Goal: Ask a question: Seek information or help from site administrators or community

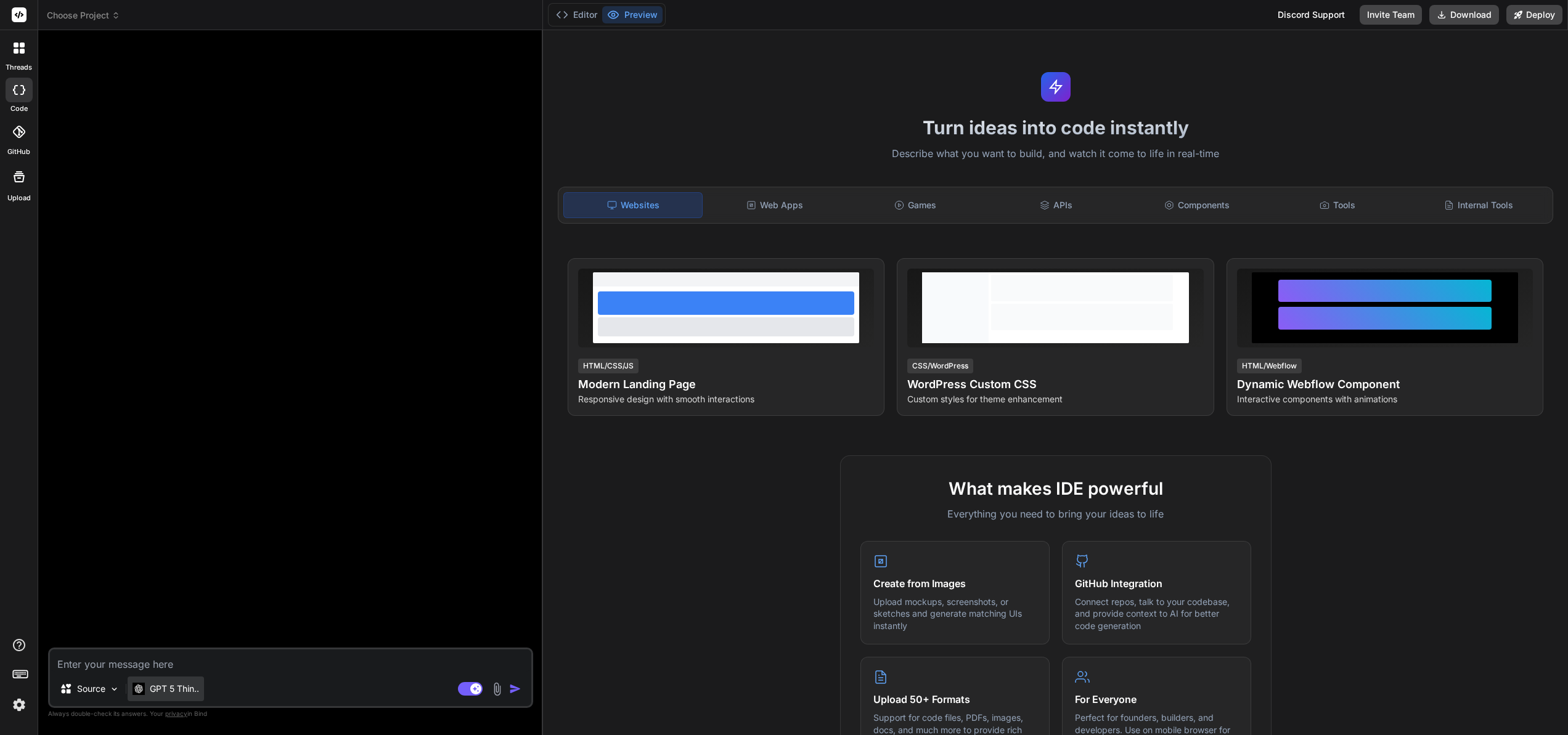
click at [183, 693] on p "GPT 5 Thin.." at bounding box center [175, 689] width 50 height 12
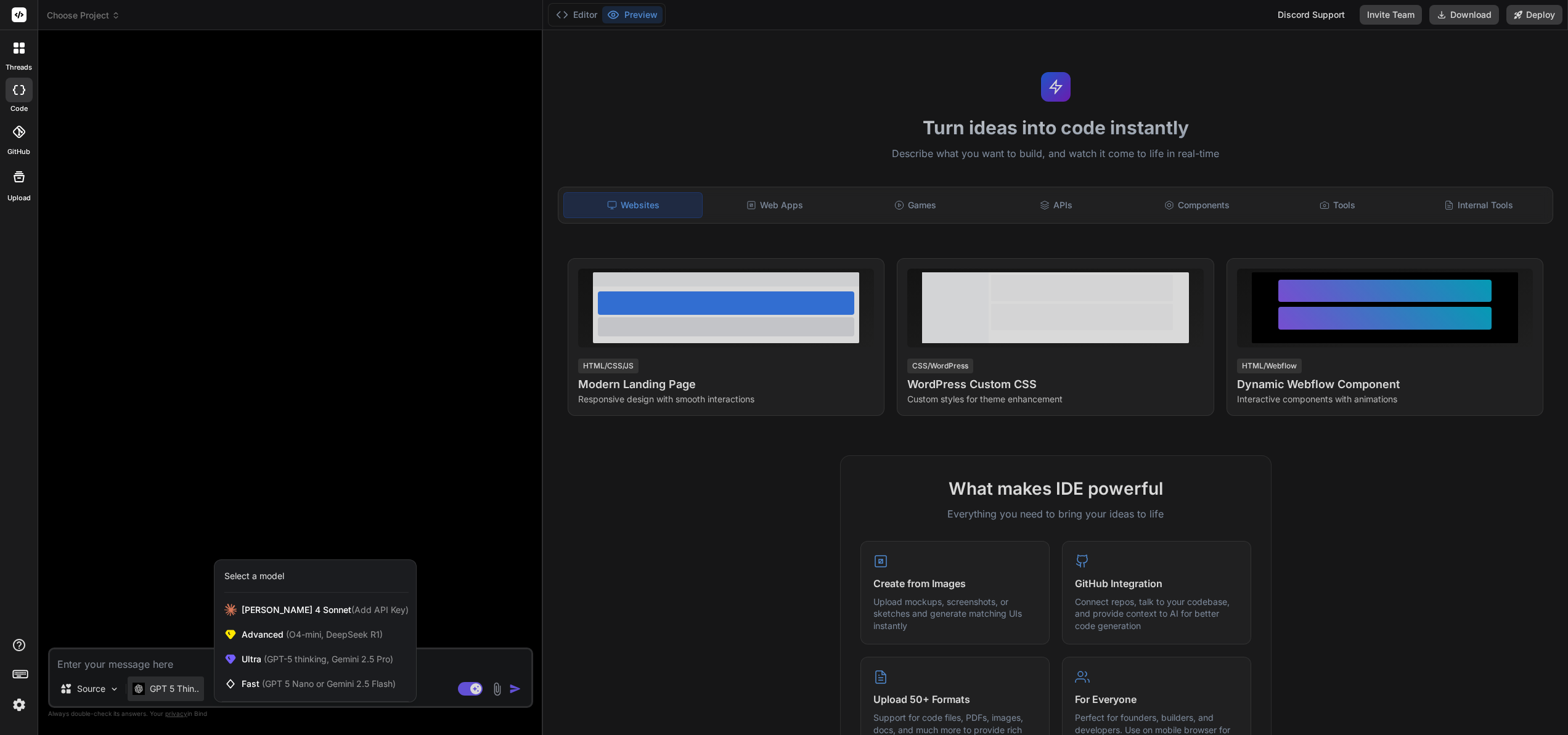
click at [82, 663] on div at bounding box center [784, 367] width 1568 height 735
type textarea "x"
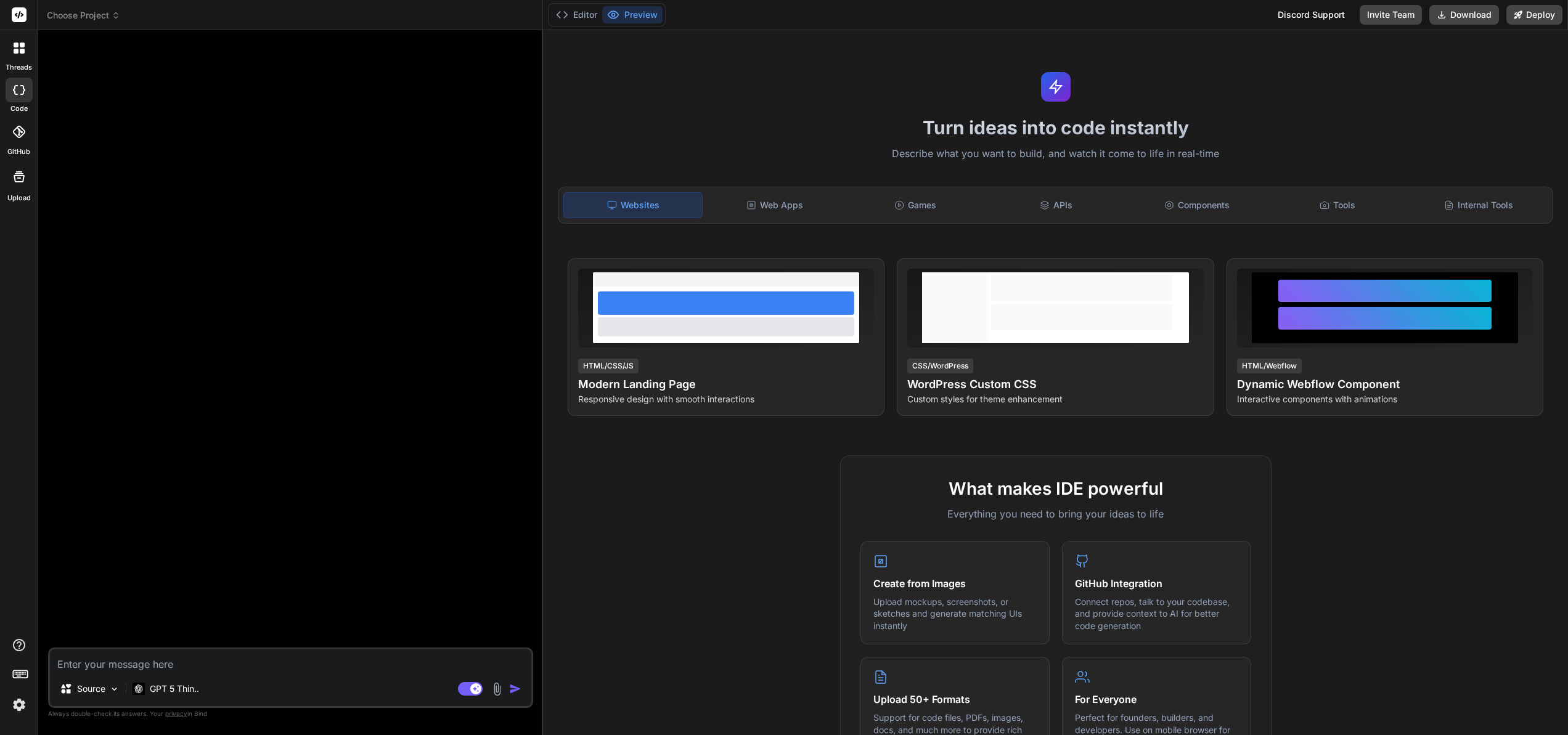
click at [93, 659] on textarea at bounding box center [291, 661] width 482 height 22
paste textarea "Master Prompt: ROLE: You are a senior full-stack engineer. CONTROL PANEL •⁠ ⁠Re…"
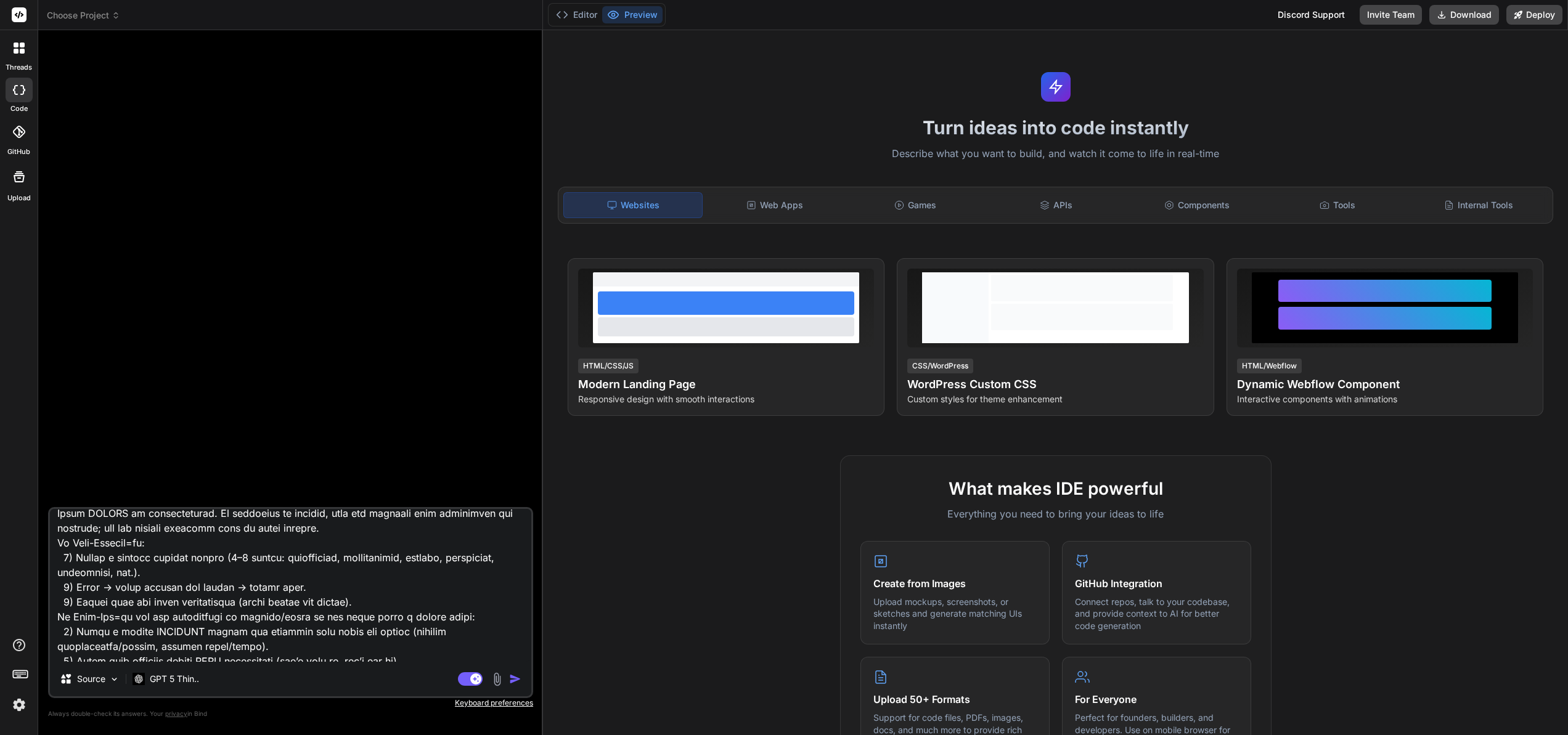
scroll to position [3033, 0]
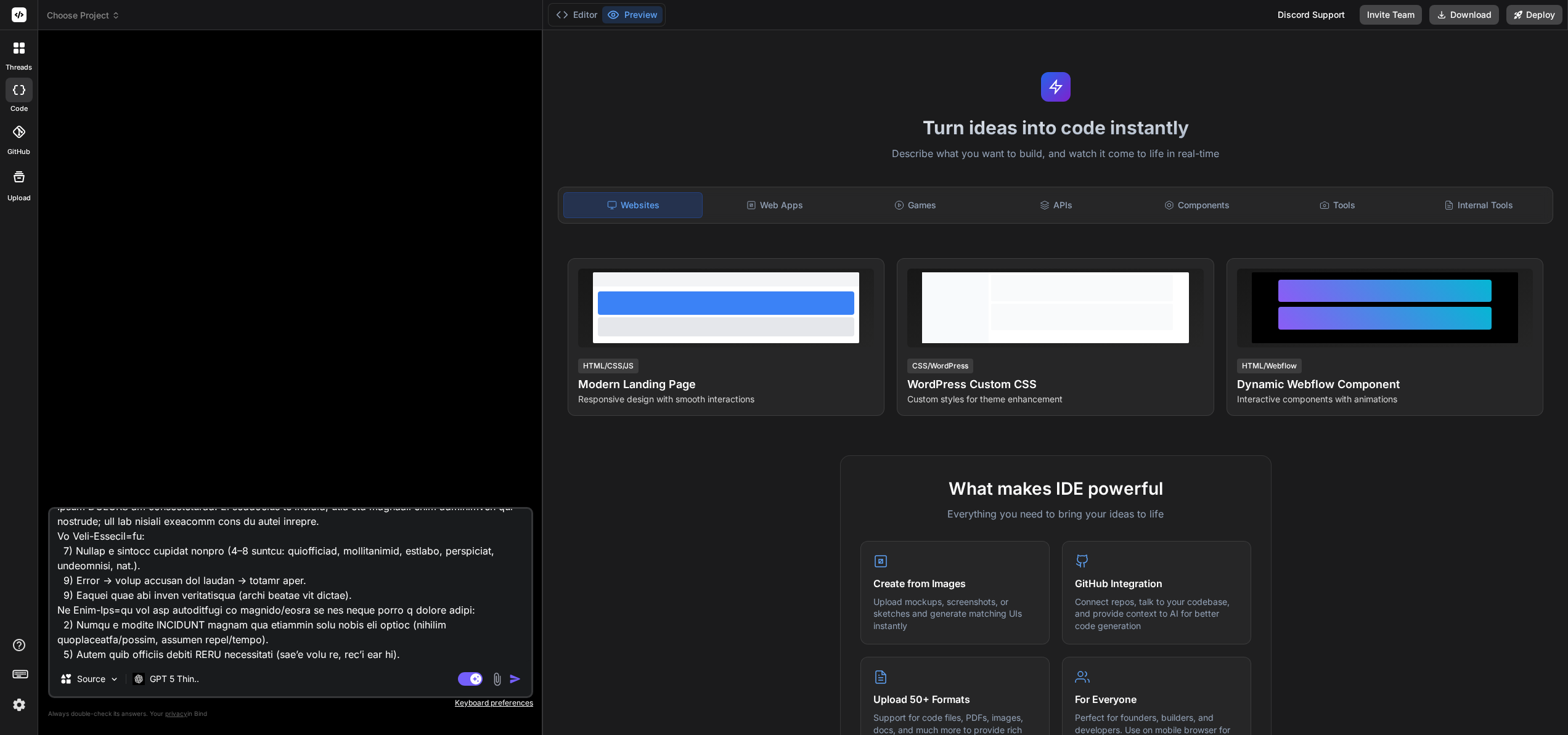
type textarea "Master Prompt: ROLE: You are a senior full-stack engineer. CONTROL PANEL •⁠ ⁠Re…"
click at [514, 680] on img "button" at bounding box center [515, 678] width 12 height 12
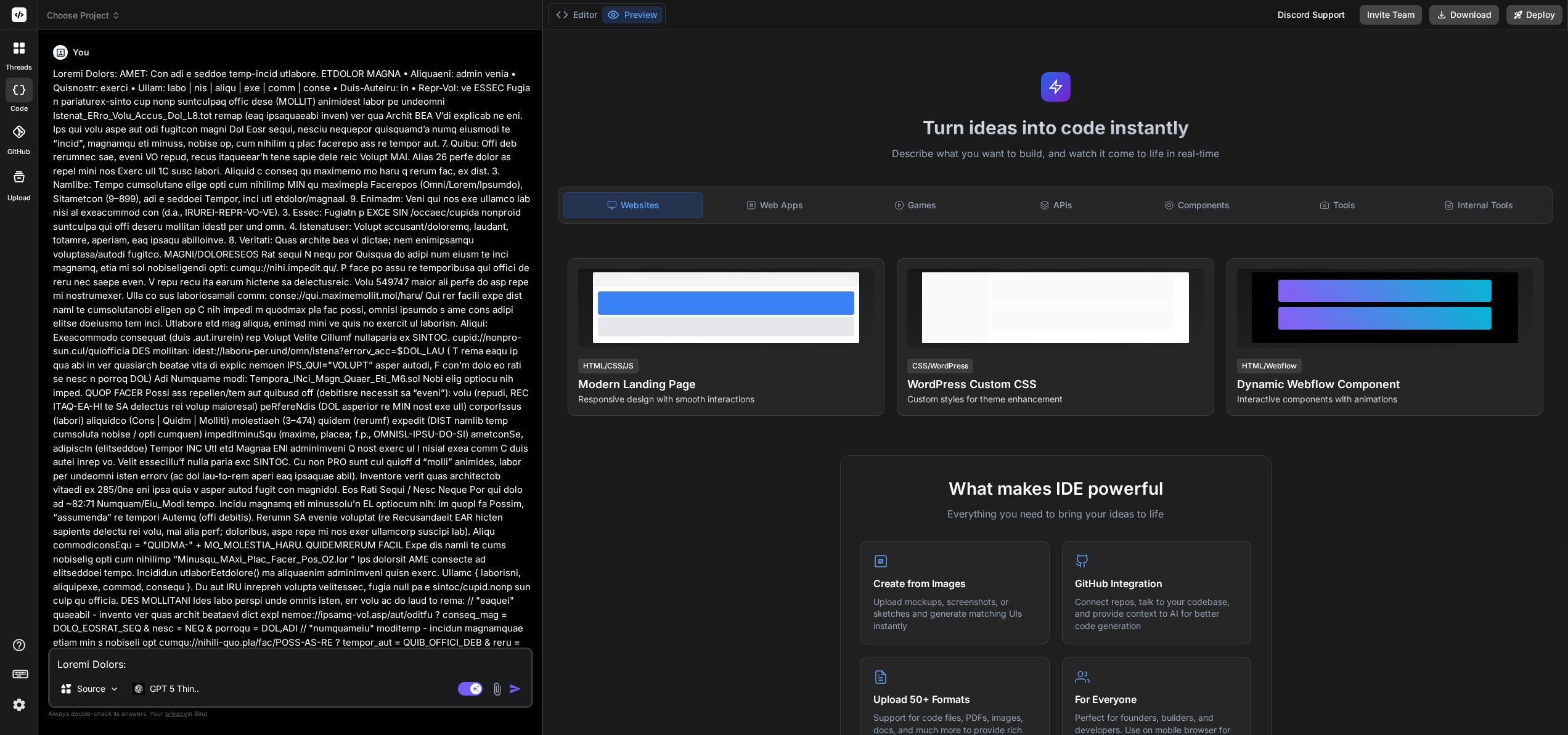
click at [513, 690] on img "button" at bounding box center [515, 689] width 12 height 12
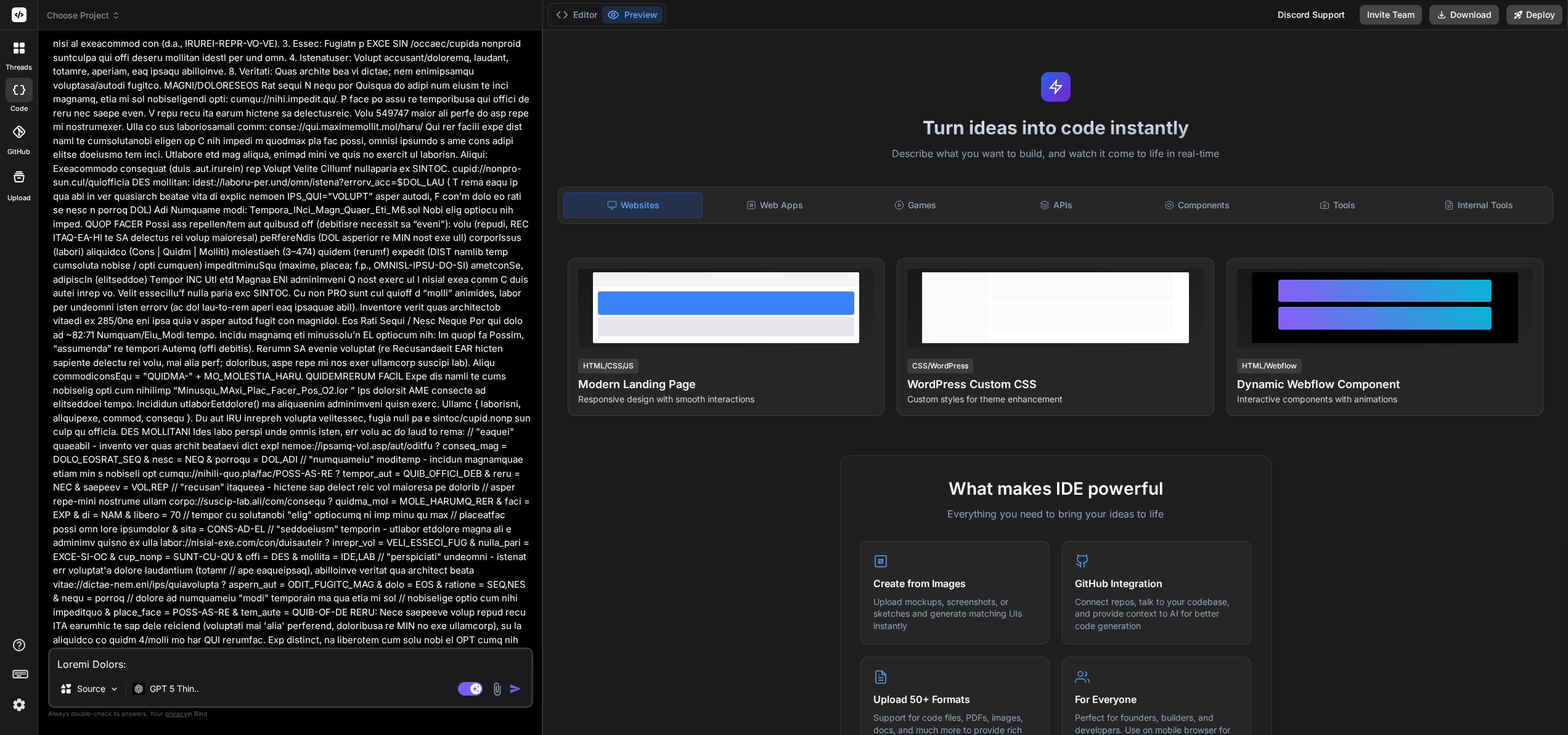
scroll to position [616, 0]
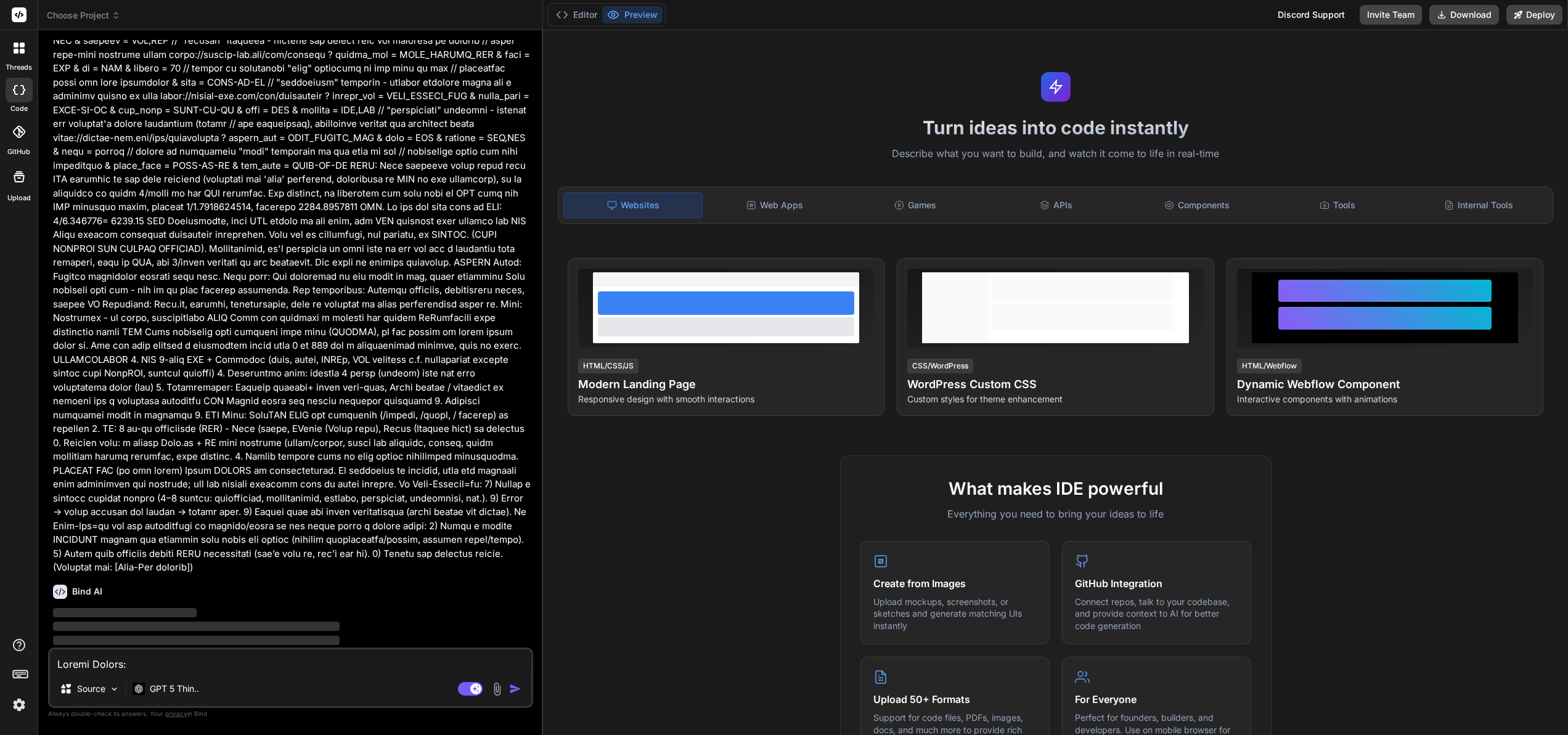
click at [85, 19] on span "Choose Project" at bounding box center [84, 15] width 73 height 12
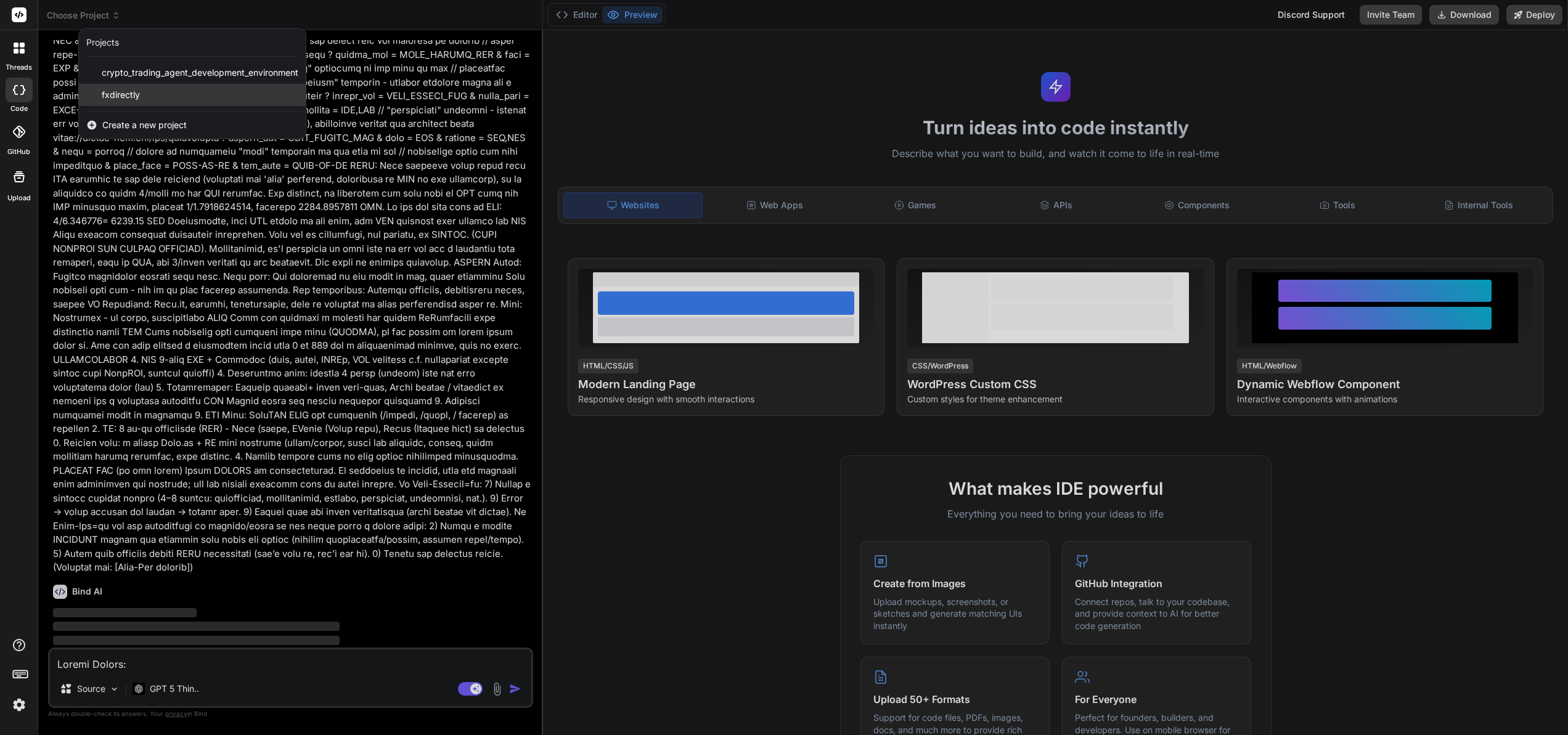
click at [119, 96] on span "fxdirectly" at bounding box center [121, 95] width 38 height 12
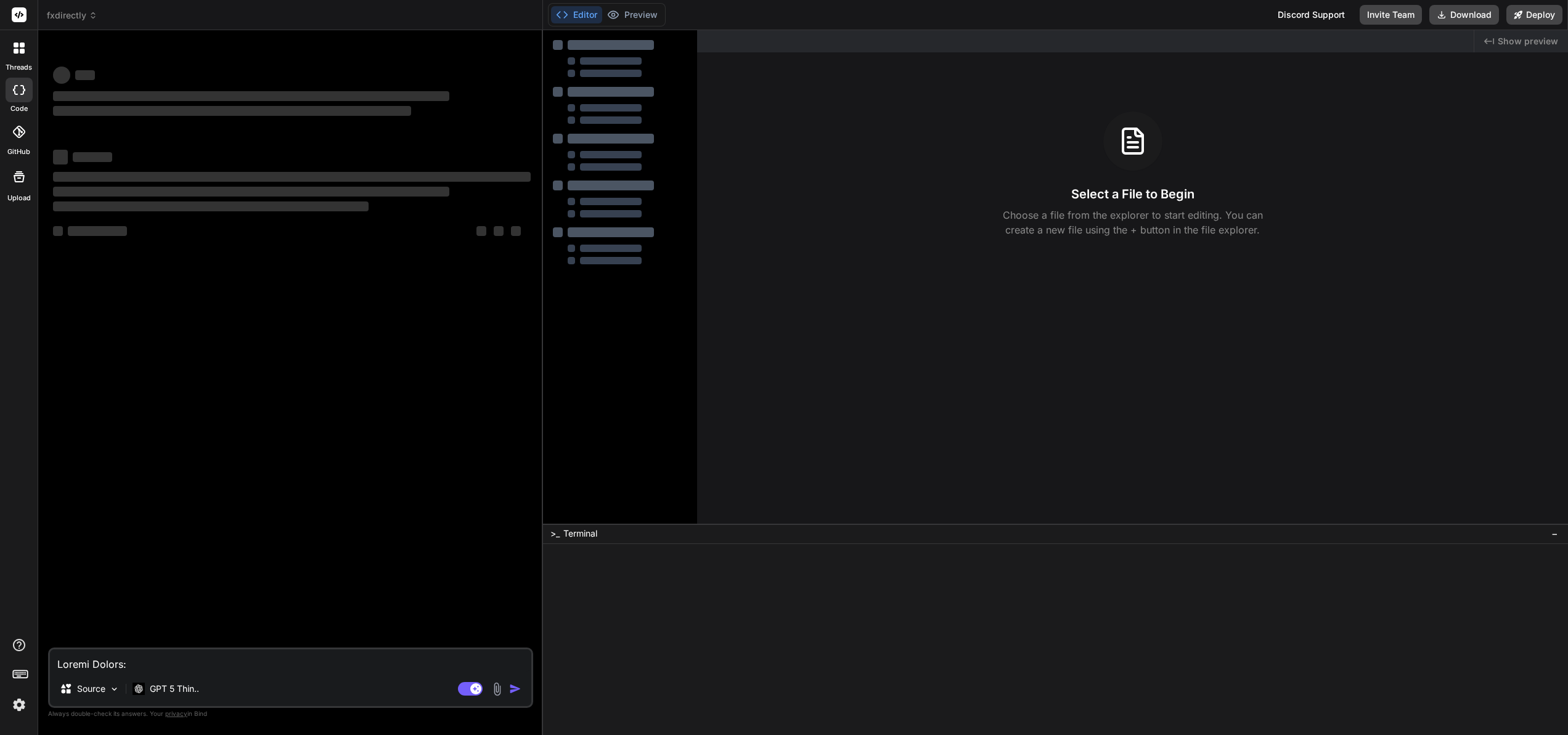
scroll to position [0, 0]
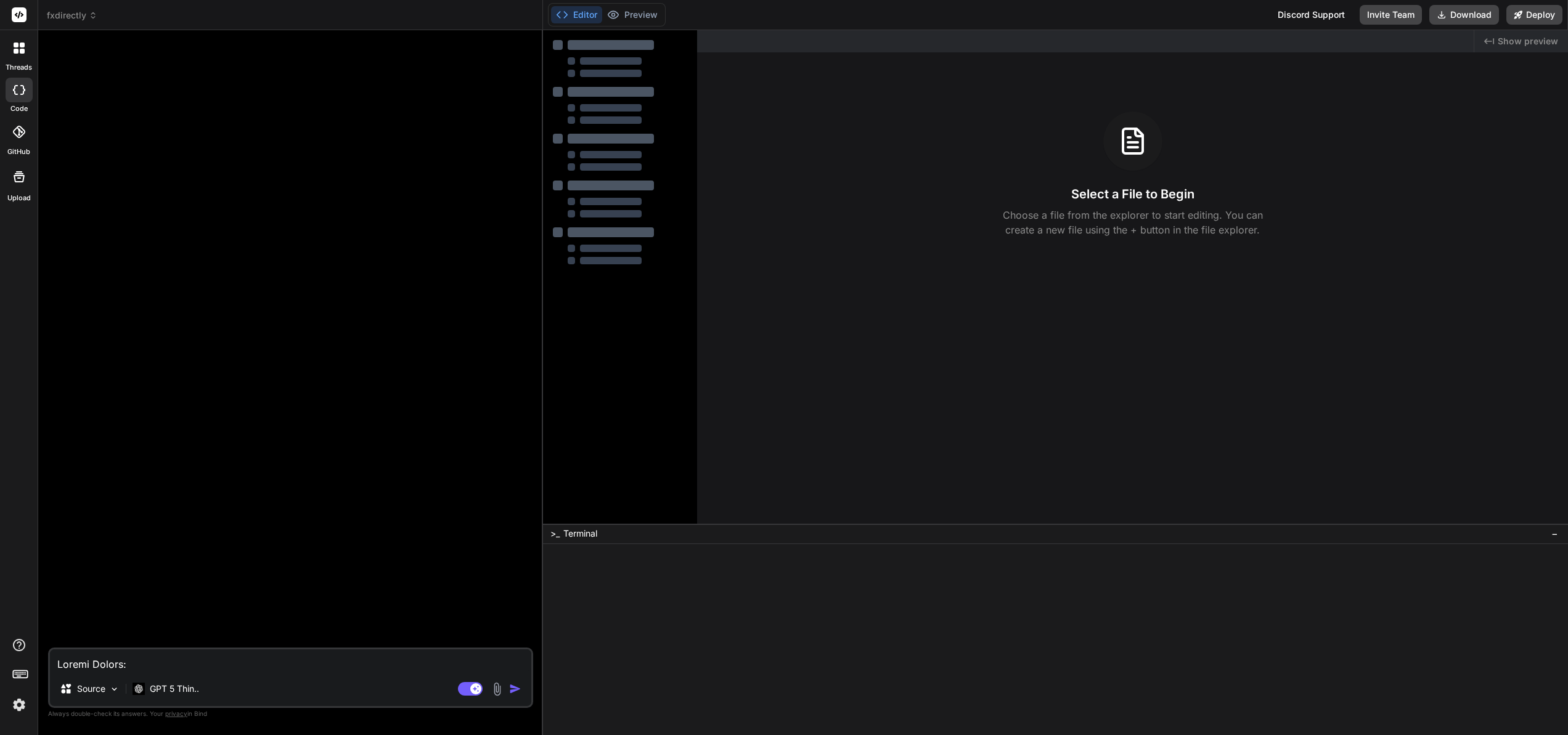
click at [20, 93] on icon at bounding box center [19, 89] width 12 height 10
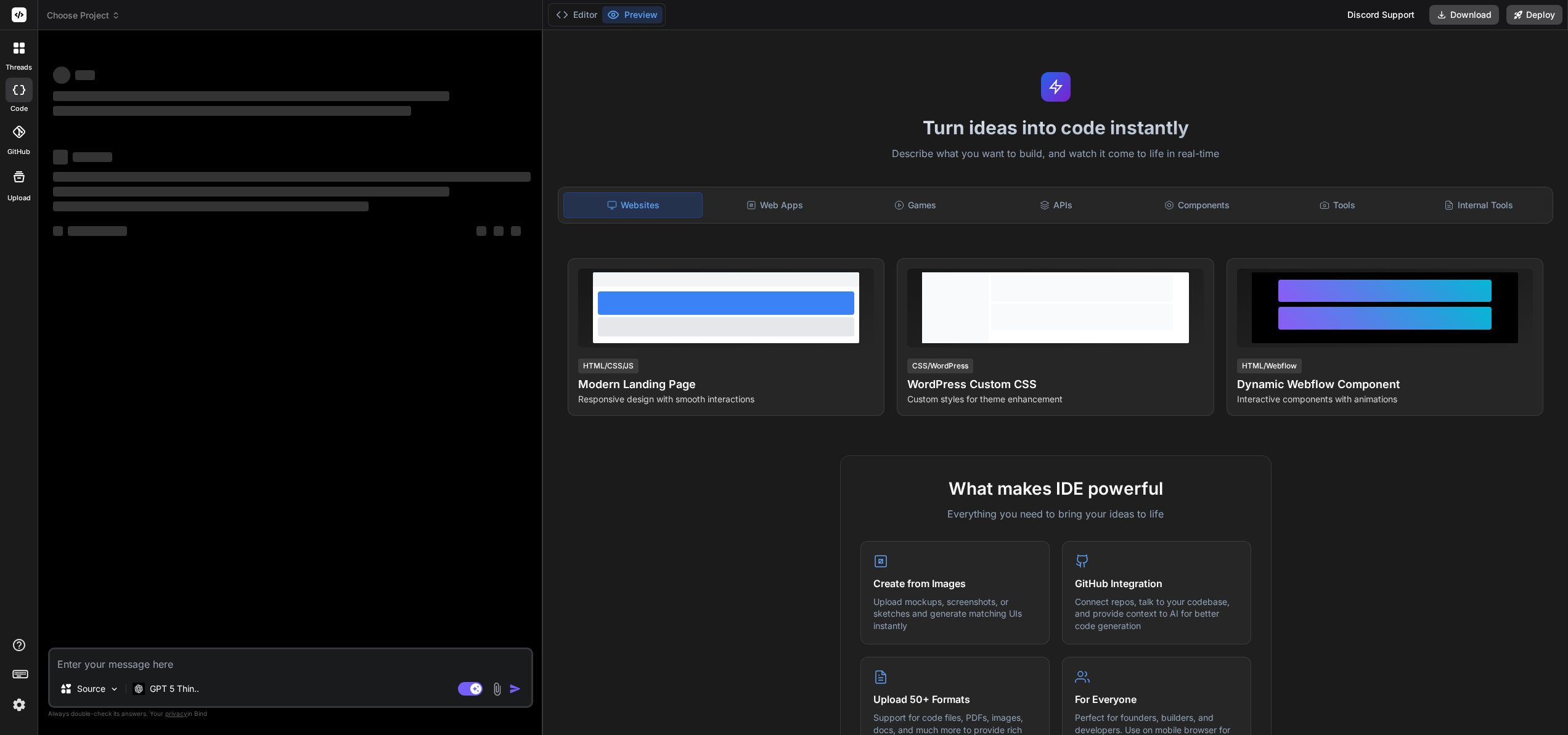
click at [17, 17] on rect at bounding box center [19, 14] width 15 height 15
click at [16, 93] on icon at bounding box center [19, 89] width 12 height 10
click at [104, 16] on span "Choose Project" at bounding box center [84, 15] width 73 height 12
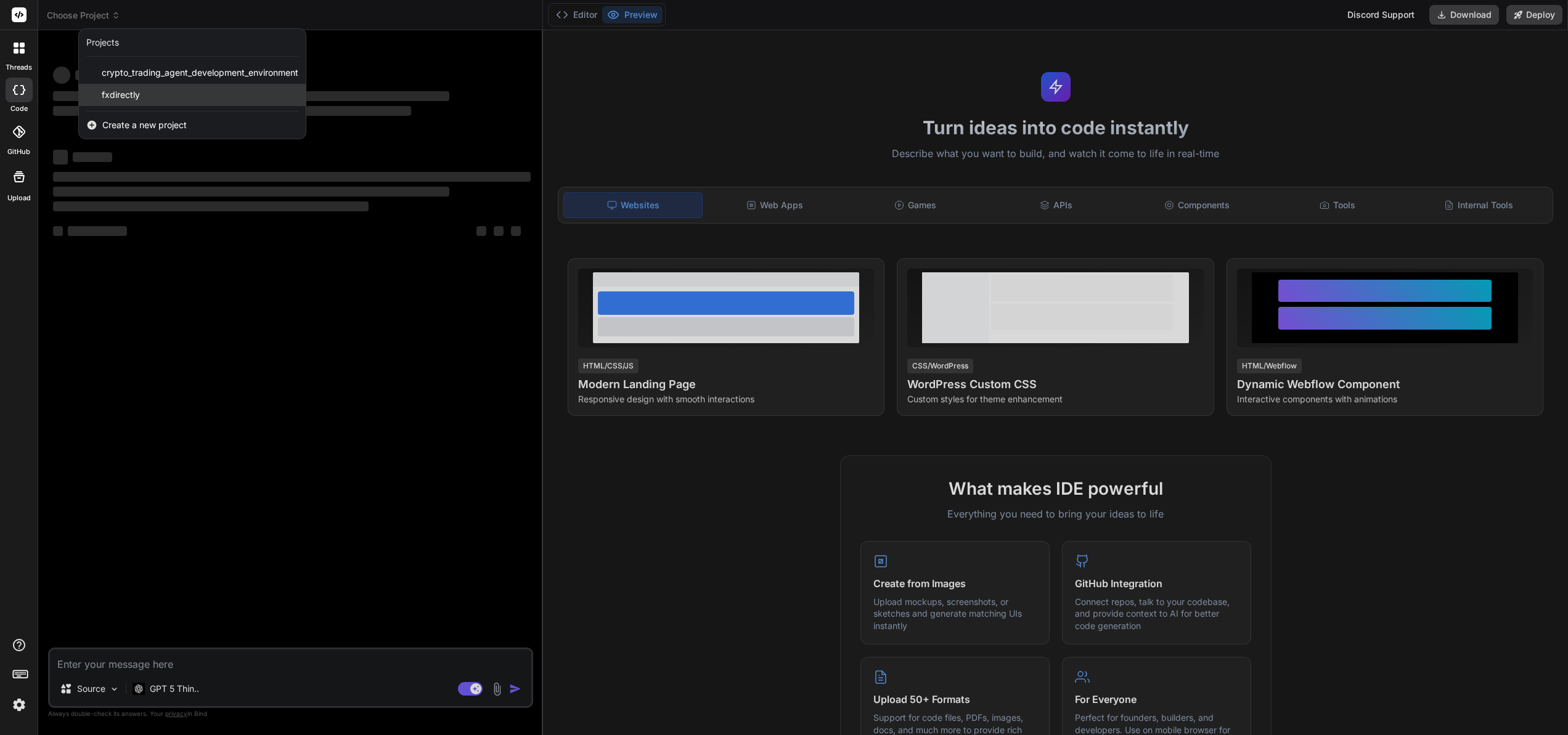
click at [112, 93] on span "fxdirectly" at bounding box center [121, 95] width 38 height 12
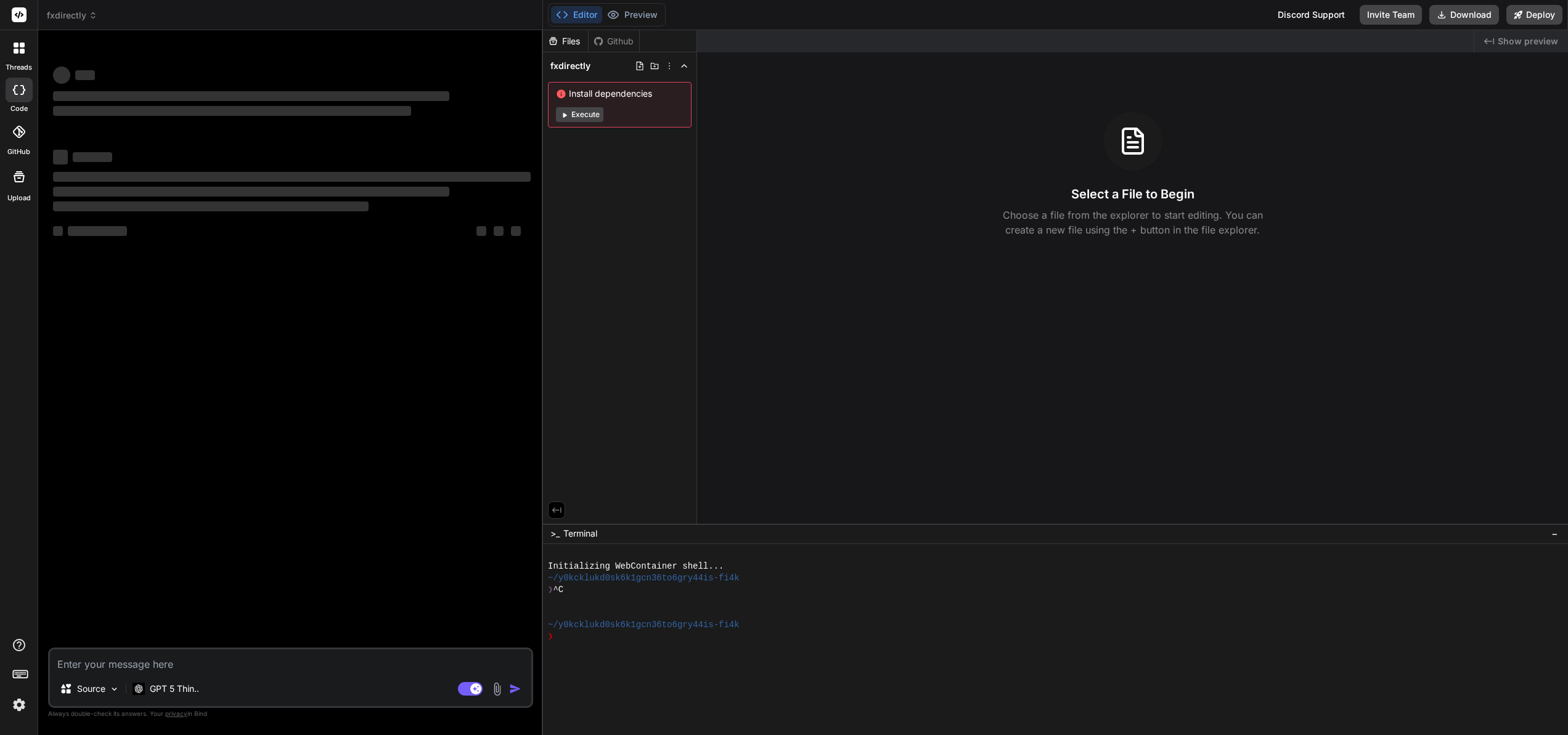
click at [12, 128] on div at bounding box center [20, 132] width 27 height 27
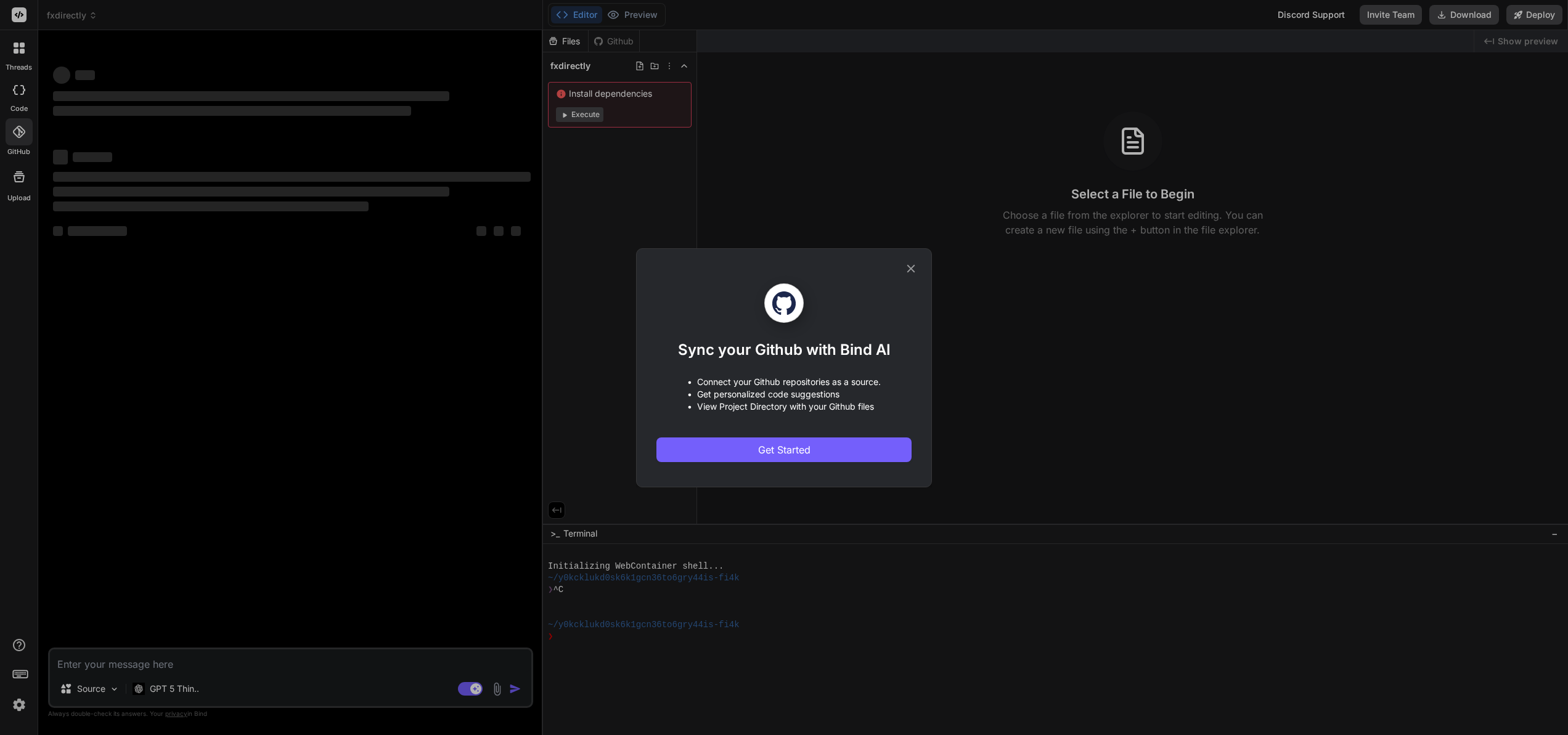
click at [23, 92] on div "Sync your Github with Bind AI • Connect your Github repositories as a source. •…" at bounding box center [784, 367] width 1568 height 735
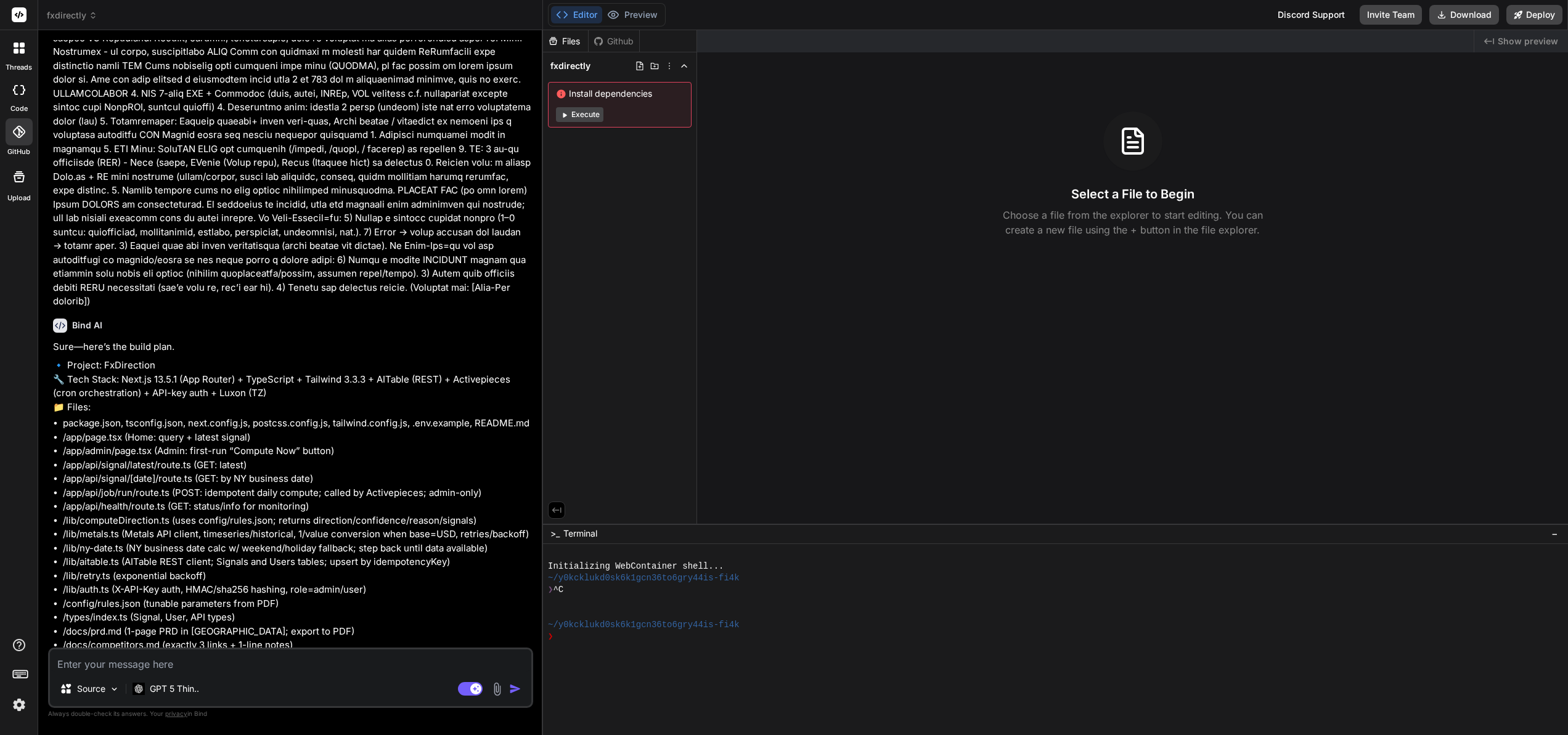
scroll to position [1162, 0]
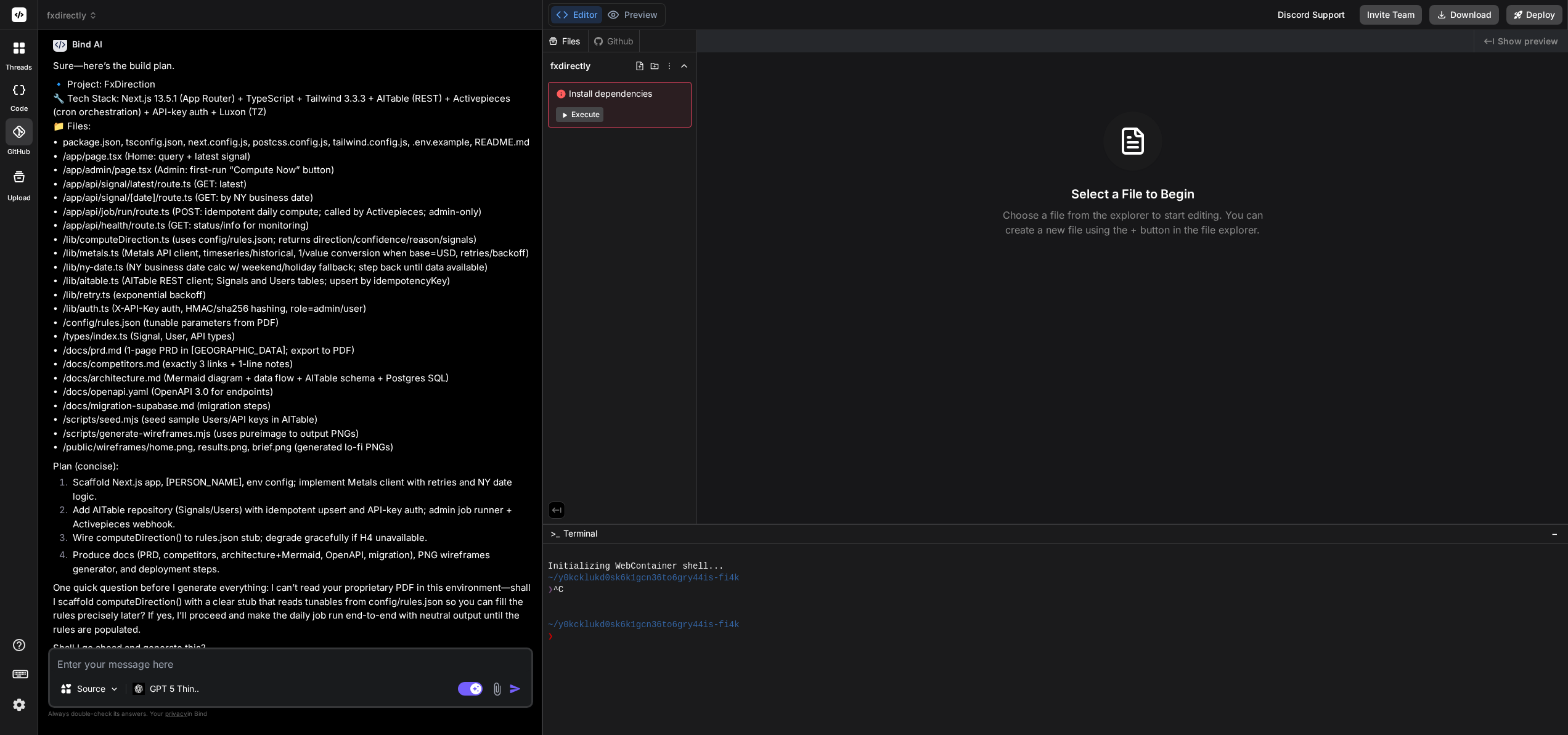
click at [497, 689] on img at bounding box center [497, 689] width 14 height 14
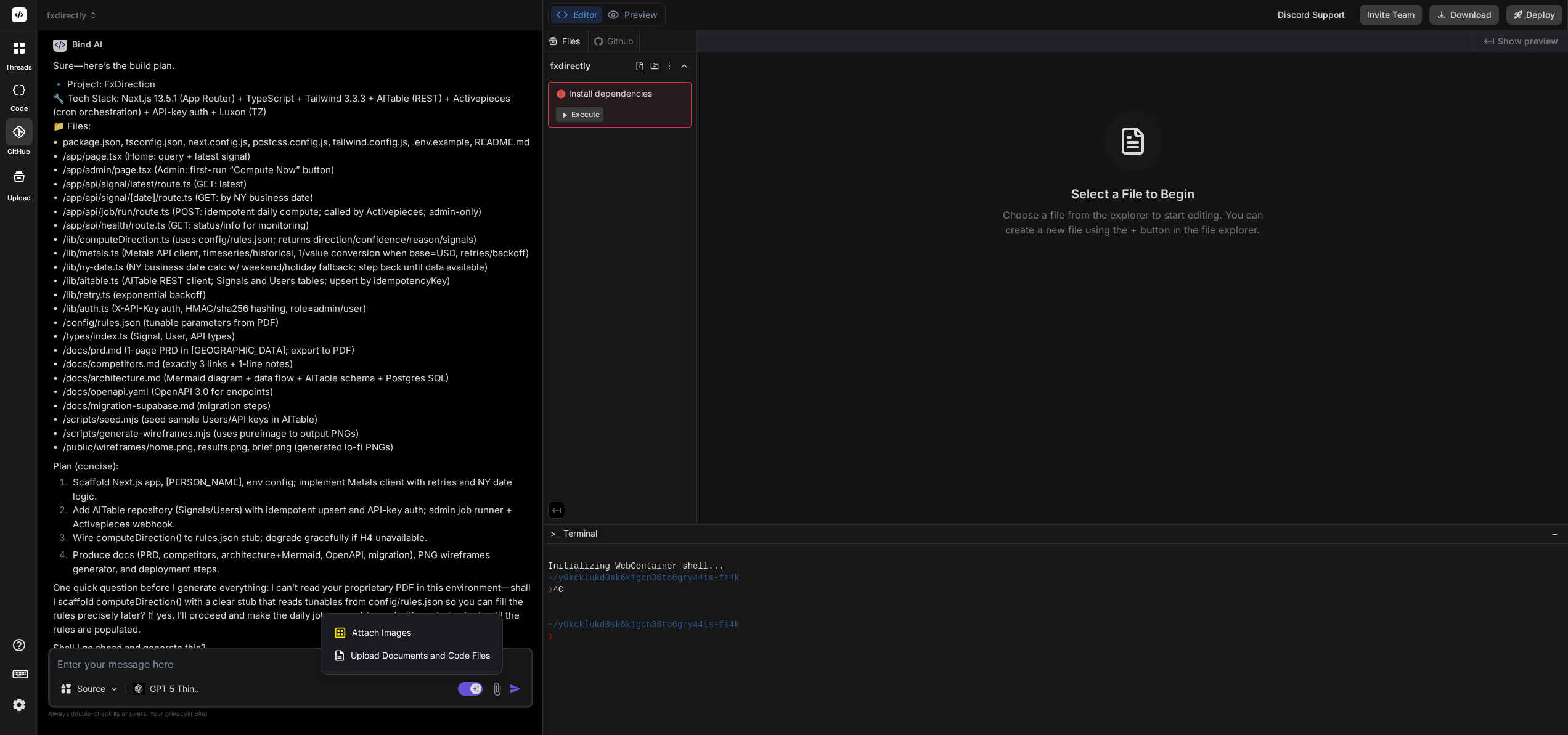
click at [420, 658] on span "Upload Documents and Code Files" at bounding box center [420, 655] width 139 height 12
type textarea "x"
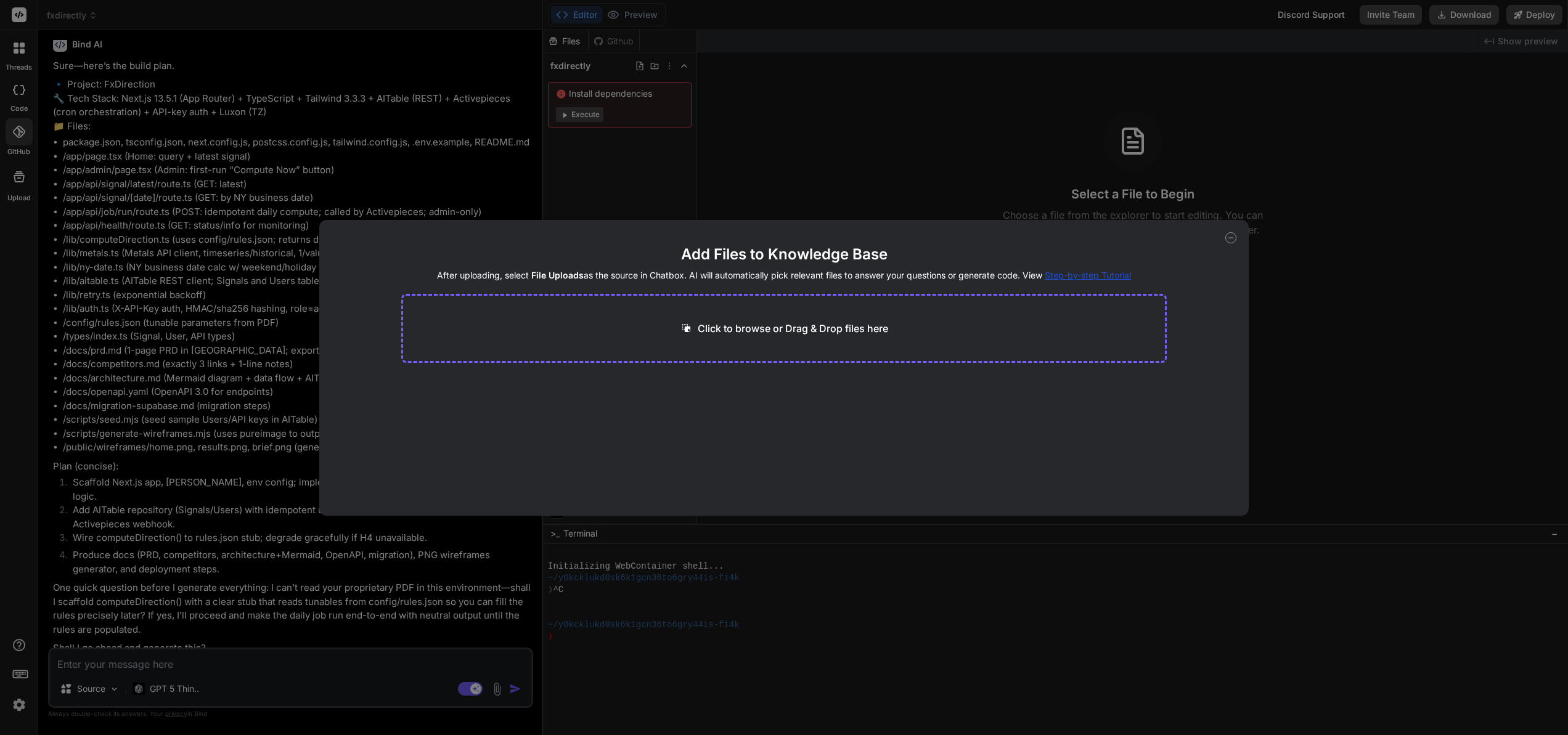
click at [786, 330] on p "Click to browse or Drag & Drop files here" at bounding box center [793, 328] width 191 height 15
type input "C:\fakepath\Trading_Bias_Gold_Daily_and_H4.pdf"
click at [1059, 277] on span "Step-by-step Tutorial" at bounding box center [1088, 275] width 86 height 10
click at [746, 405] on div "File Uploading... pdf 5.82 KB" at bounding box center [784, 414] width 766 height 79
click at [1233, 239] on icon at bounding box center [1231, 237] width 11 height 11
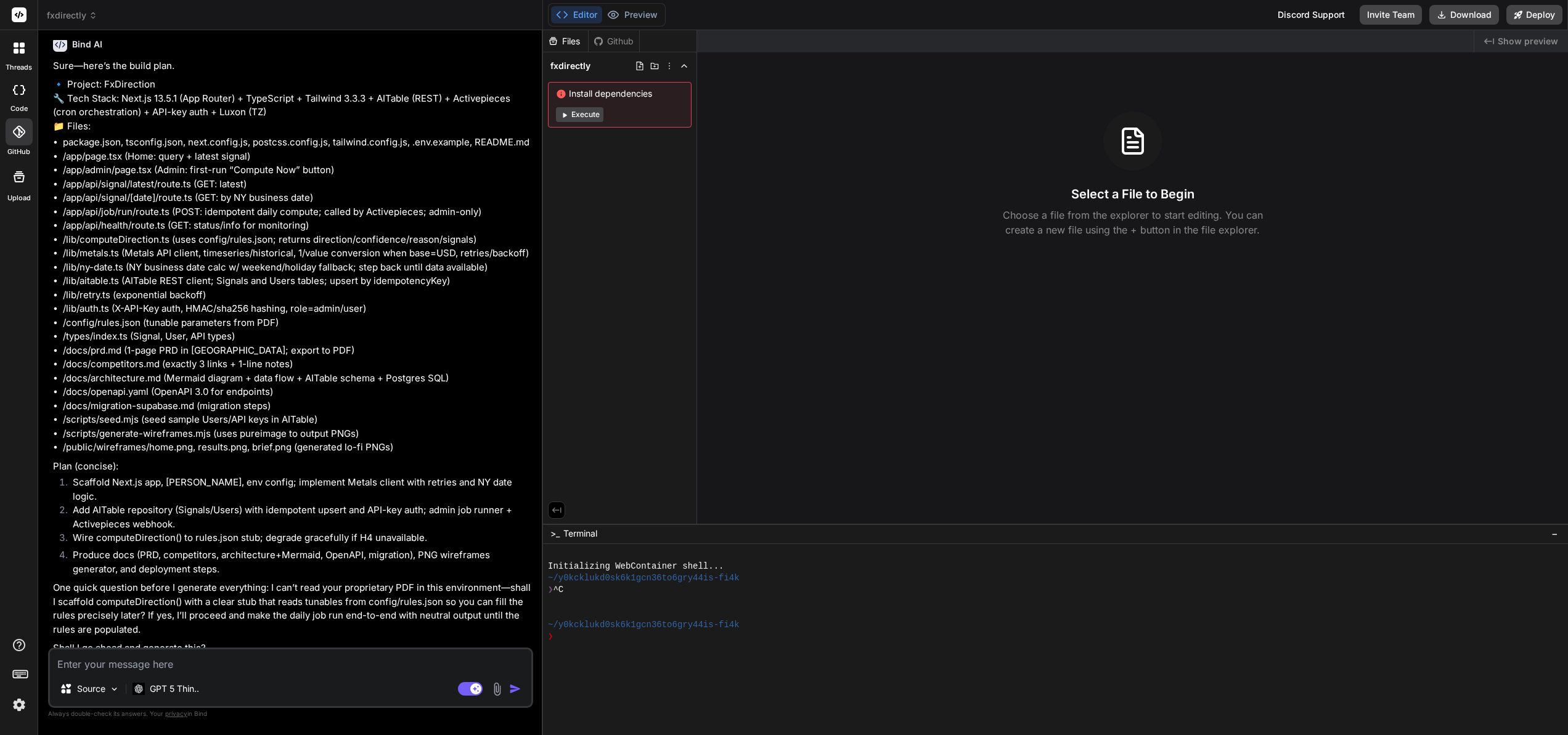
click at [497, 685] on img at bounding box center [497, 689] width 14 height 14
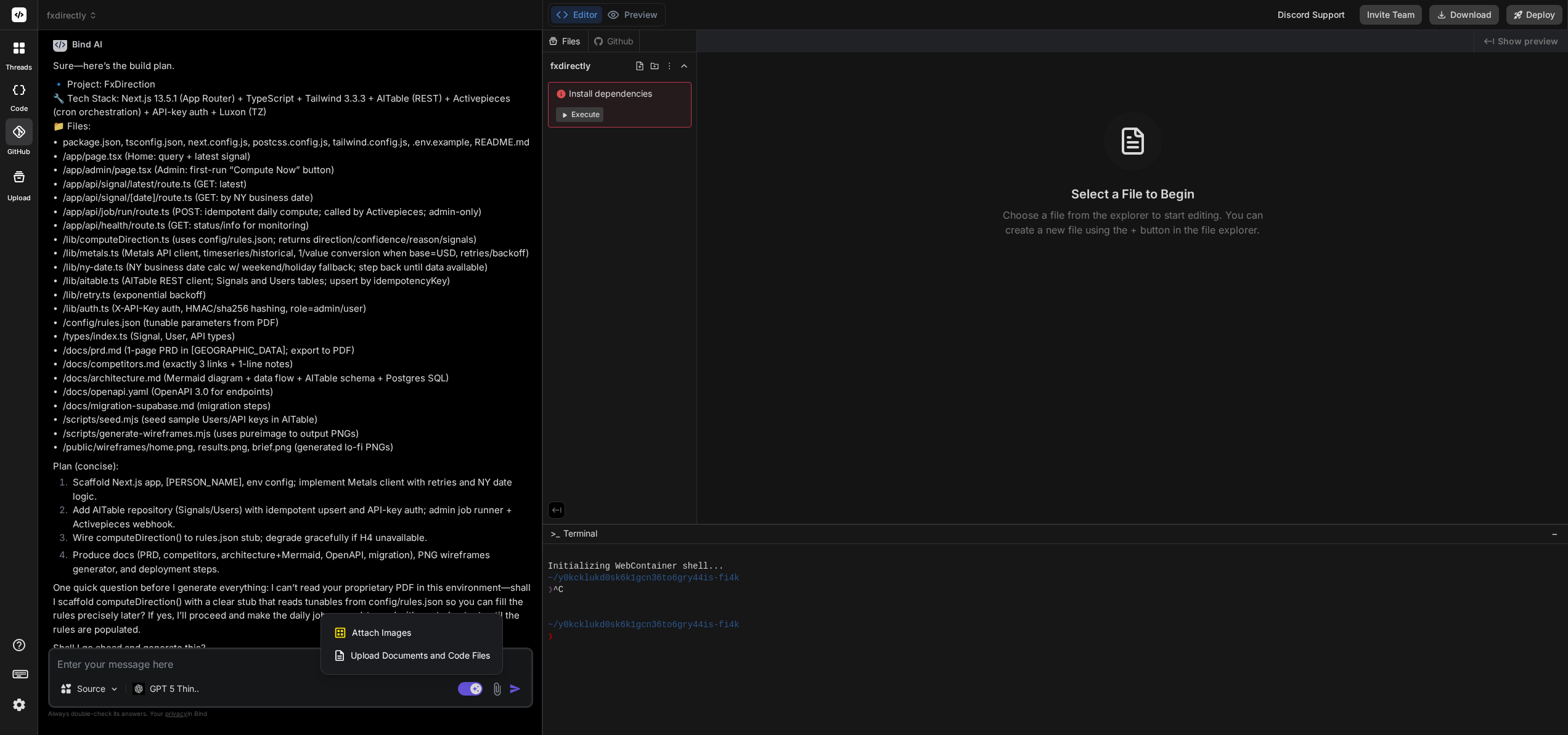
click at [398, 655] on span "Upload Documents and Code Files" at bounding box center [420, 655] width 139 height 12
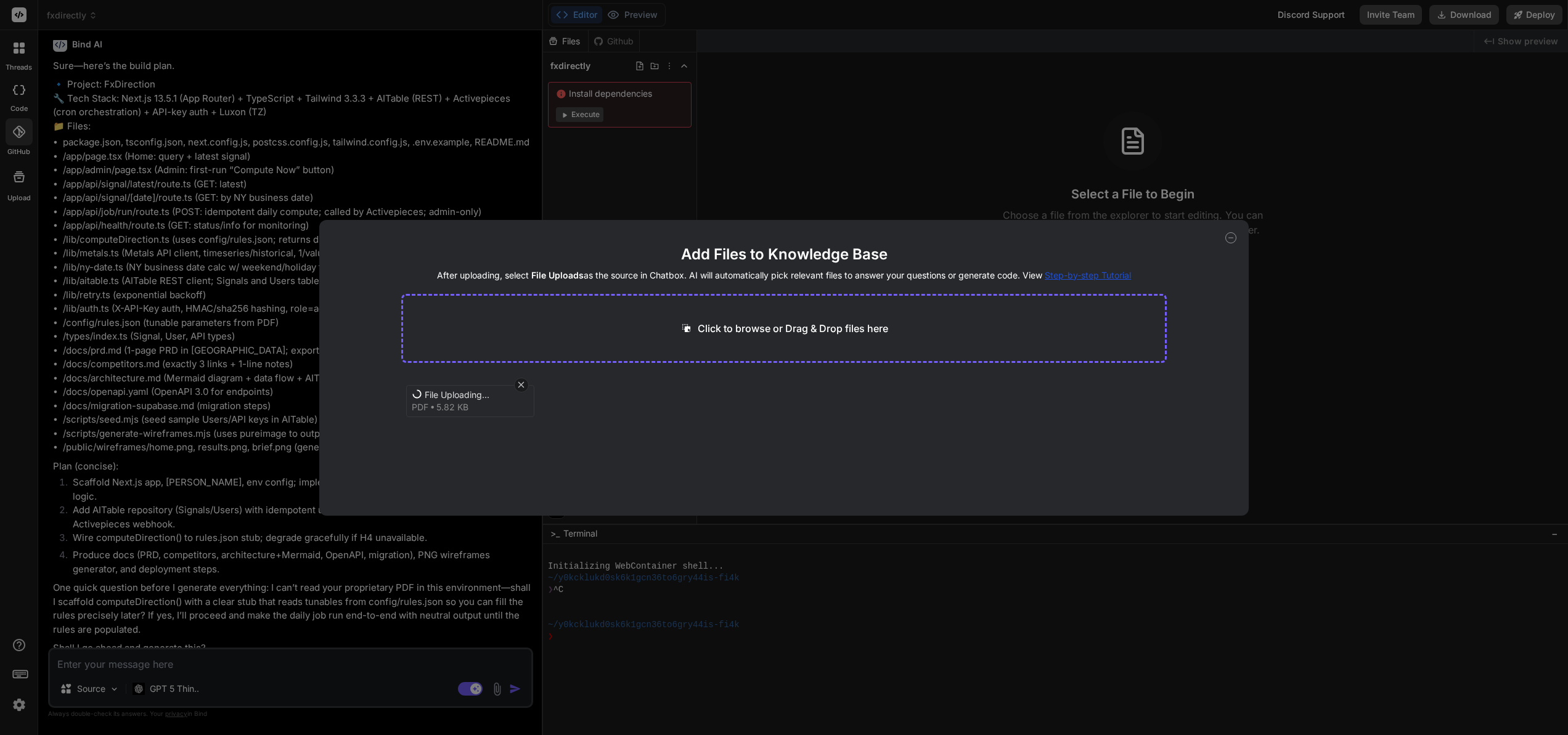
click at [465, 400] on span "File Uploading..." at bounding box center [474, 395] width 99 height 12
click at [521, 385] on icon at bounding box center [521, 385] width 6 height 6
click at [522, 385] on icon at bounding box center [521, 385] width 6 height 6
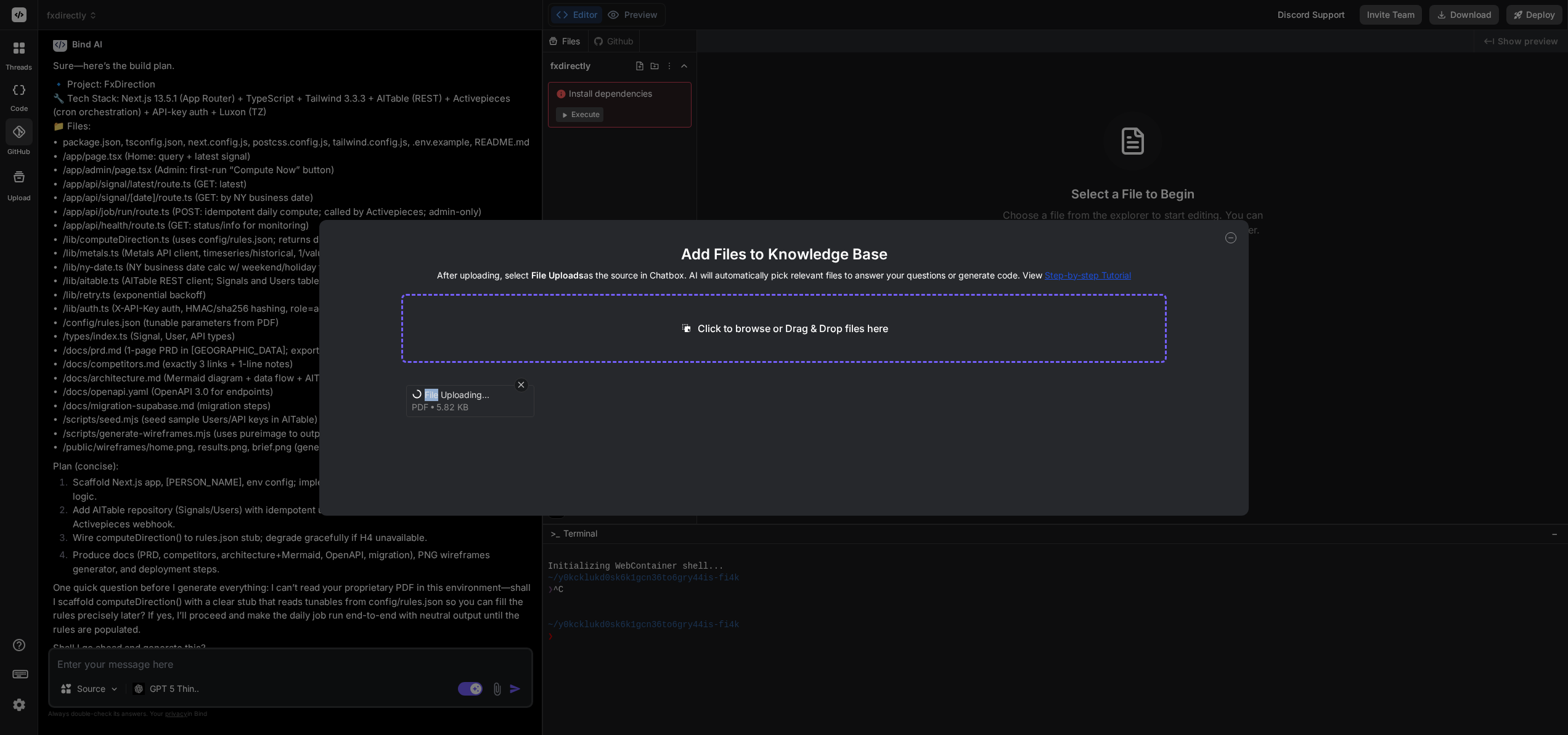
click at [522, 385] on icon at bounding box center [521, 385] width 6 height 6
click at [596, 431] on div "File Uploading... pdf 5.82 KB" at bounding box center [784, 414] width 766 height 79
click at [525, 386] on icon at bounding box center [521, 385] width 10 height 10
click at [525, 385] on icon at bounding box center [521, 385] width 10 height 10
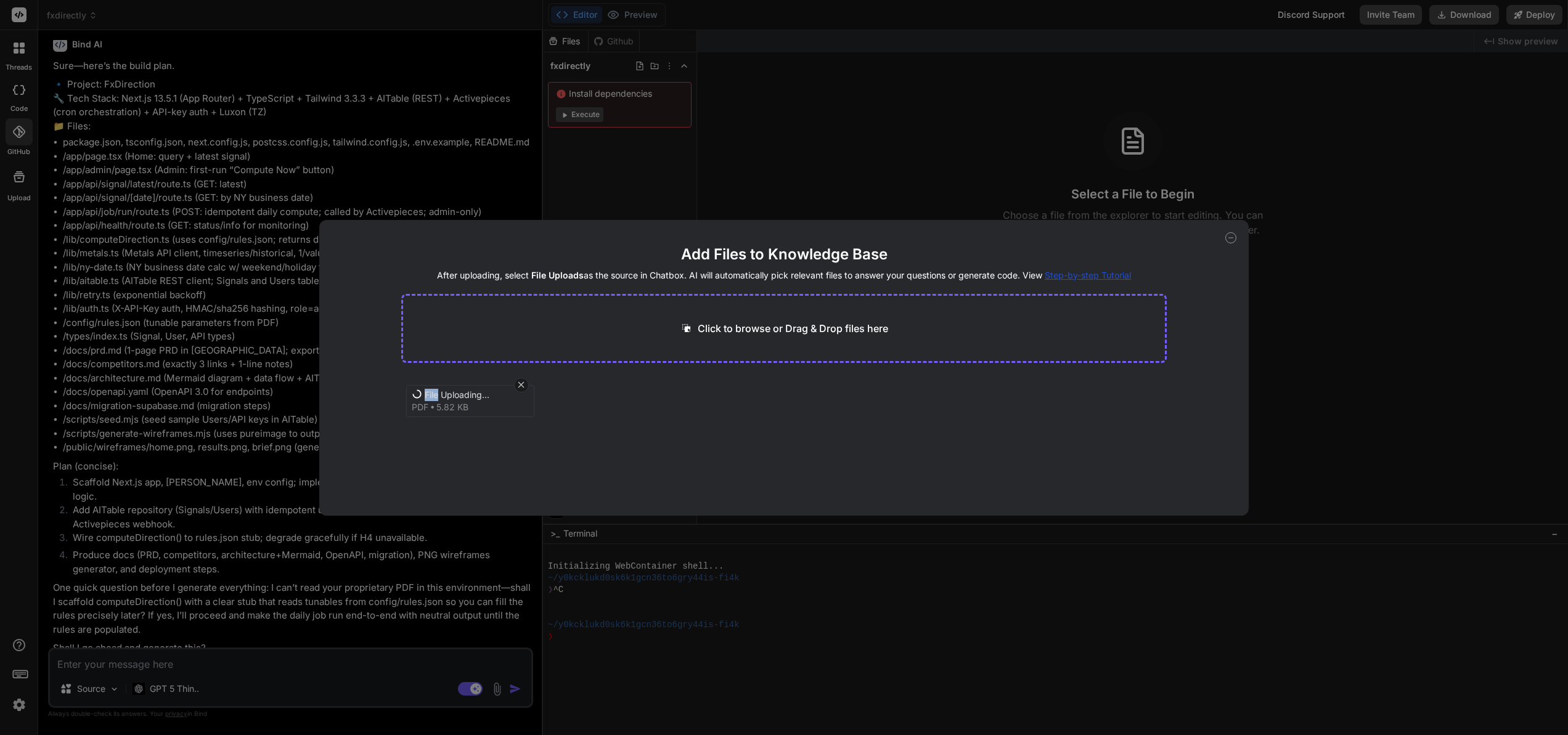
click at [525, 385] on icon at bounding box center [521, 385] width 10 height 10
click at [525, 385] on icon at bounding box center [521, 385] width 10 height 10
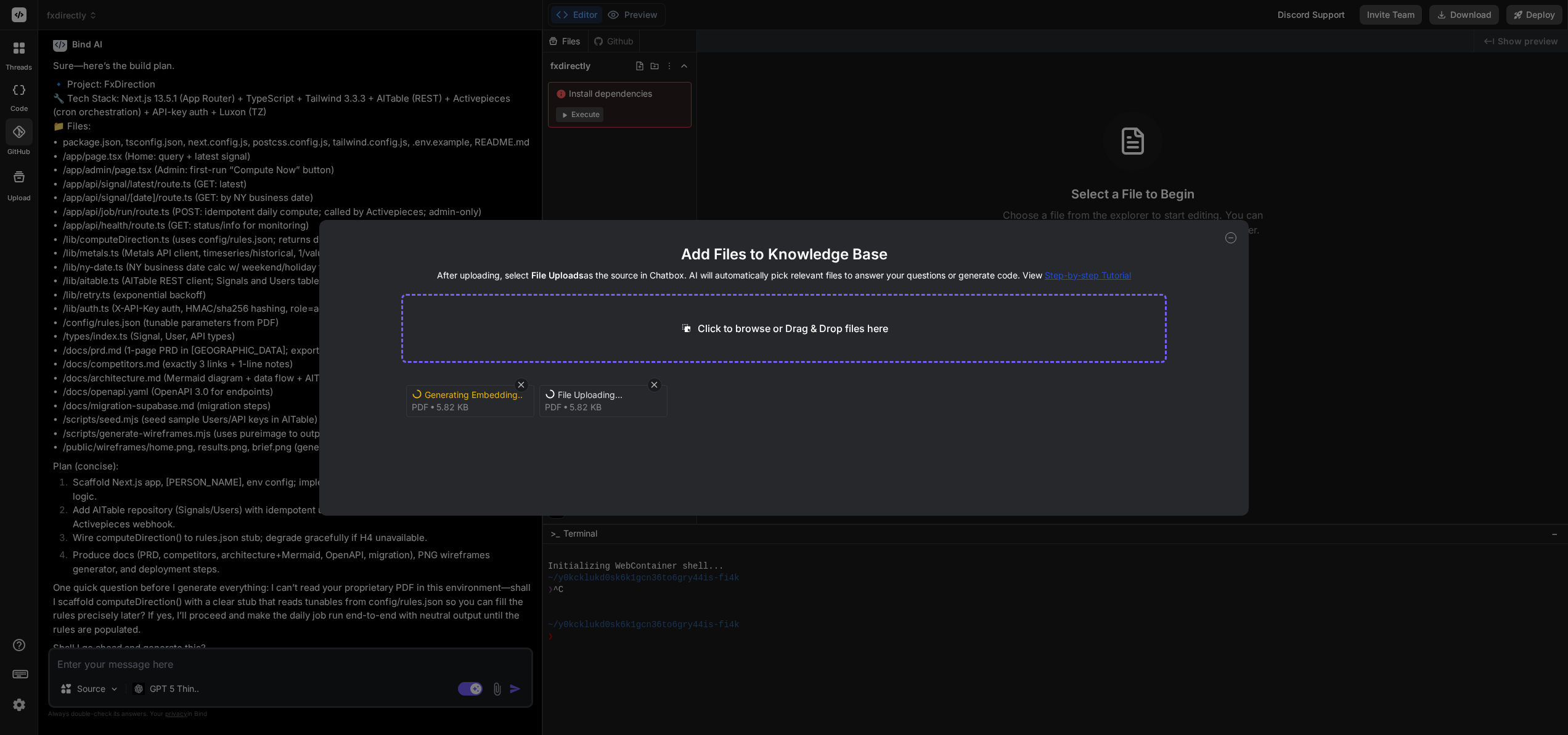
click at [656, 385] on icon at bounding box center [654, 385] width 10 height 10
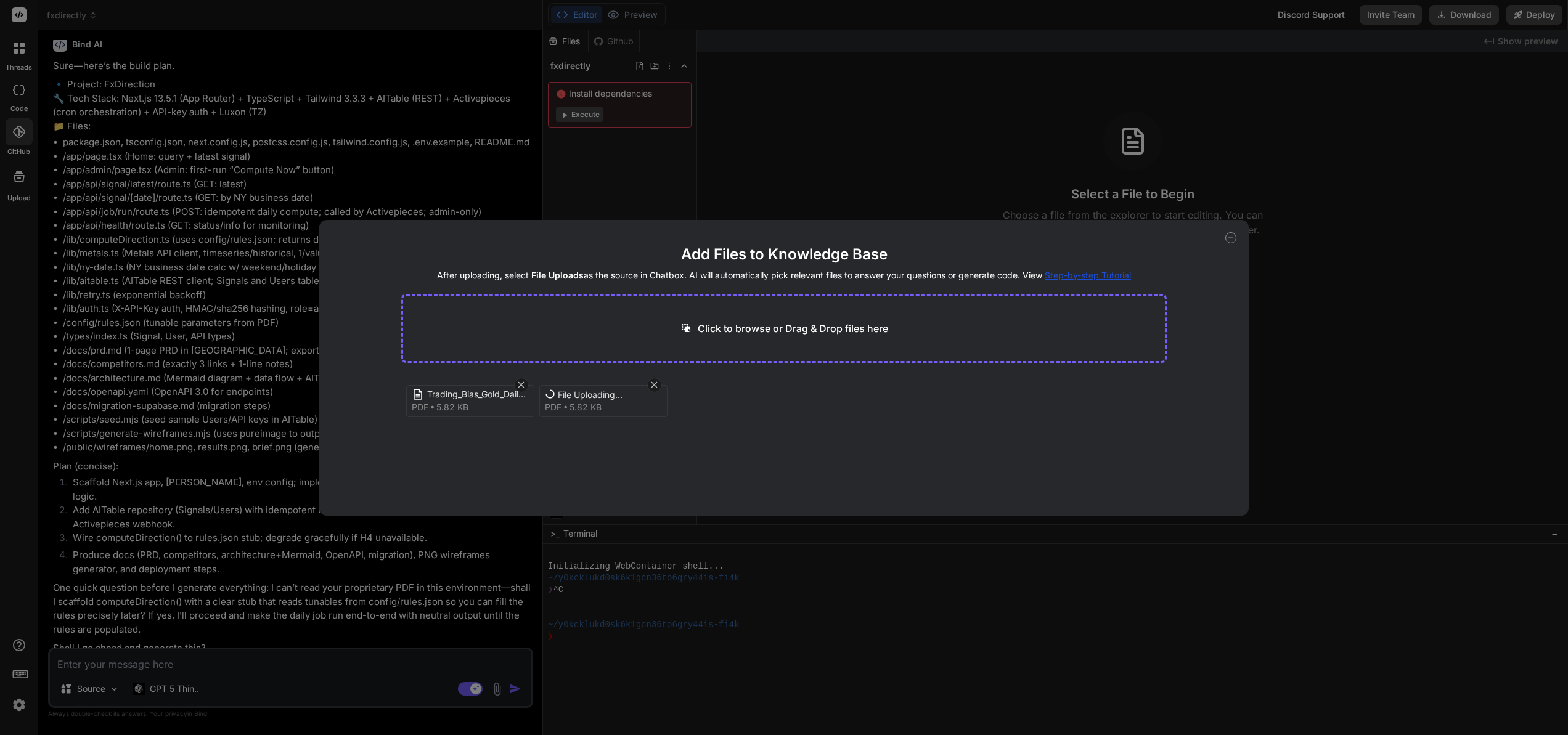
click at [602, 398] on span "File Uploading..." at bounding box center [607, 395] width 99 height 12
click at [657, 383] on icon at bounding box center [654, 385] width 10 height 10
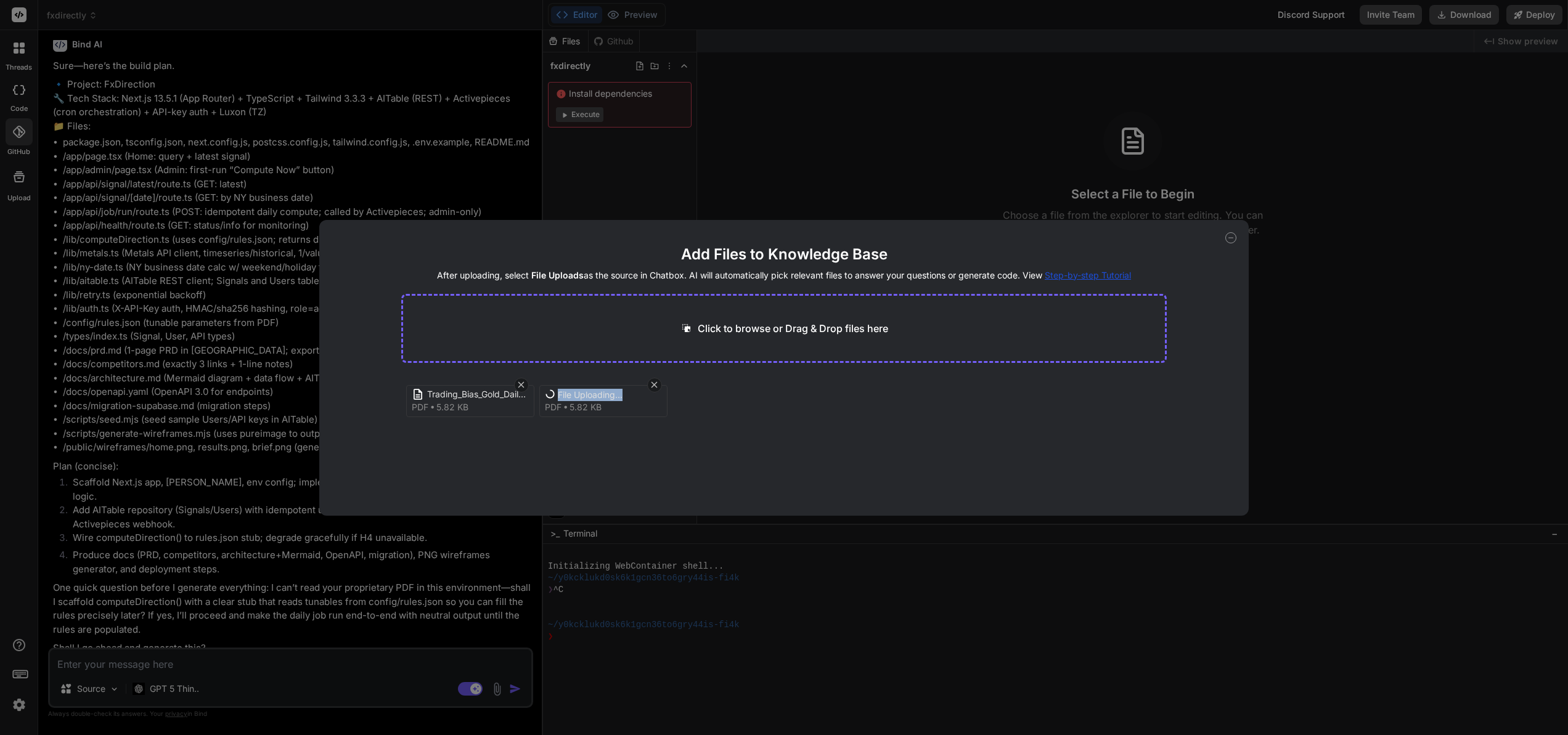
click at [657, 383] on icon at bounding box center [654, 385] width 10 height 10
click at [658, 384] on icon at bounding box center [654, 385] width 10 height 10
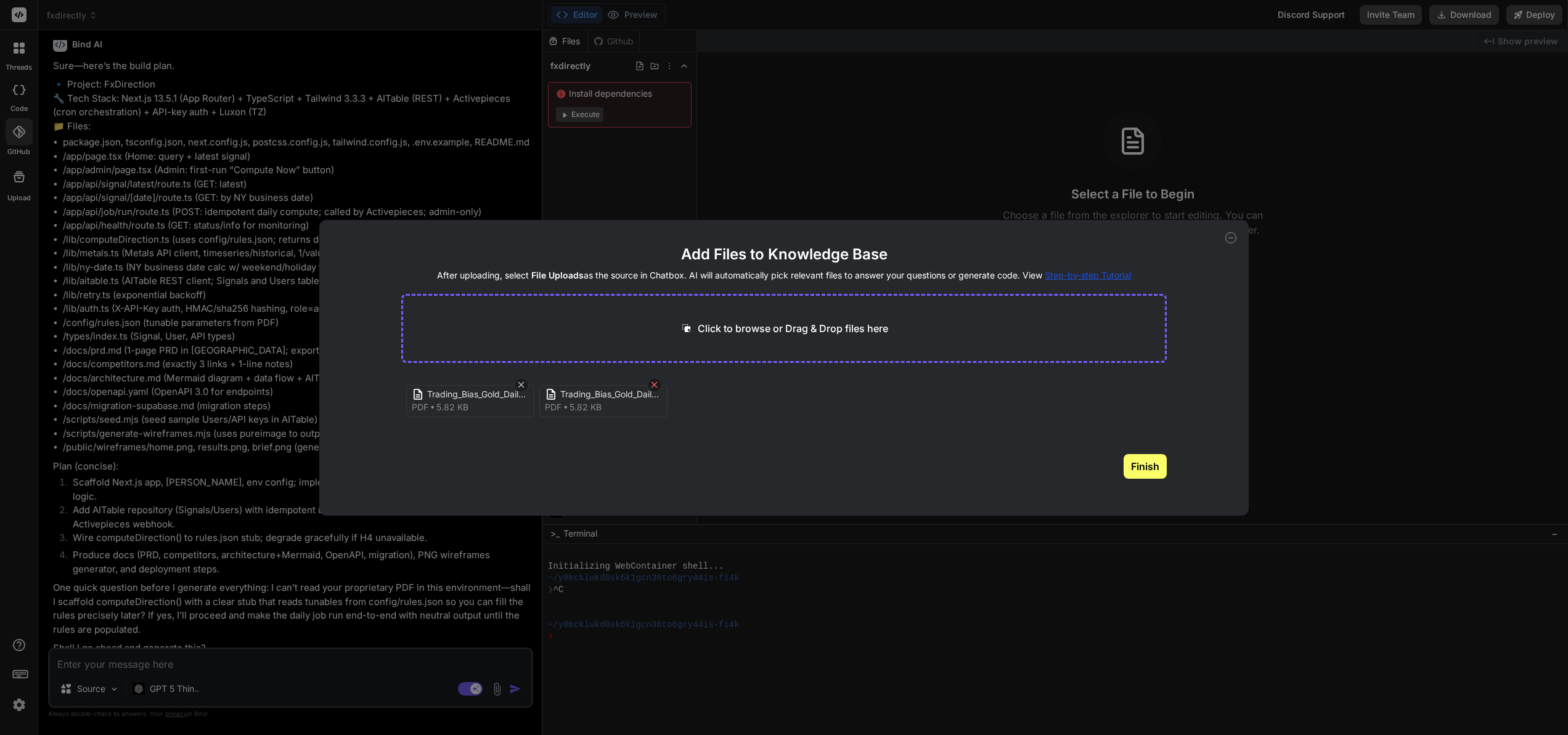
click at [655, 386] on icon at bounding box center [654, 385] width 10 height 10
click at [1150, 464] on button "Finish" at bounding box center [1145, 466] width 43 height 25
click at [518, 397] on span "Trading_Bias_Gold_Daily_and_H4.pdf" at bounding box center [489, 396] width 146 height 15
click at [1230, 238] on icon at bounding box center [1230, 238] width 5 height 0
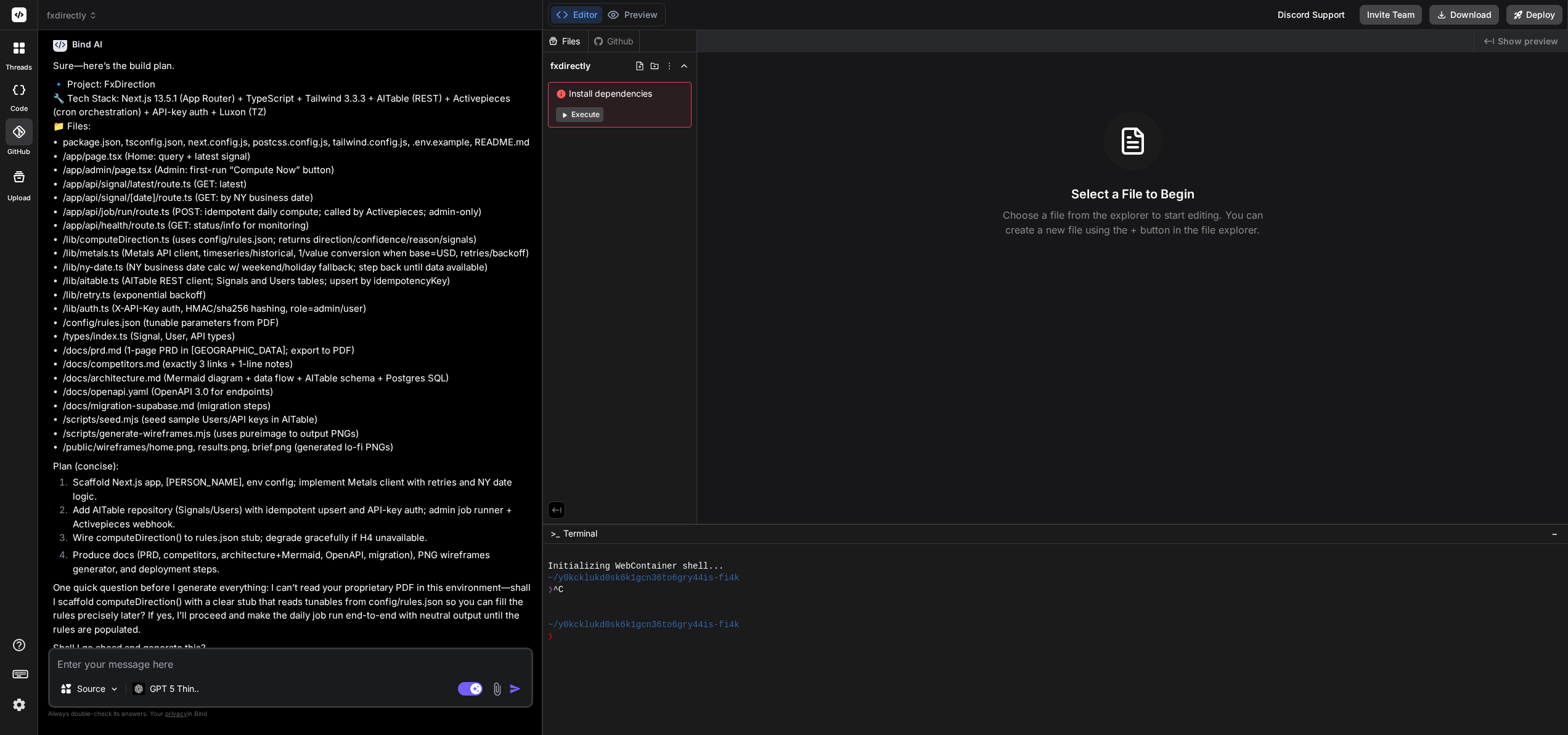
click at [172, 661] on textarea at bounding box center [291, 661] width 482 height 22
type textarea "x"
type textarea "I"
type textarea "x"
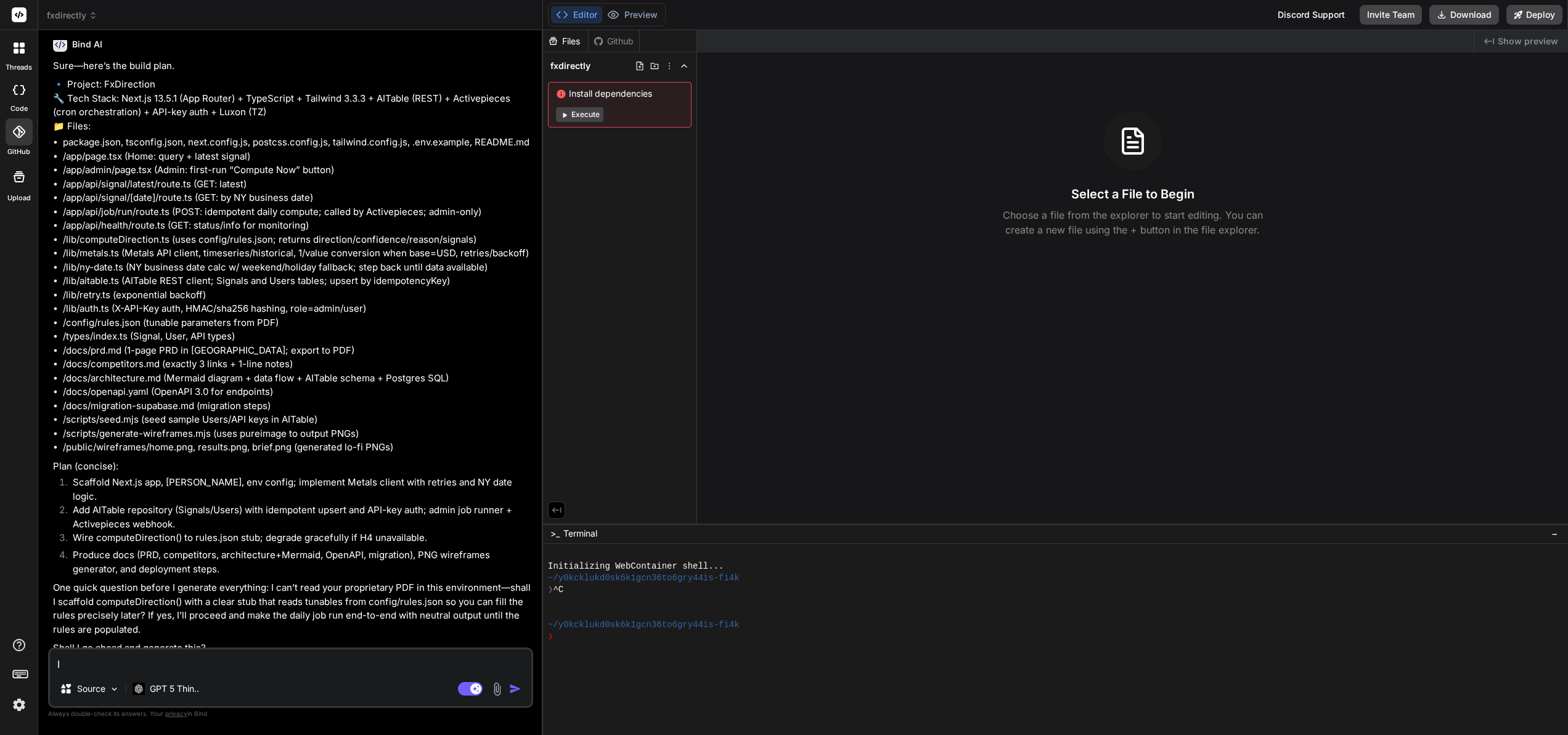
type textarea "I"
type textarea "x"
type textarea "I j"
type textarea "x"
type textarea "I ju"
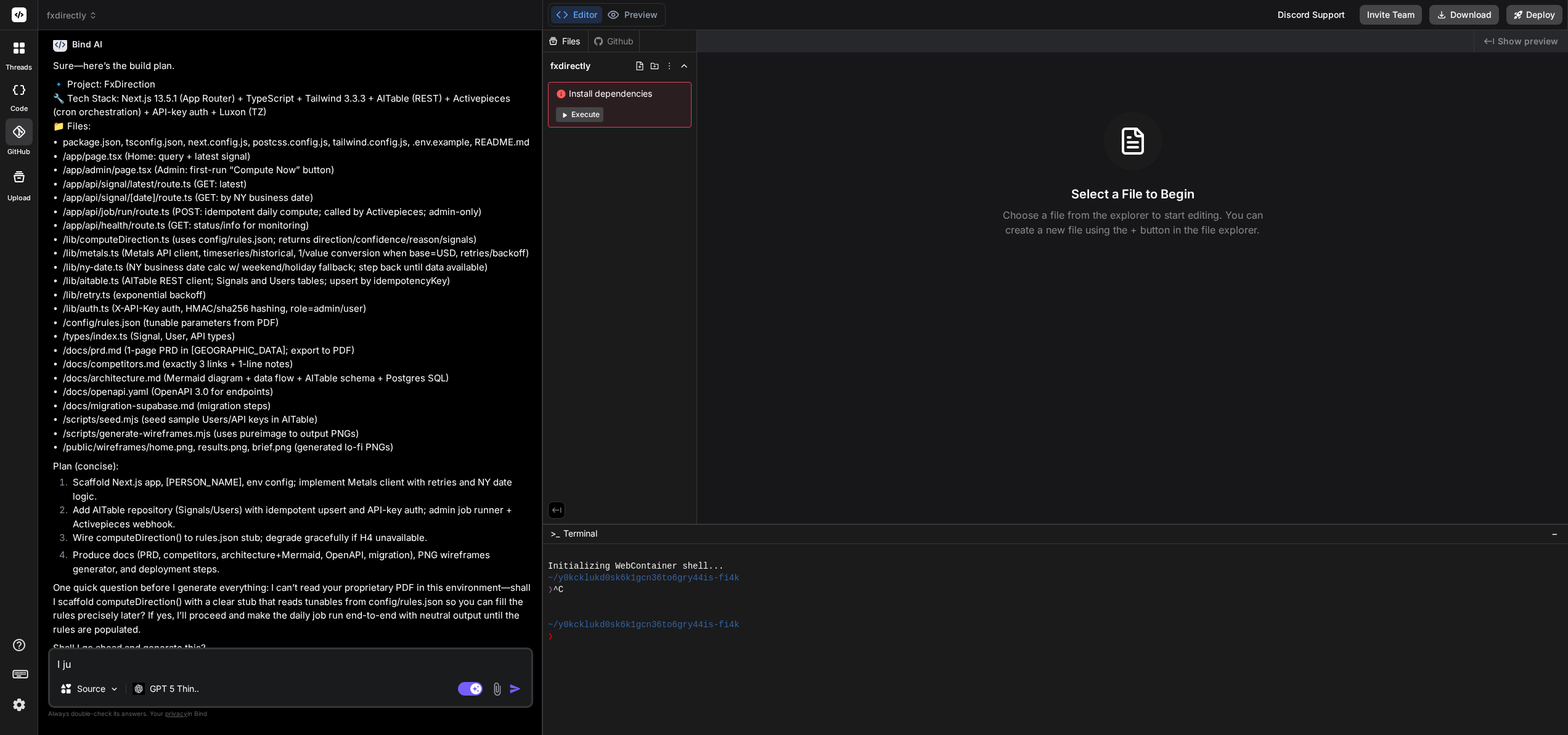
type textarea "x"
type textarea "I jus"
type textarea "x"
type textarea "I just"
type textarea "x"
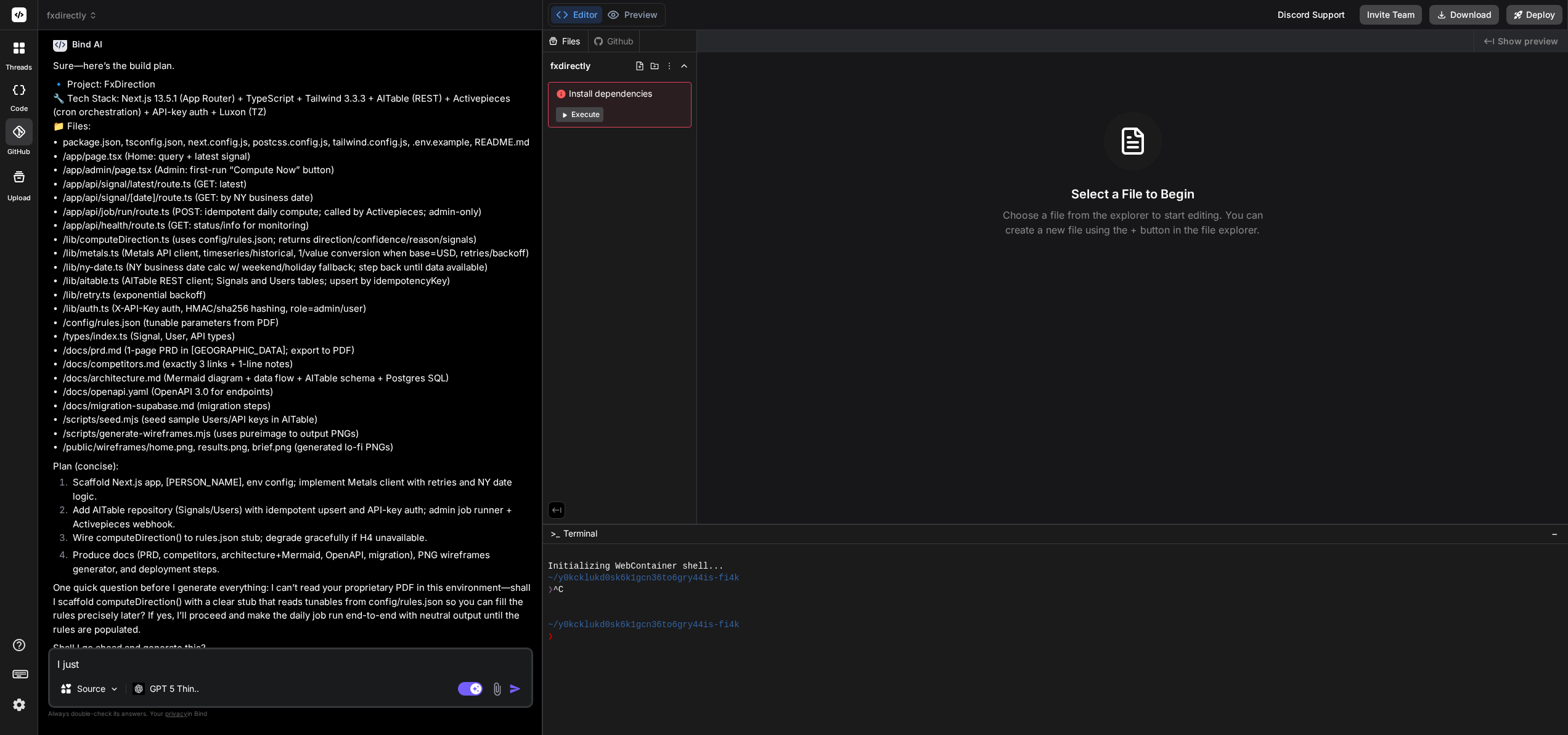
type textarea "I just"
type textarea "x"
type textarea "I just u"
type textarea "x"
type textarea "I just up"
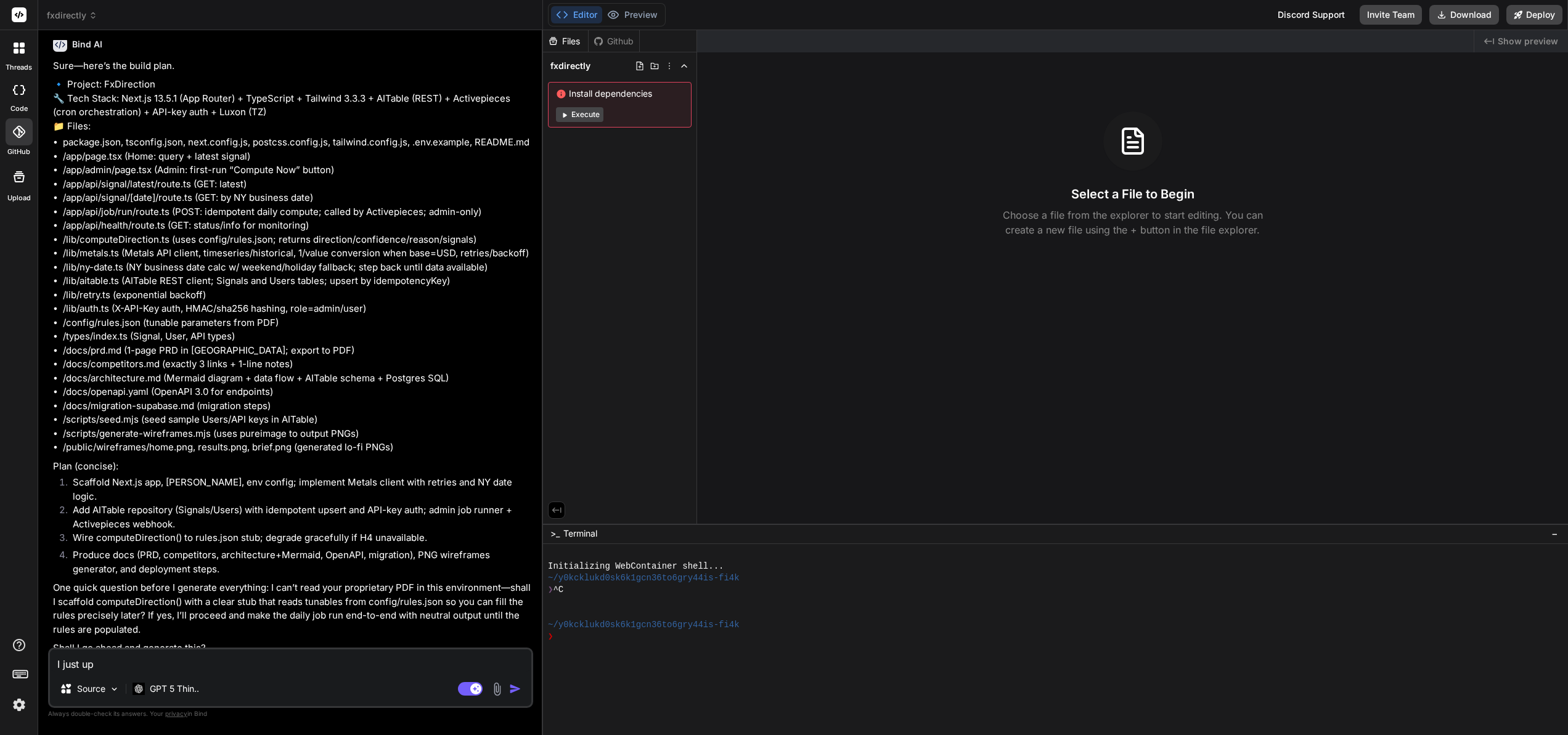
type textarea "x"
type textarea "I just upl"
type textarea "x"
type textarea "I just uplo"
type textarea "x"
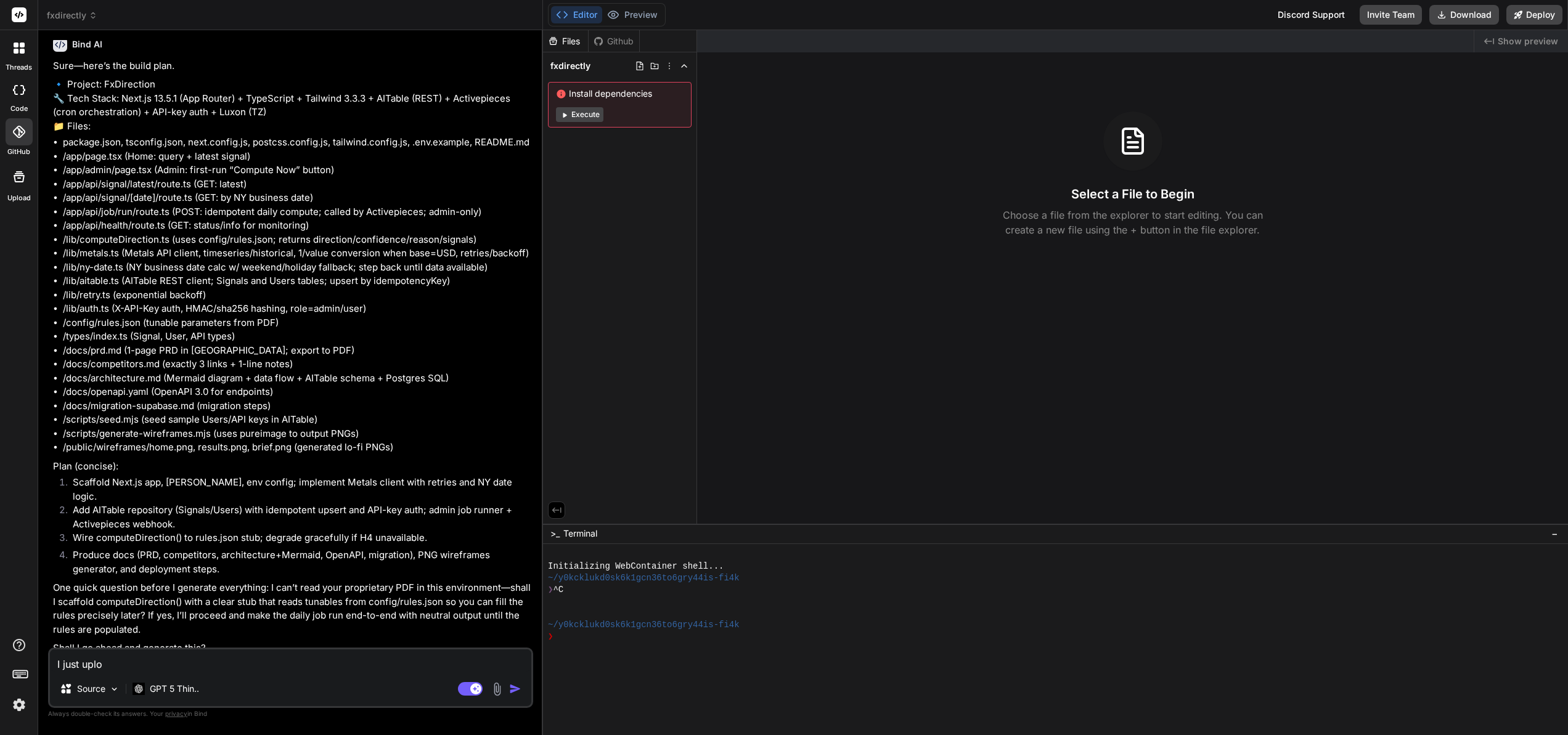
type textarea "I just uploa"
type textarea "x"
type textarea "I just upload"
type textarea "x"
type textarea "I just uploaded"
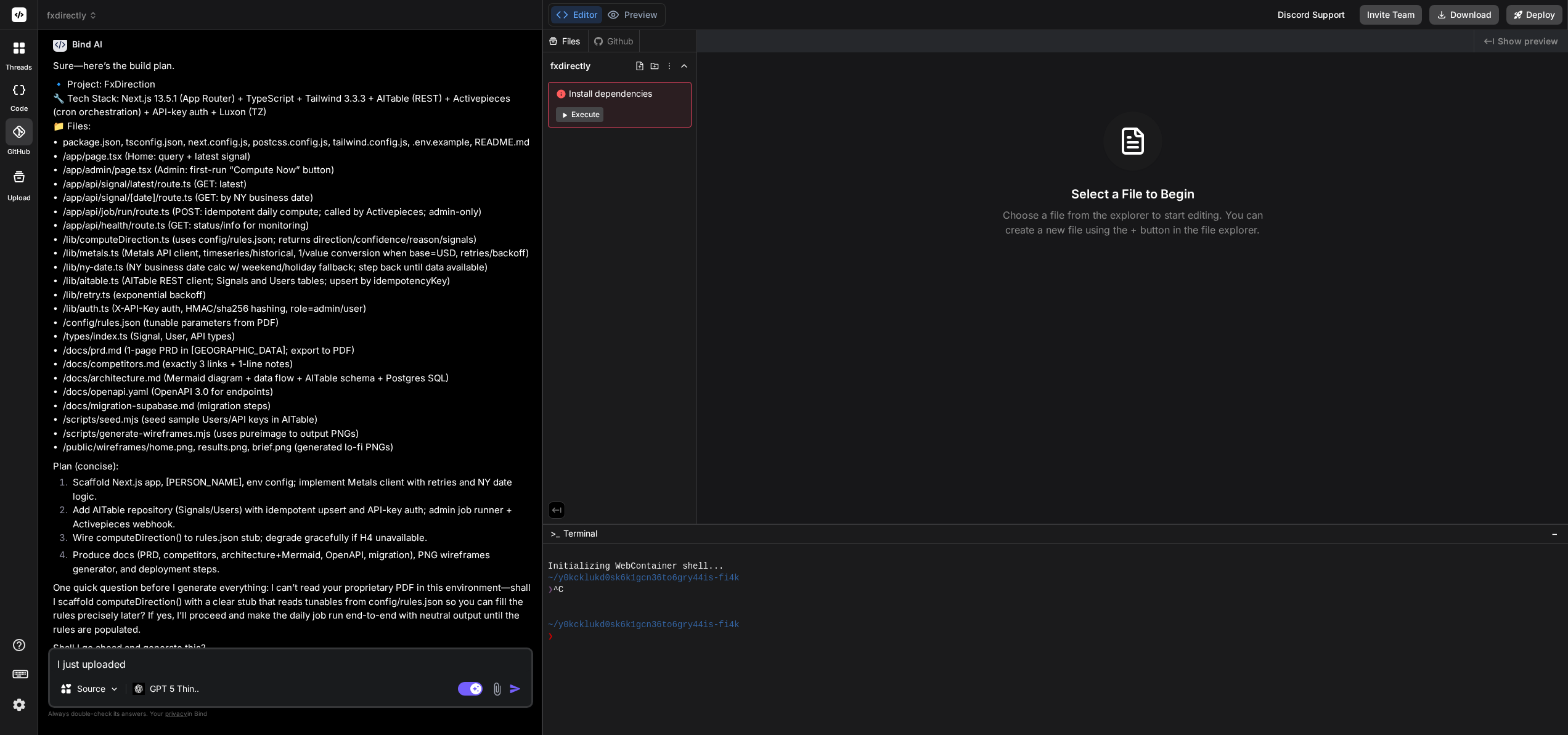
type textarea "x"
type textarea "I just uploaded"
type textarea "x"
type textarea "I just uploaded t"
type textarea "x"
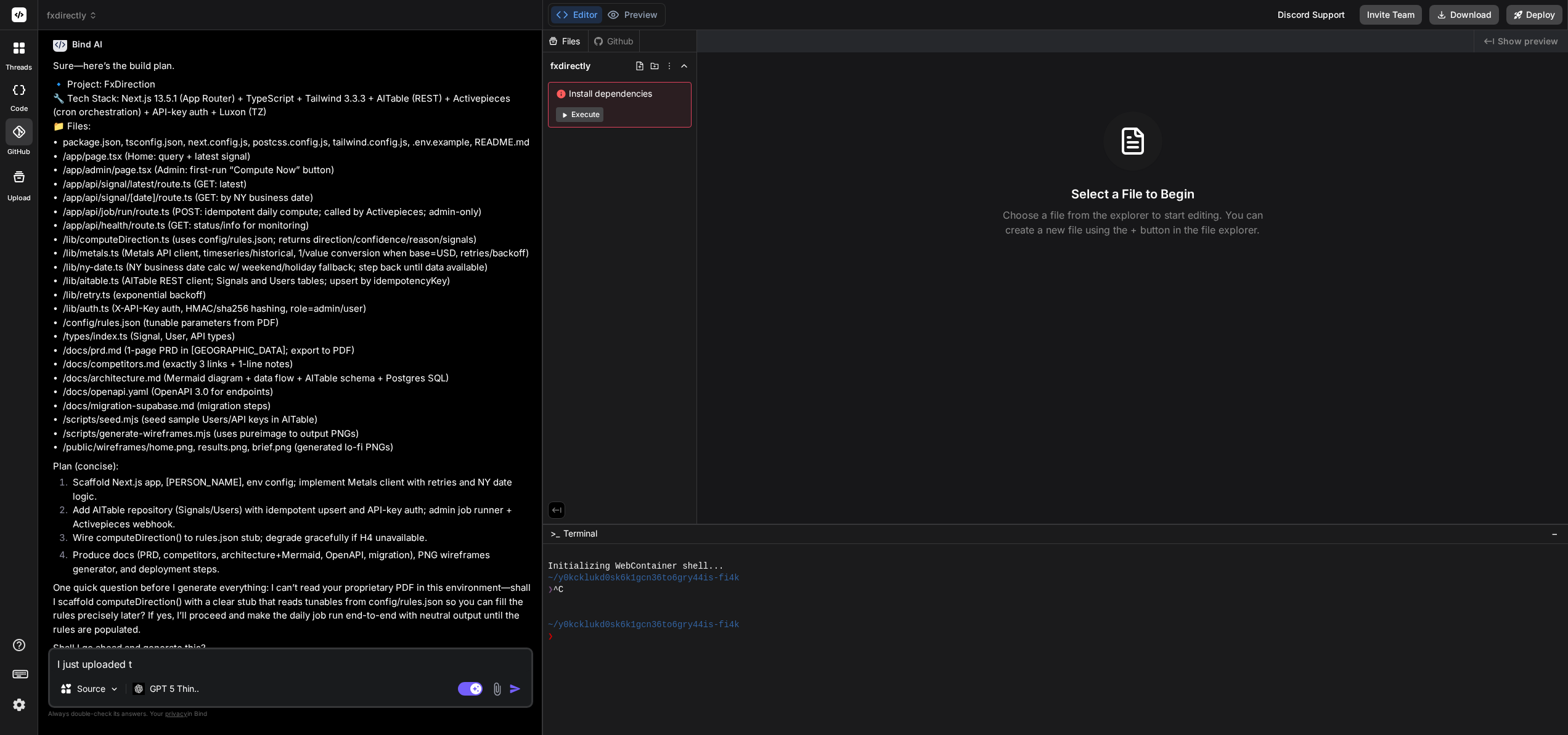
type textarea "I just uploaded th"
type textarea "x"
type textarea "I just uploaded the"
type textarea "x"
type textarea "I just uploaded the"
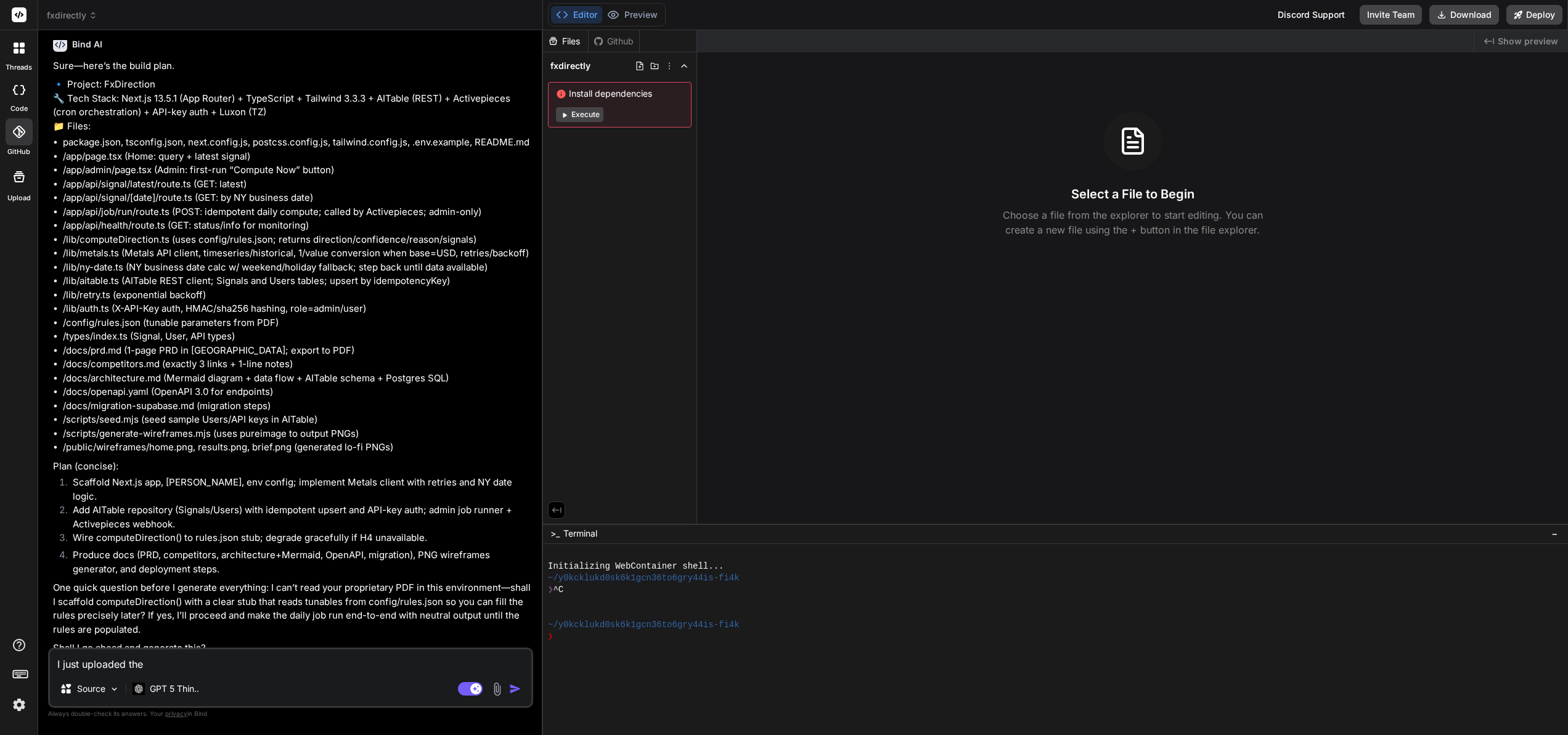
type textarea "x"
type textarea "I just uploaded the f"
type textarea "x"
type textarea "I just uploaded the fi"
type textarea "x"
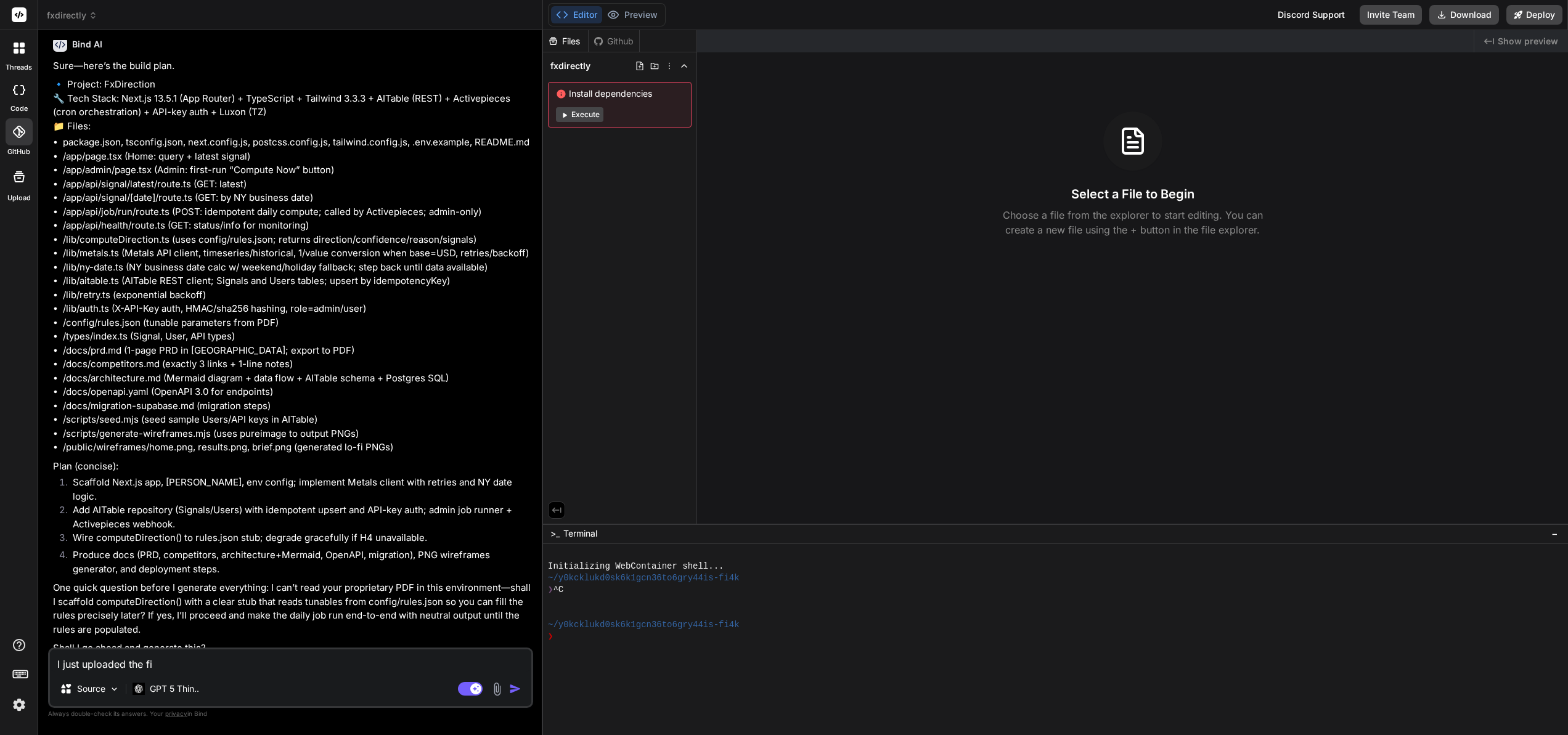
type textarea "I just uploaded the fil"
type textarea "x"
type textarea "I just uploaded the file"
type textarea "x"
type textarea "I just uploaded the file."
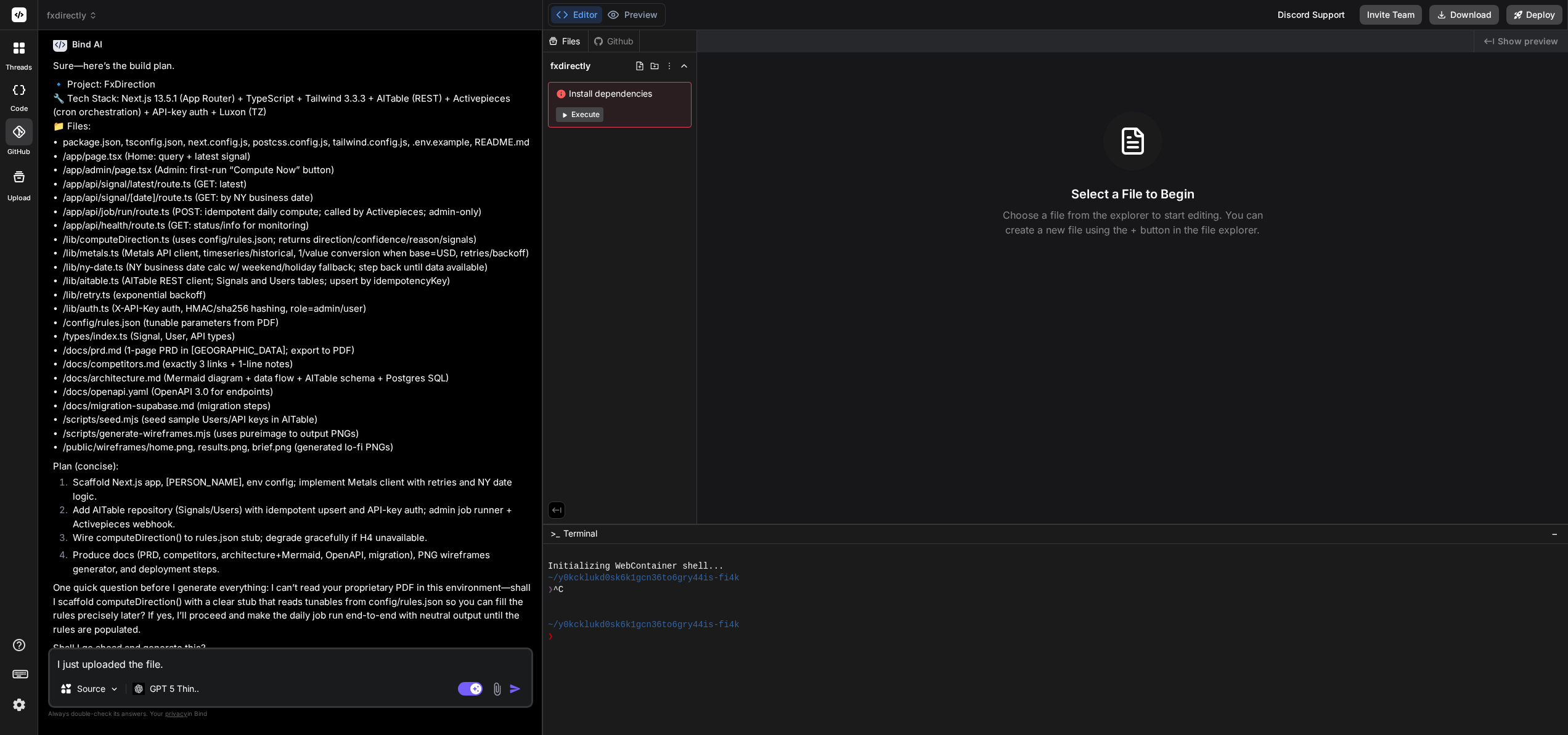
type textarea "x"
type textarea "I just uploaded the file."
type textarea "x"
type textarea "I just uploaded the file. p"
type textarea "x"
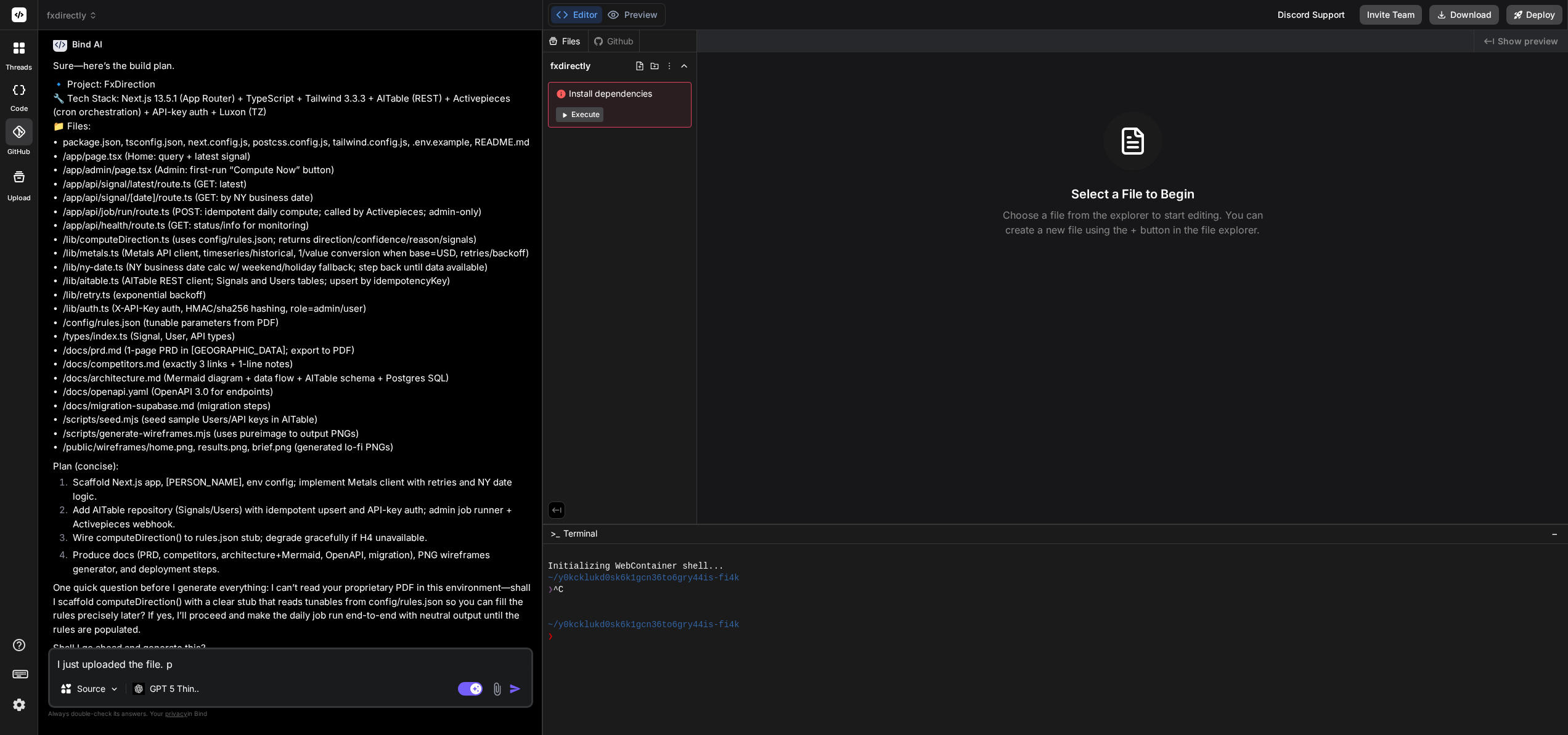
type textarea "I just uploaded the file. pl"
type textarea "x"
type textarea "I just uploaded the file. ple"
type textarea "x"
type textarea "I just uploaded the file. plea"
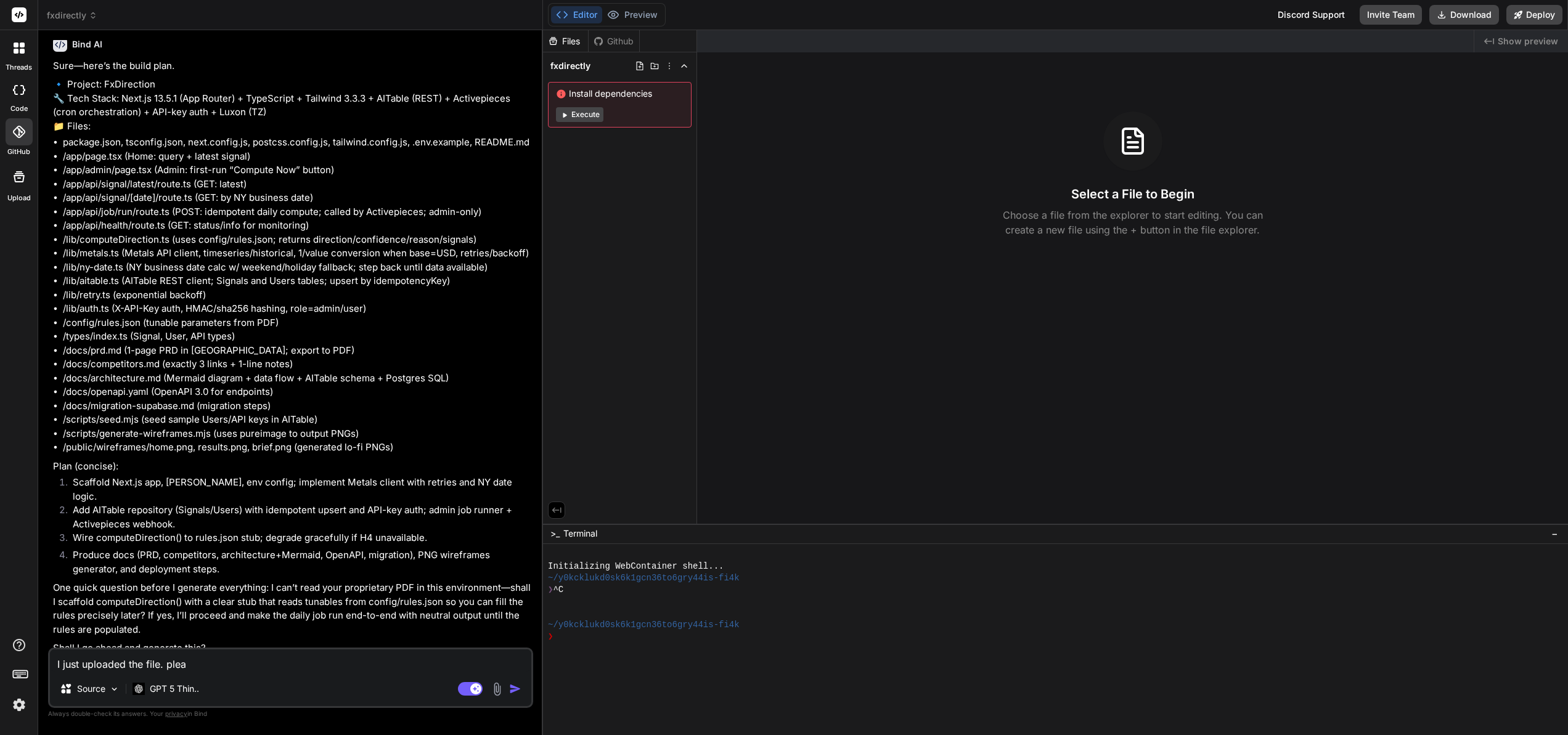
type textarea "x"
type textarea "I just uploaded the file. [GEOGRAPHIC_DATA]"
type textarea "x"
type textarea "I just uploaded the file. please"
type textarea "x"
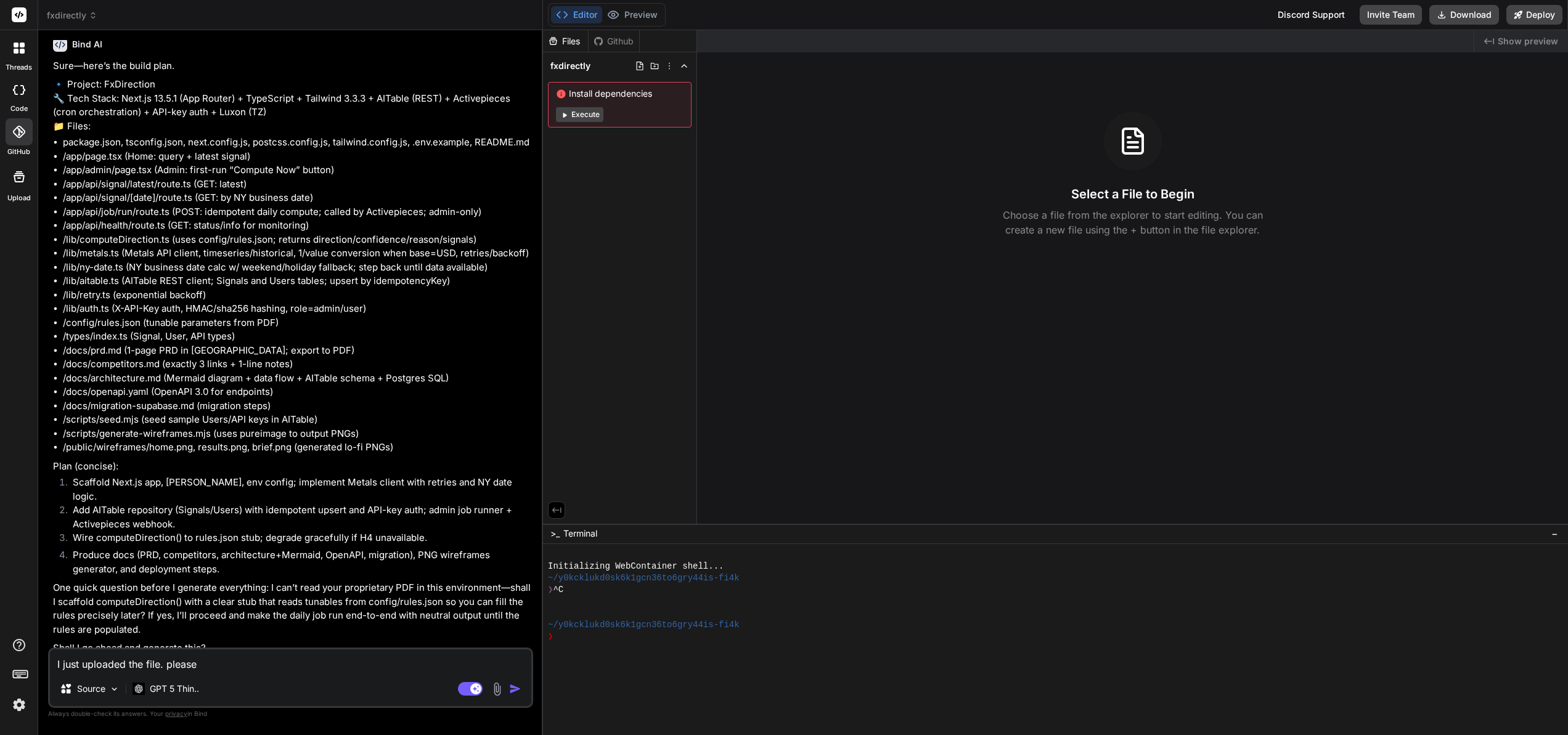
type textarea "I just uploaded the file. please"
type textarea "x"
type textarea "I just uploaded the file. please c"
type textarea "x"
type textarea "I just uploaded the file. please ch"
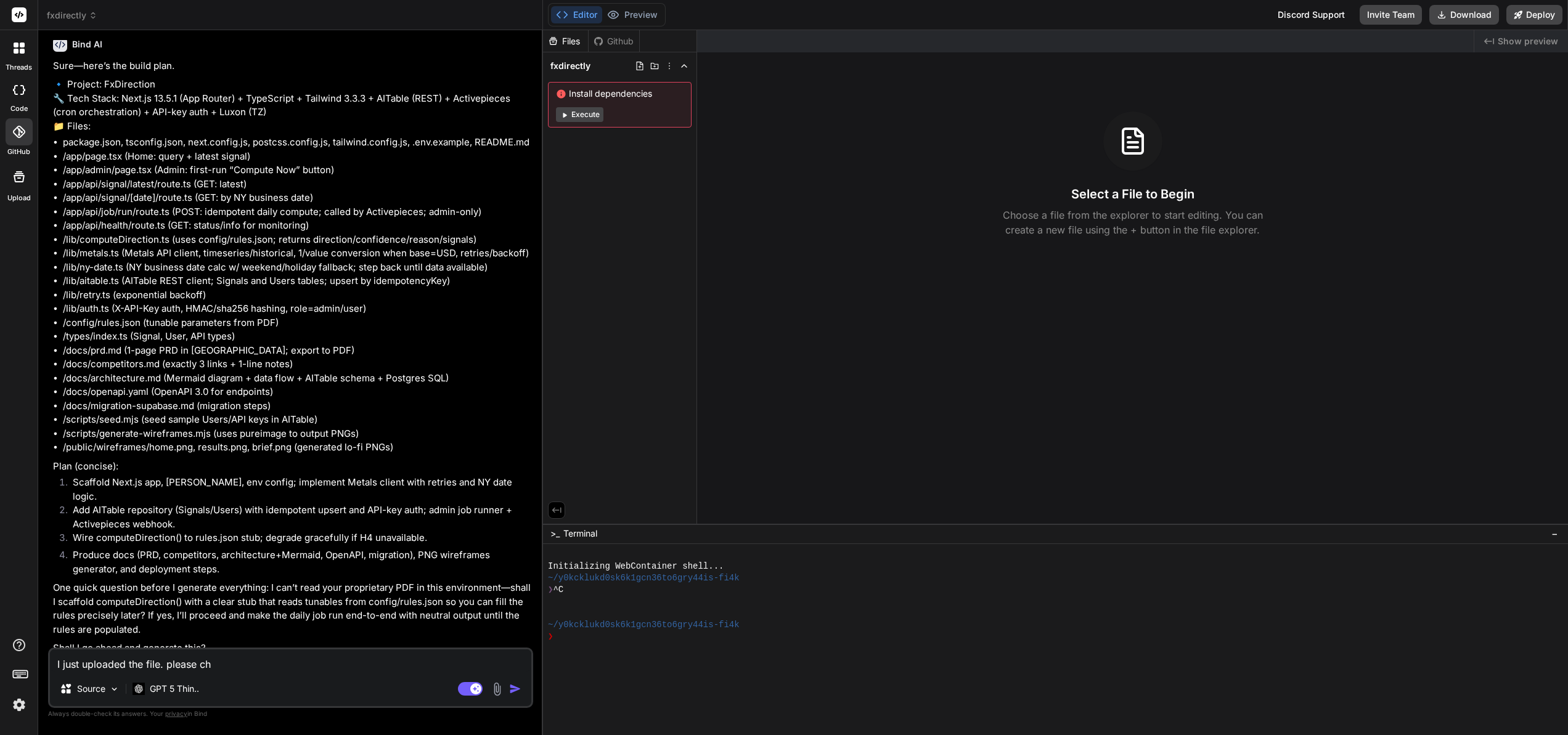
type textarea "x"
type textarea "I just uploaded the file. please che"
type textarea "x"
type textarea "I just uploaded the file. please chec"
type textarea "x"
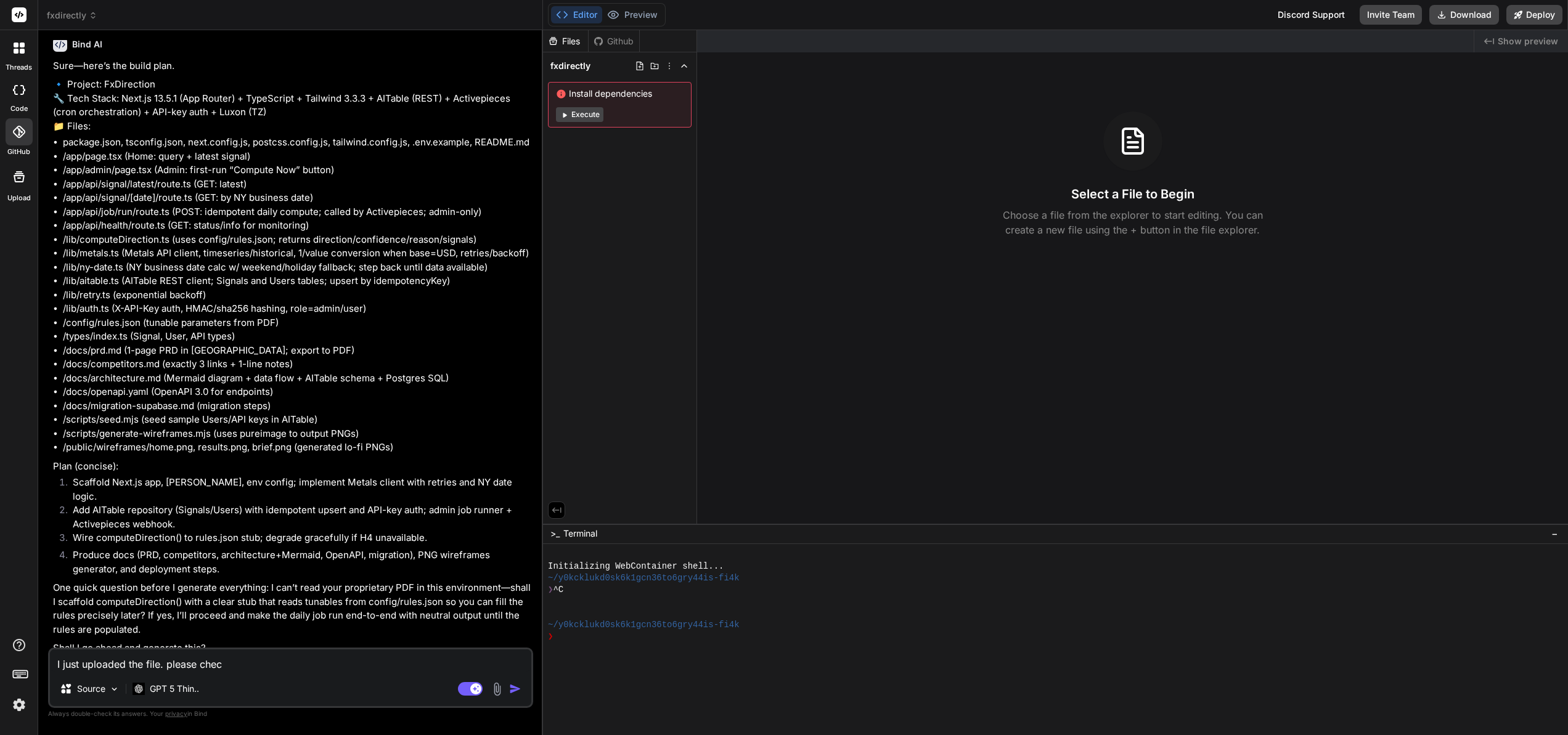
type textarea "I just uploaded the file. please check"
type textarea "x"
type textarea "I just uploaded the file. please check"
type textarea "x"
type textarea "I just uploaded the file. please check a"
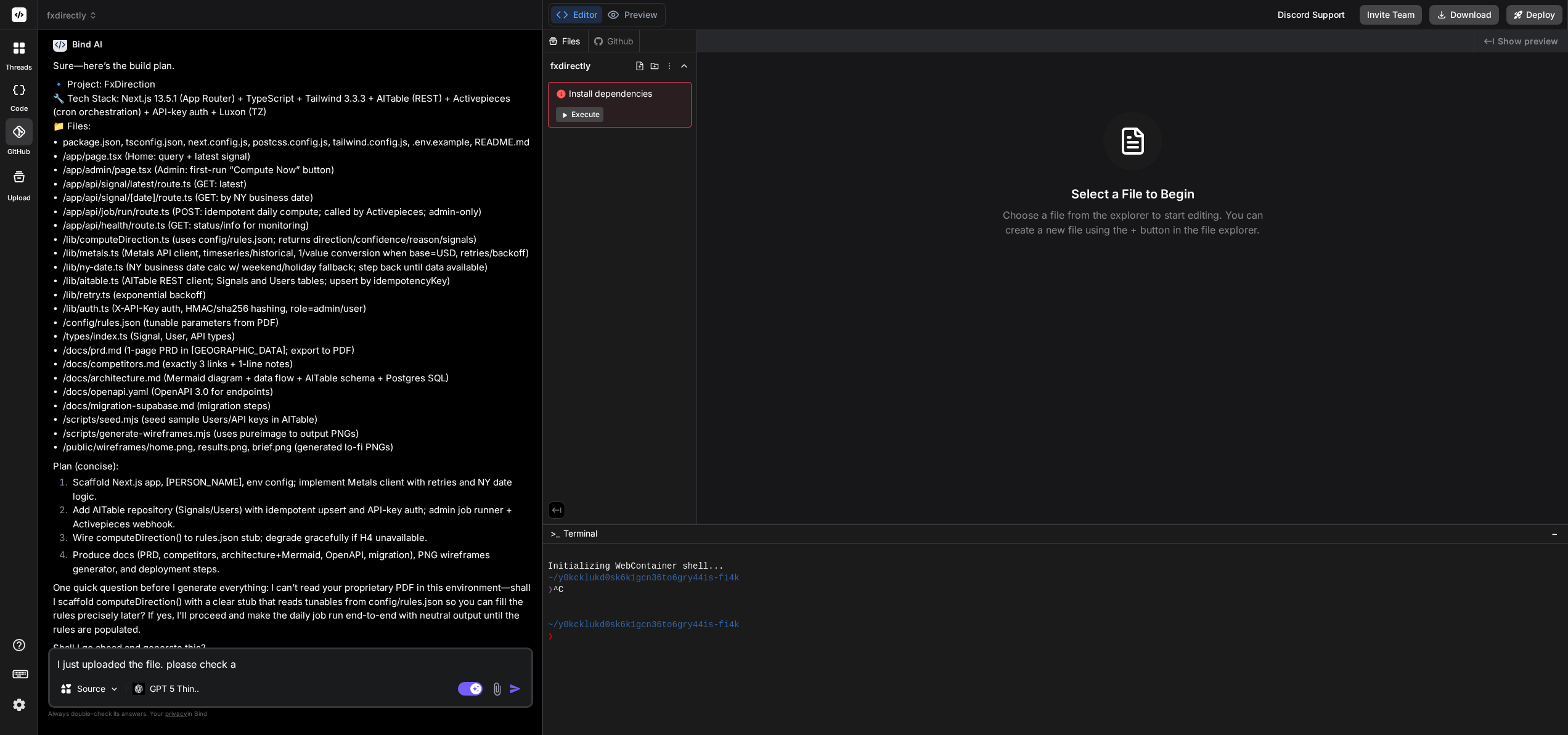
type textarea "x"
type textarea "I just uploaded the file. please check ag"
type textarea "x"
type textarea "I just uploaded the file. please check aga"
type textarea "x"
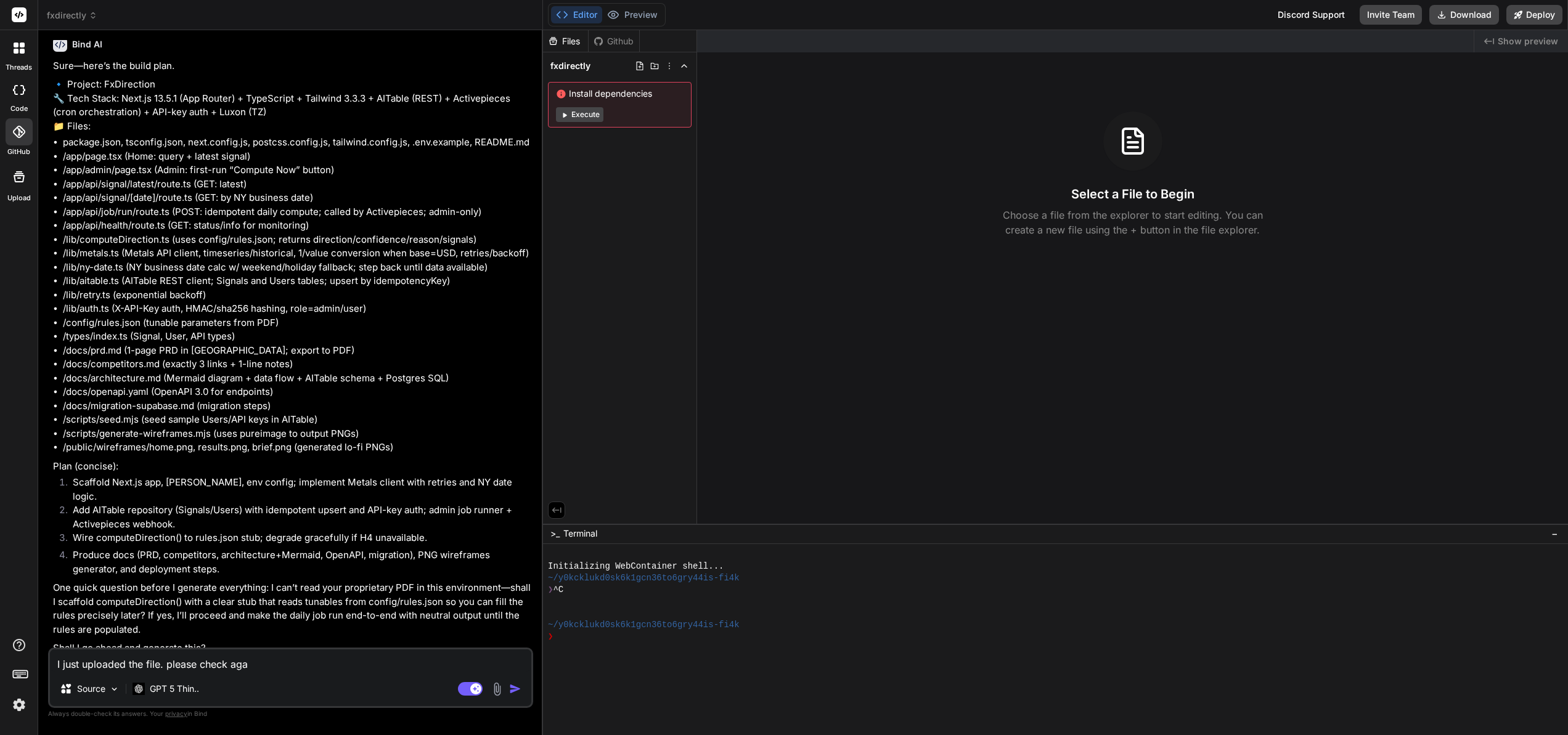
type textarea "I just uploaded the file. please check agai"
type textarea "x"
type textarea "I just uploaded the file. please check again"
type textarea "x"
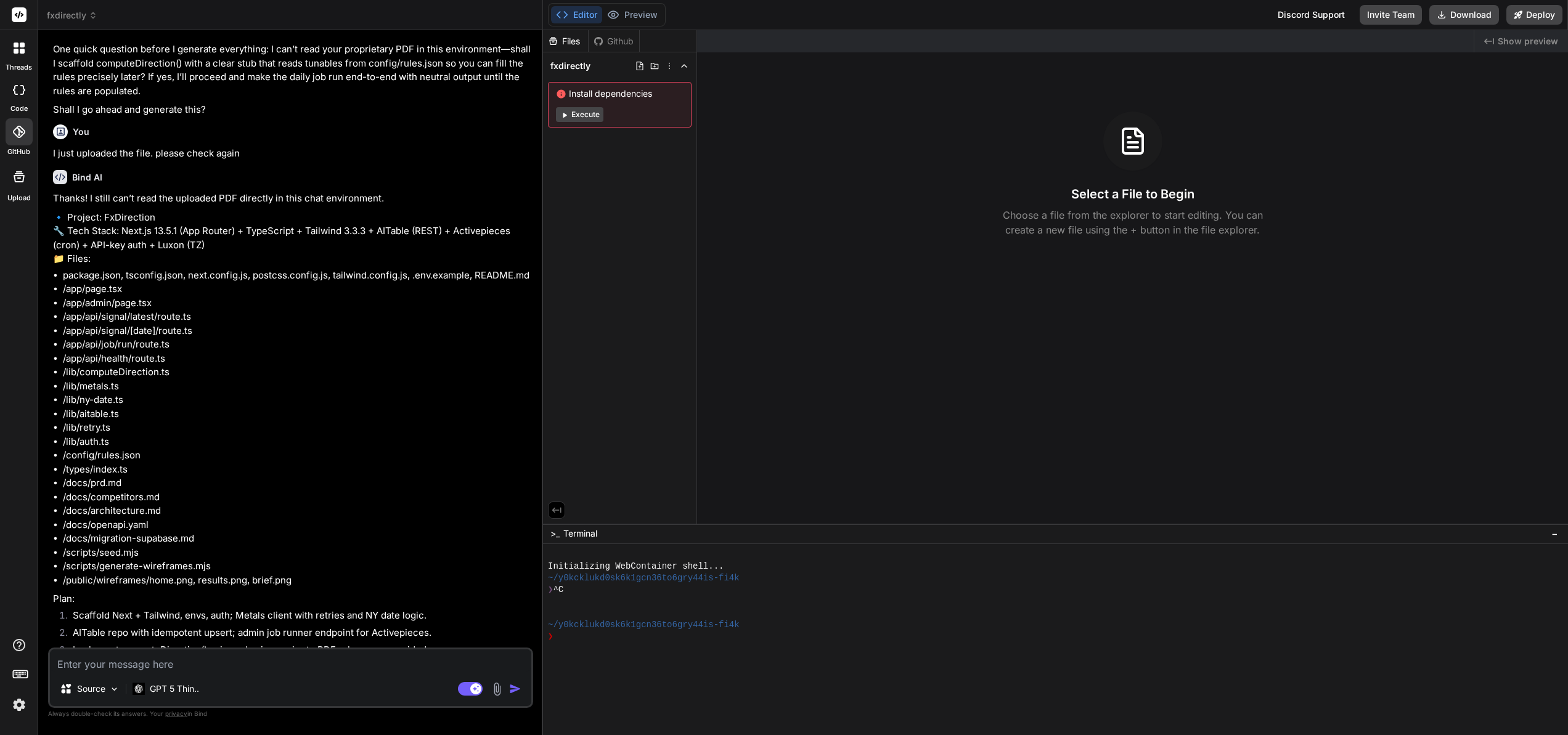
scroll to position [1829, 0]
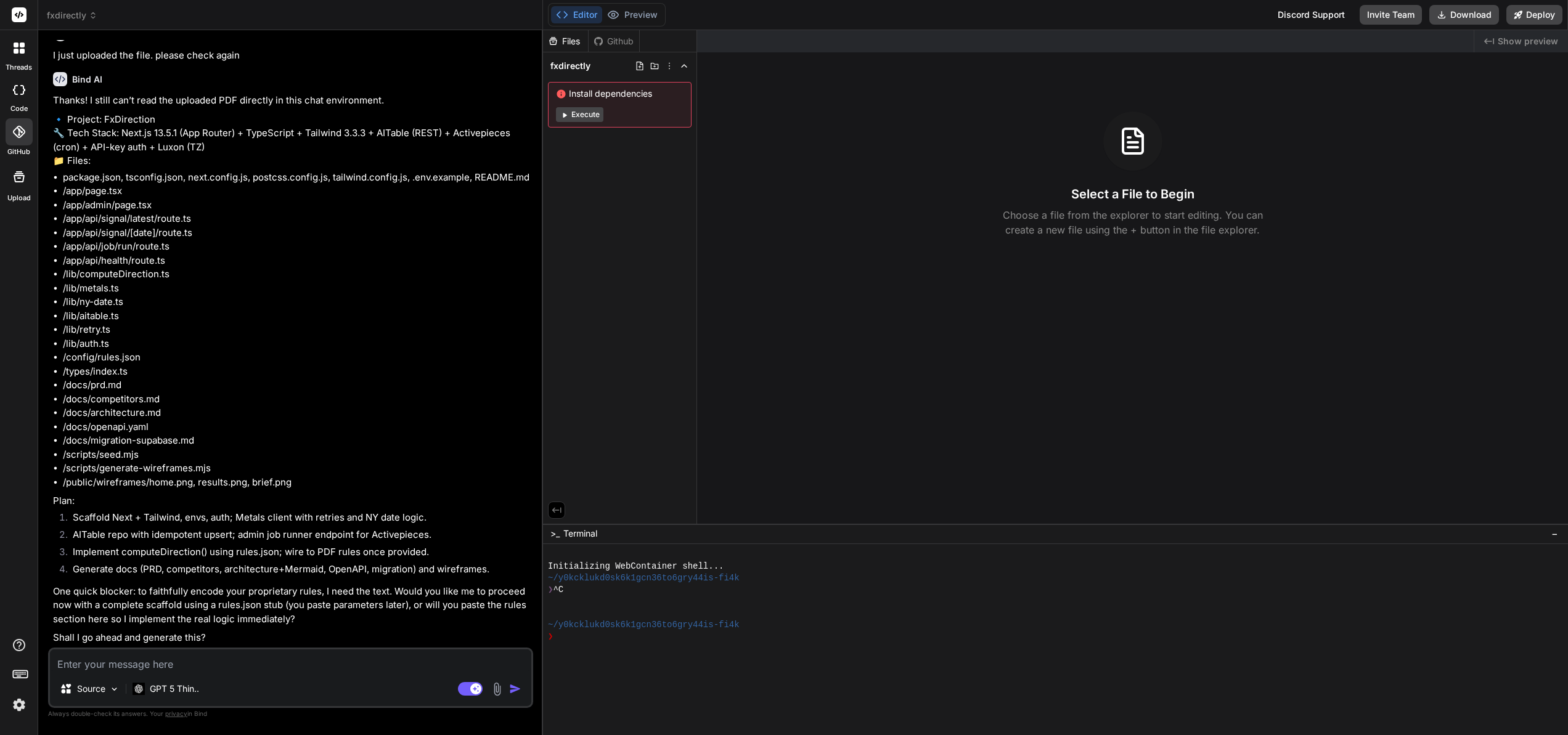
click at [99, 653] on textarea at bounding box center [291, 661] width 482 height 22
type textarea "x"
type textarea "H"
type textarea "x"
type textarea "He"
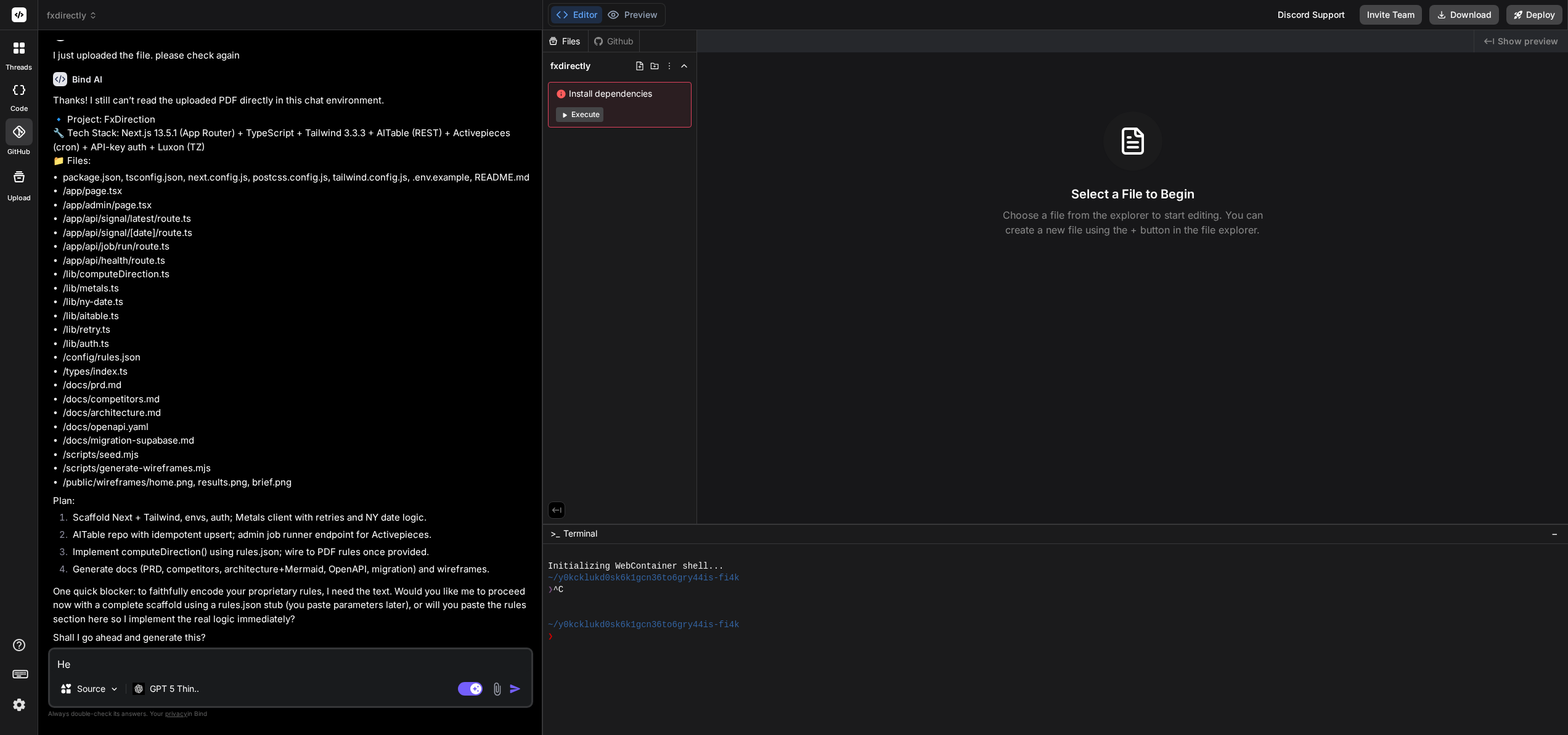
type textarea "x"
type textarea "Her"
type textarea "x"
type textarea "Here"
type textarea "x"
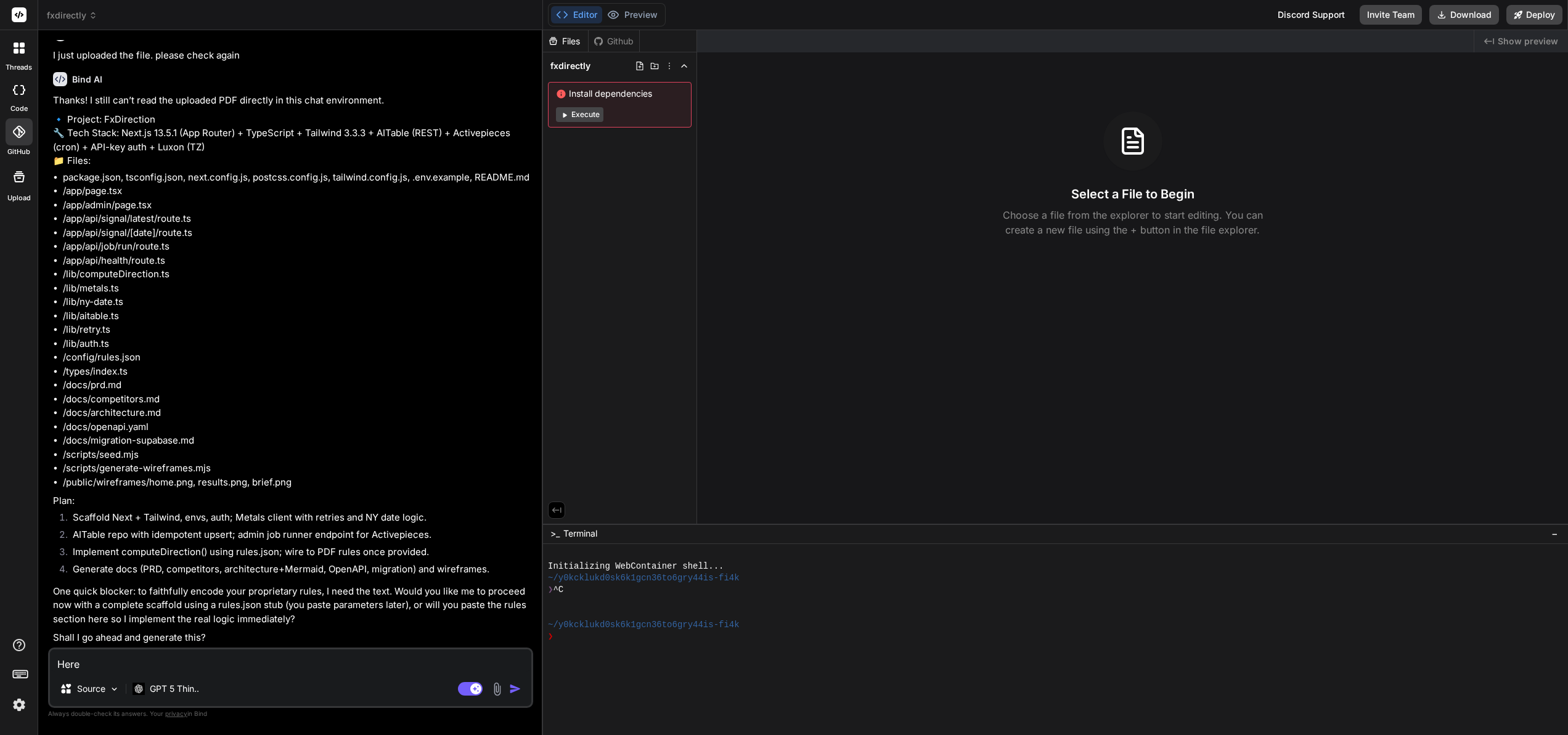
type textarea "Here"
type textarea "x"
type textarea "Here i"
type textarea "x"
type textarea "Here is"
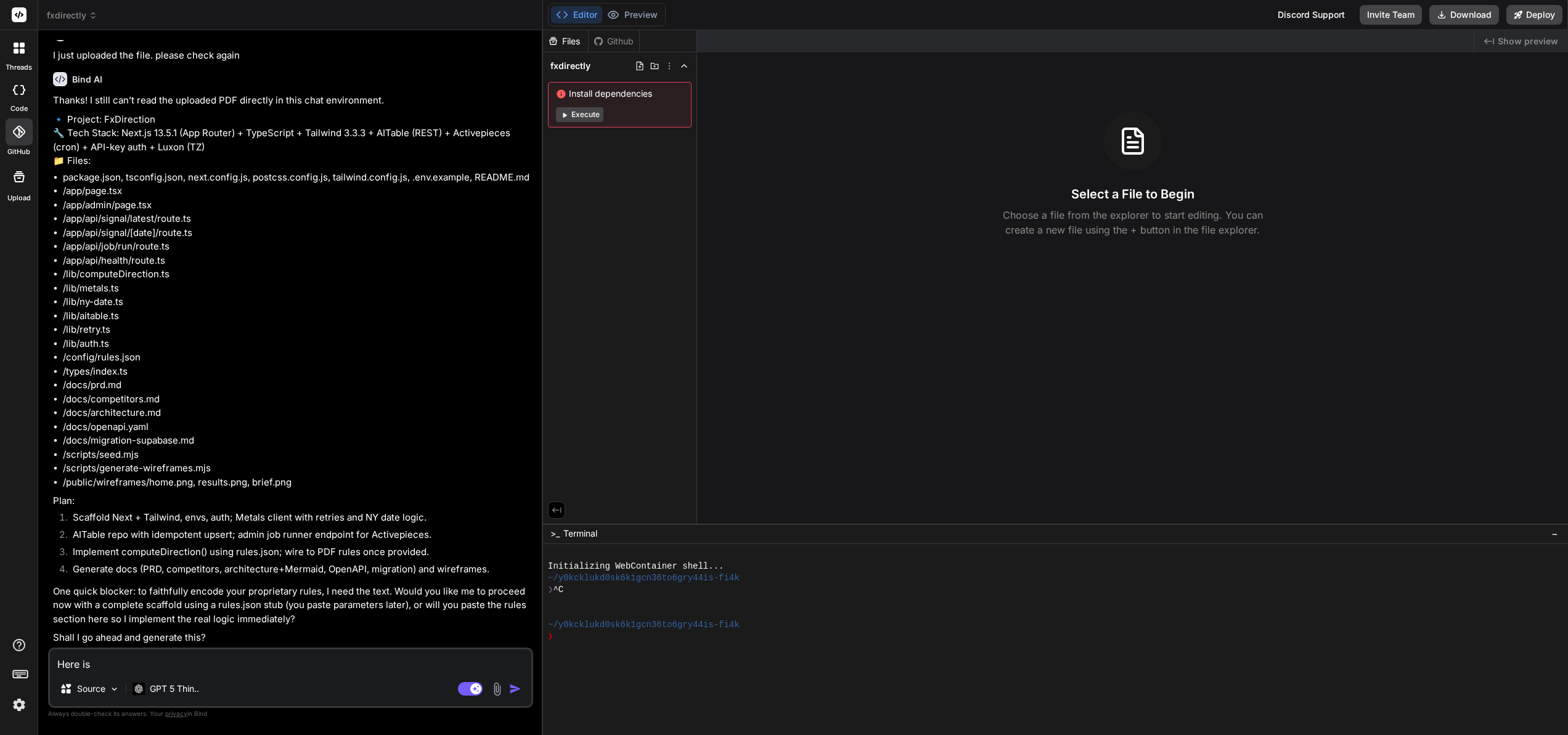
type textarea "x"
type textarea "Here is"
type textarea "x"
type textarea "Here is t"
type textarea "x"
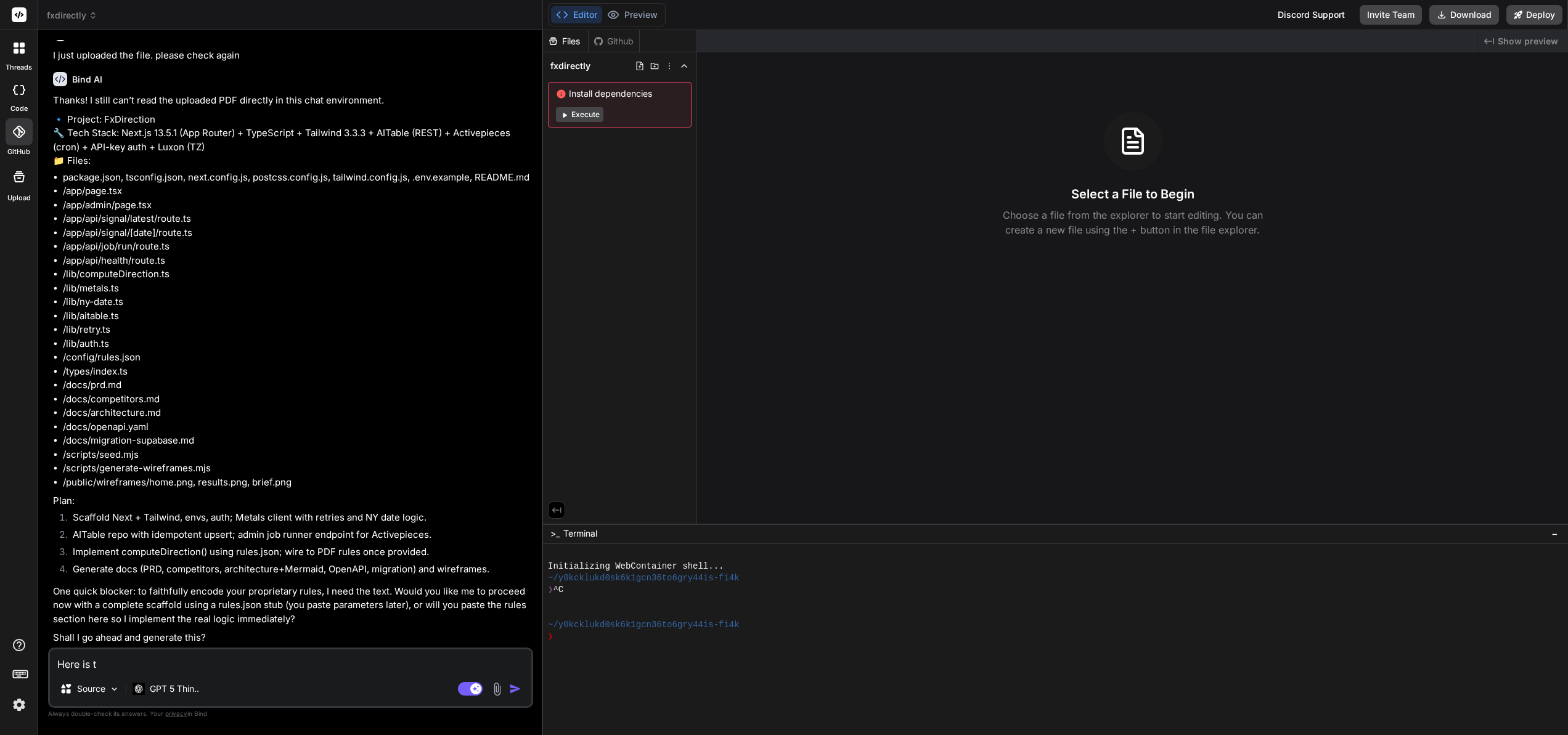
type textarea "Here is th"
type textarea "x"
type textarea "Here is the"
type textarea "x"
type textarea "Here is the"
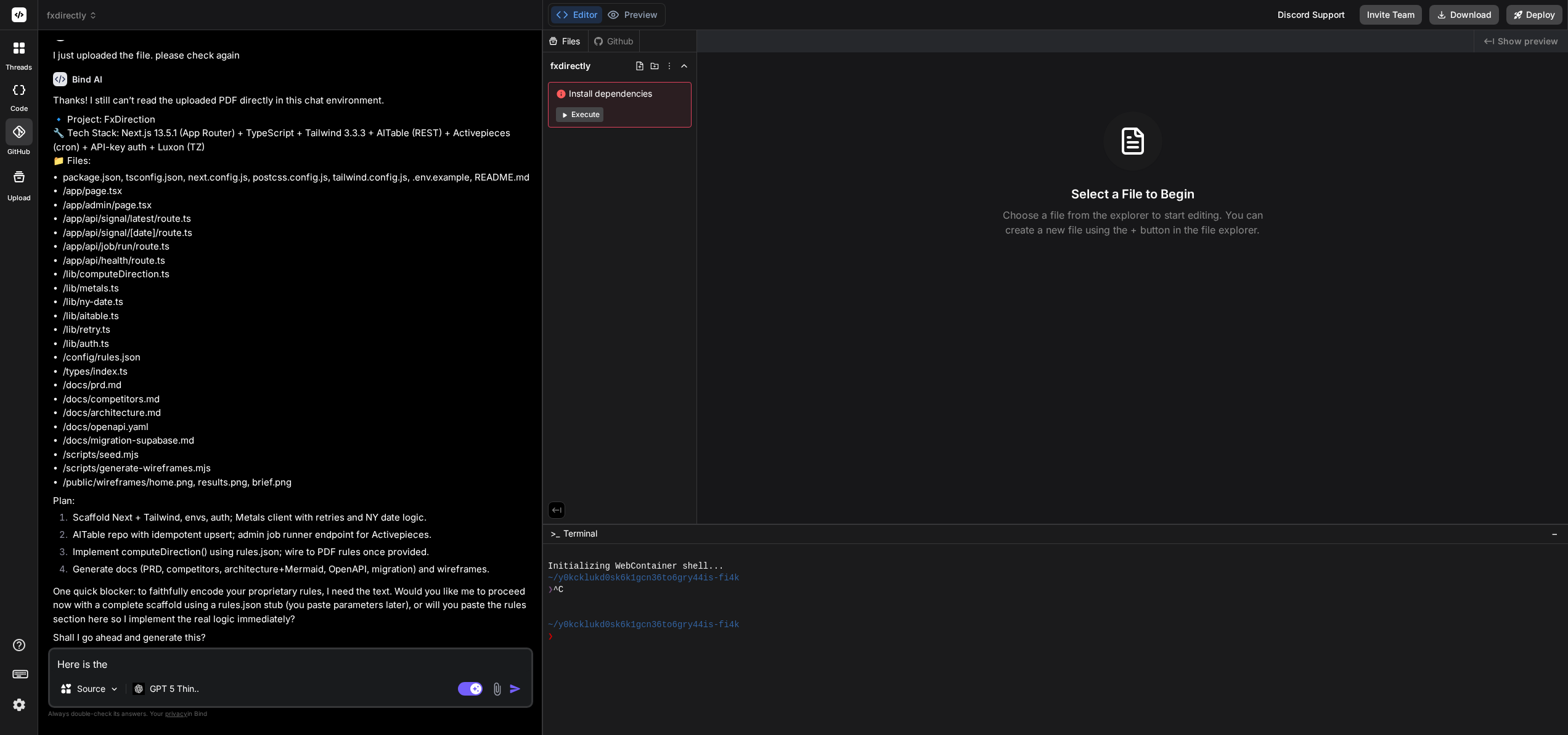
type textarea "x"
type textarea "Here is the c"
type textarea "x"
type textarea "Here is the co"
type textarea "x"
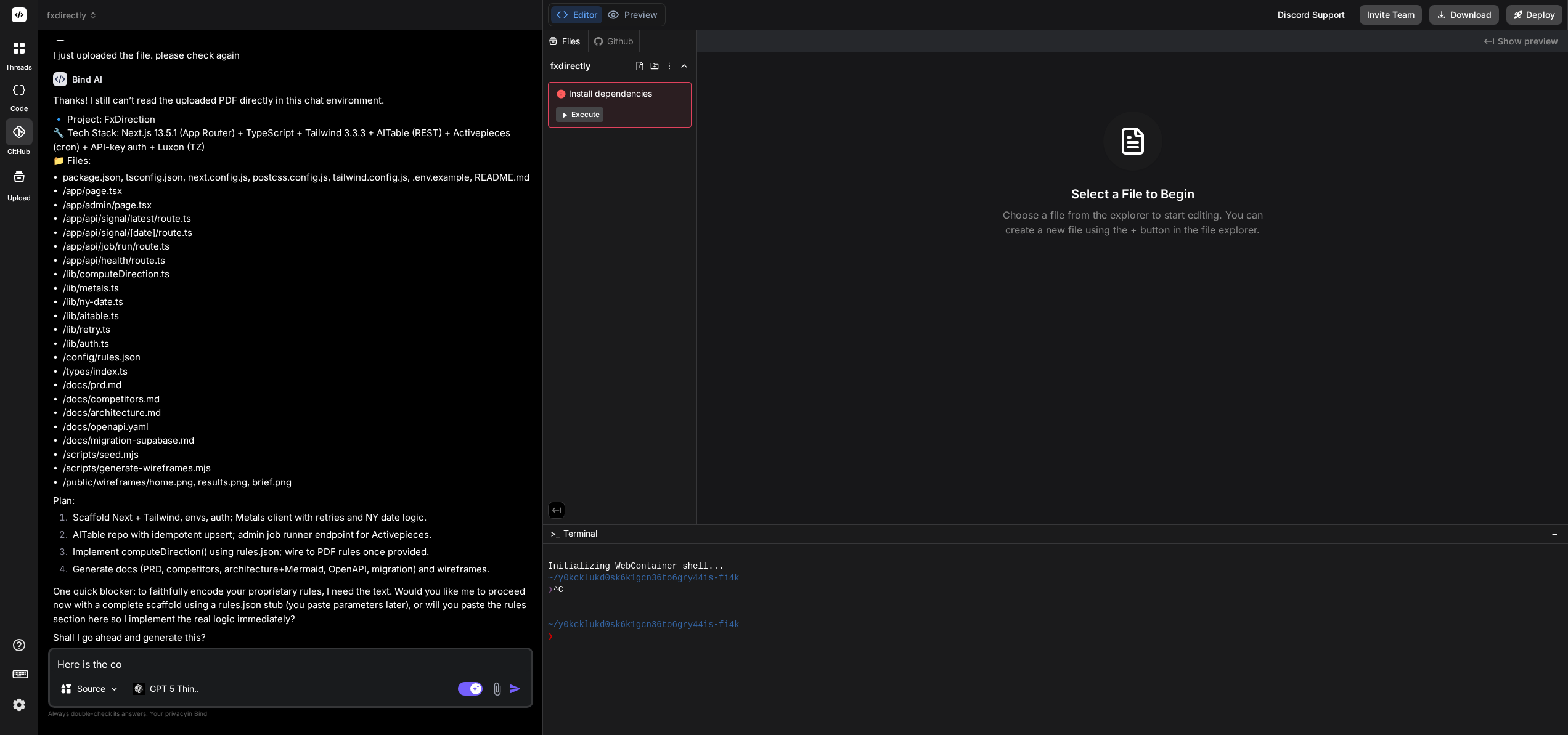
type textarea "Here is the con"
type textarea "x"
type textarea "Here is the cont"
type textarea "x"
type textarea "Here is the contr"
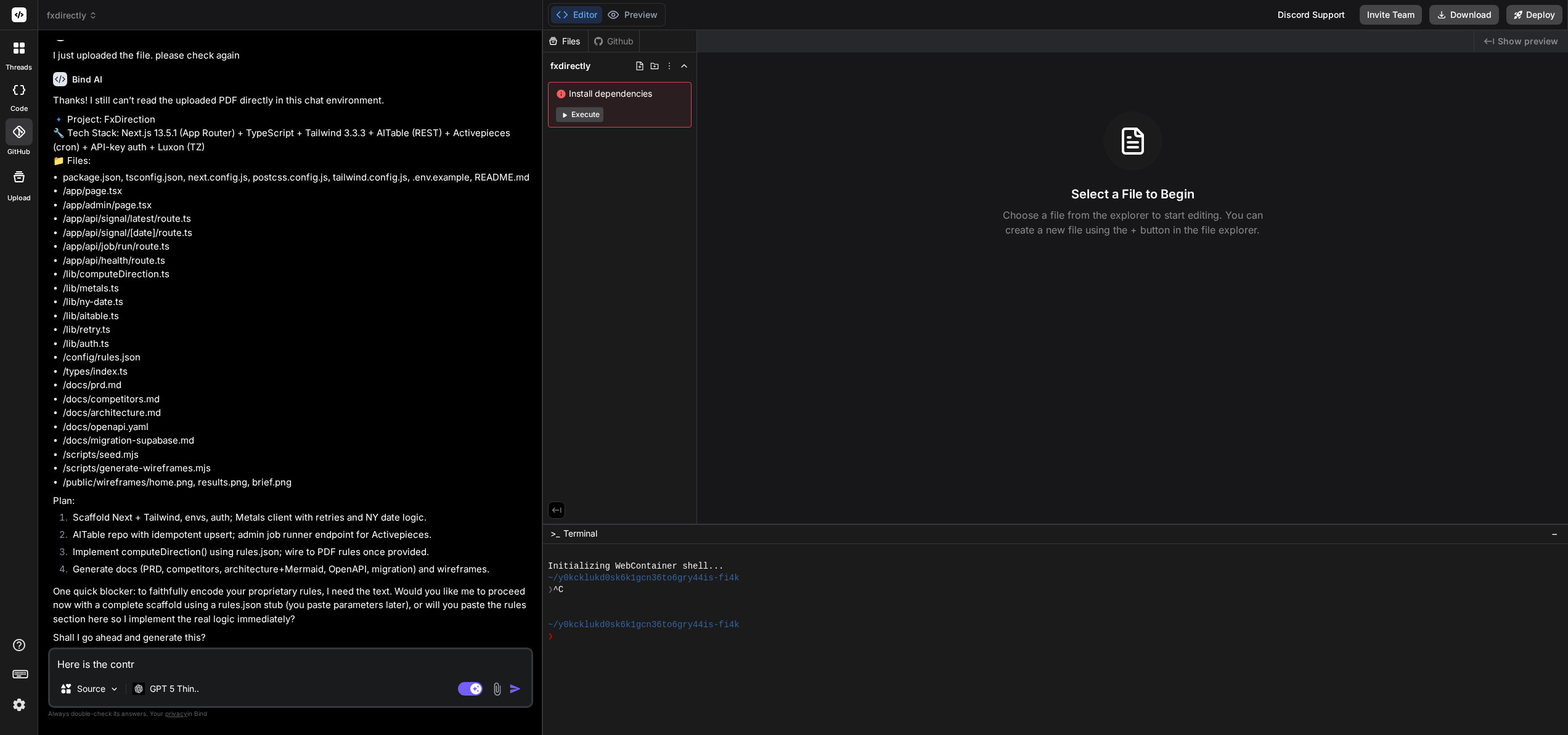
type textarea "x"
type textarea "Here is the cont"
type textarea "x"
type textarea "Here is the [PERSON_NAME]"
type textarea "x"
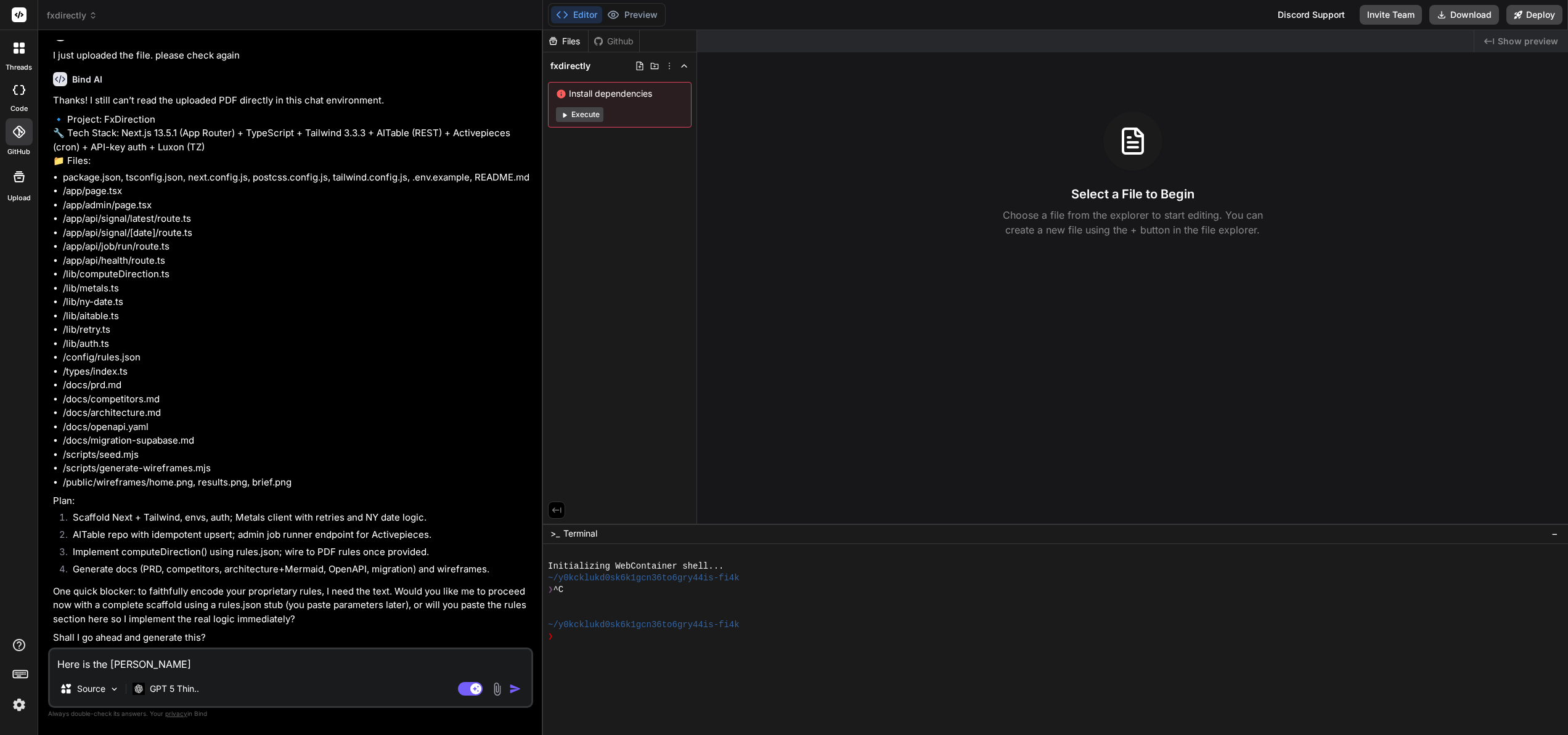
type textarea "Here is the conten"
type textarea "x"
type textarea "Here is the content"
type textarea "x"
type textarea "Here is the contents"
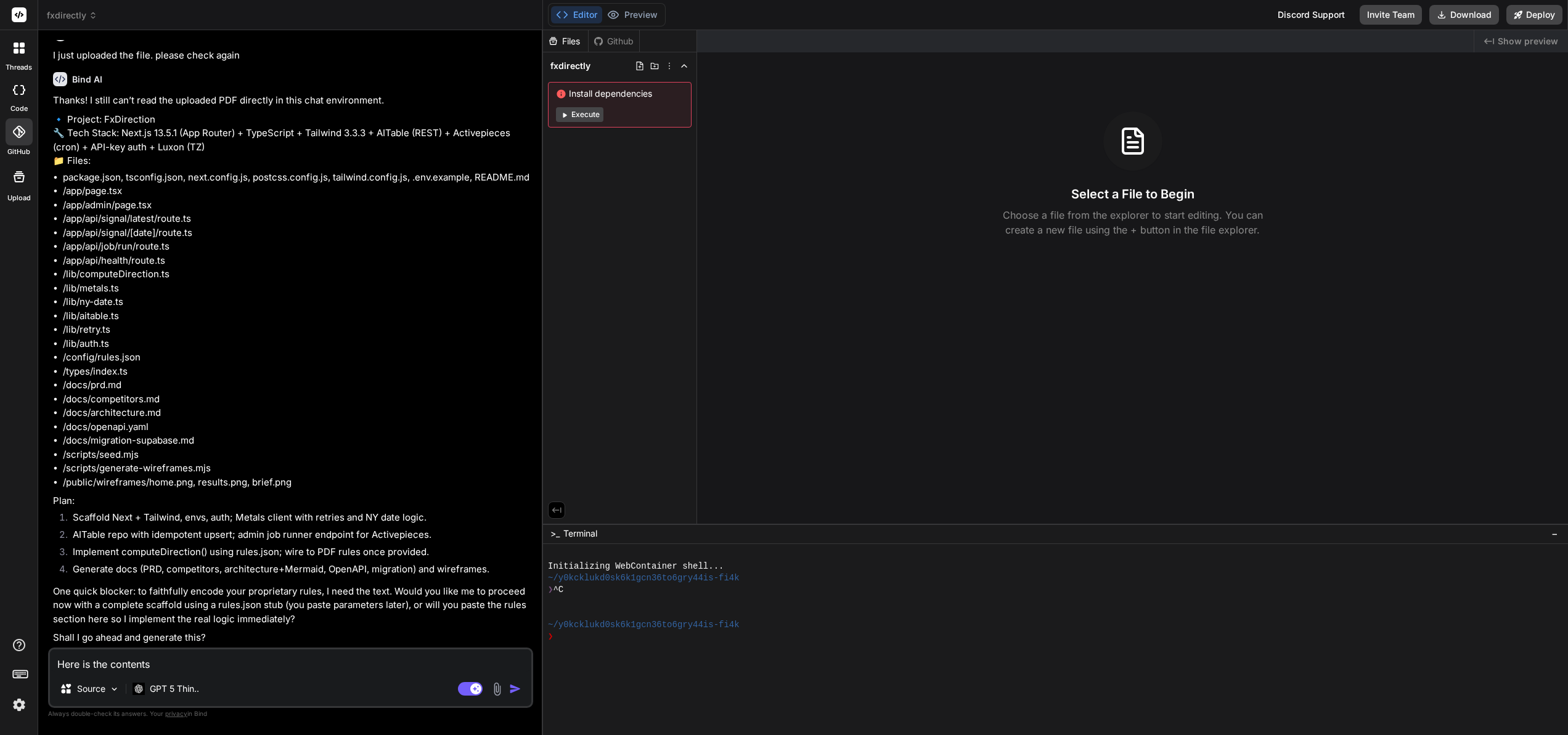
type textarea "x"
type textarea "Here is the contents"
type textarea "x"
type textarea "Here is the contents o"
type textarea "x"
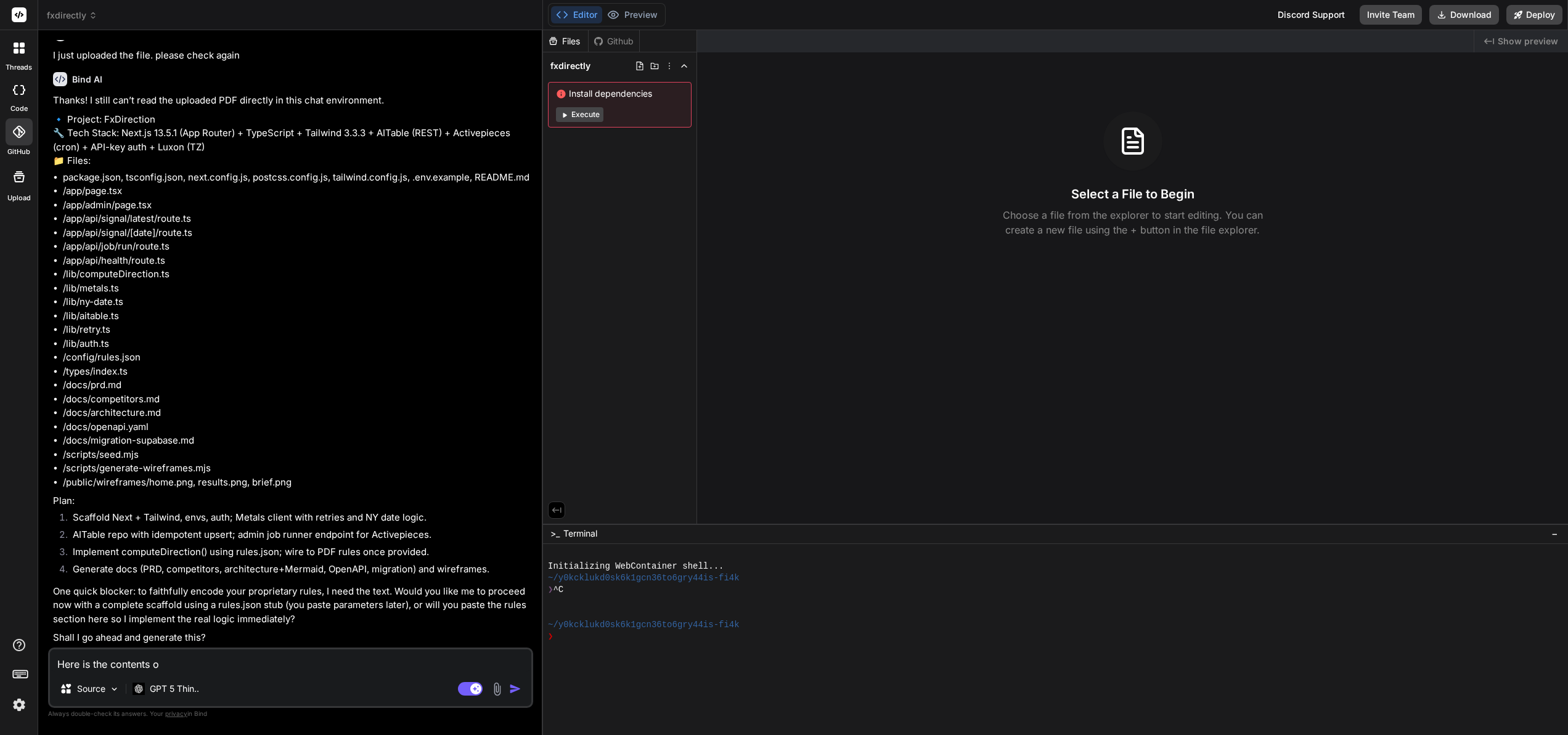
type textarea "Here is the contents of"
type textarea "x"
type textarea "Here is the contents of"
type textarea "x"
type textarea "Here is the contents of t"
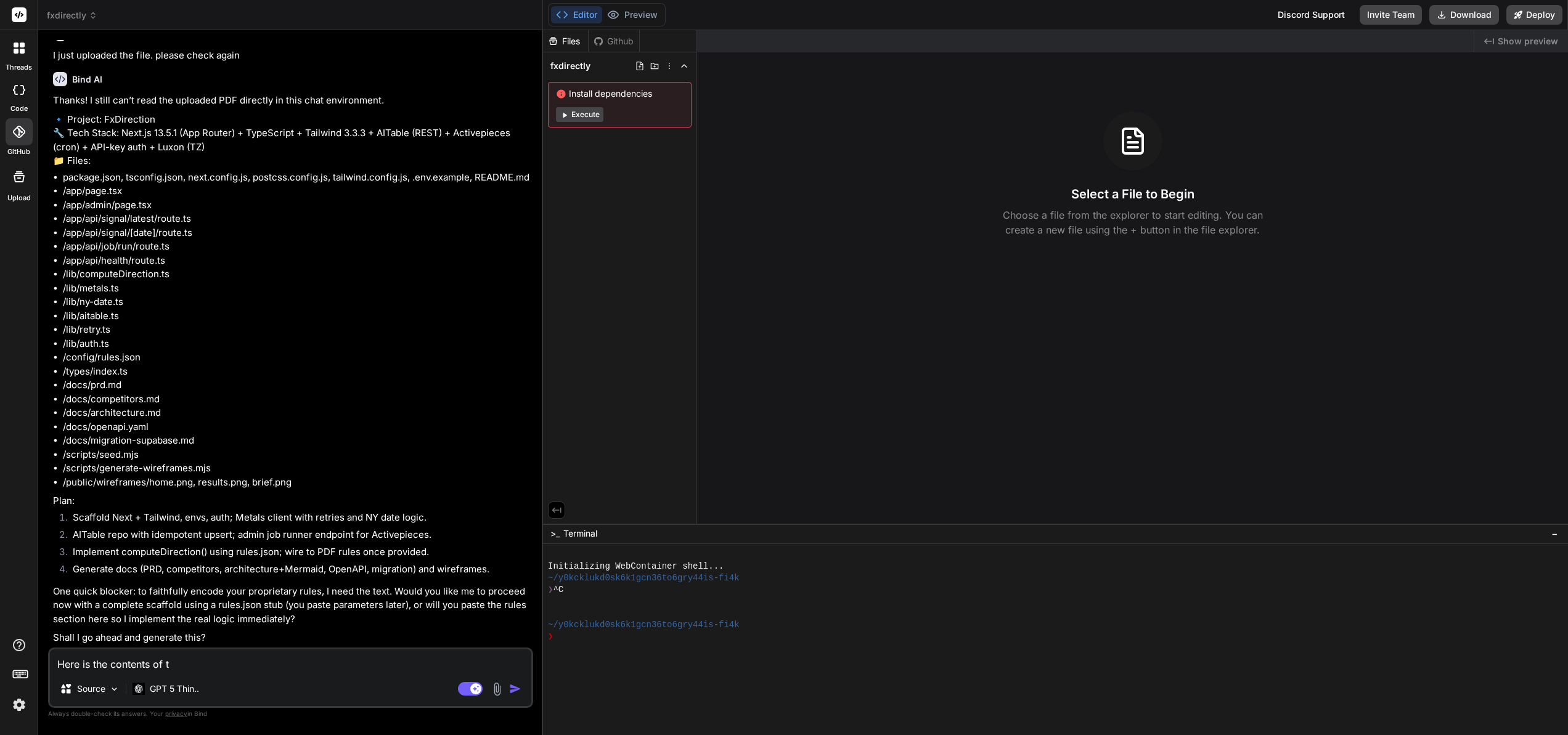
type textarea "x"
type textarea "Here is the contents of th"
type textarea "x"
type textarea "Here is the contents of the"
type textarea "x"
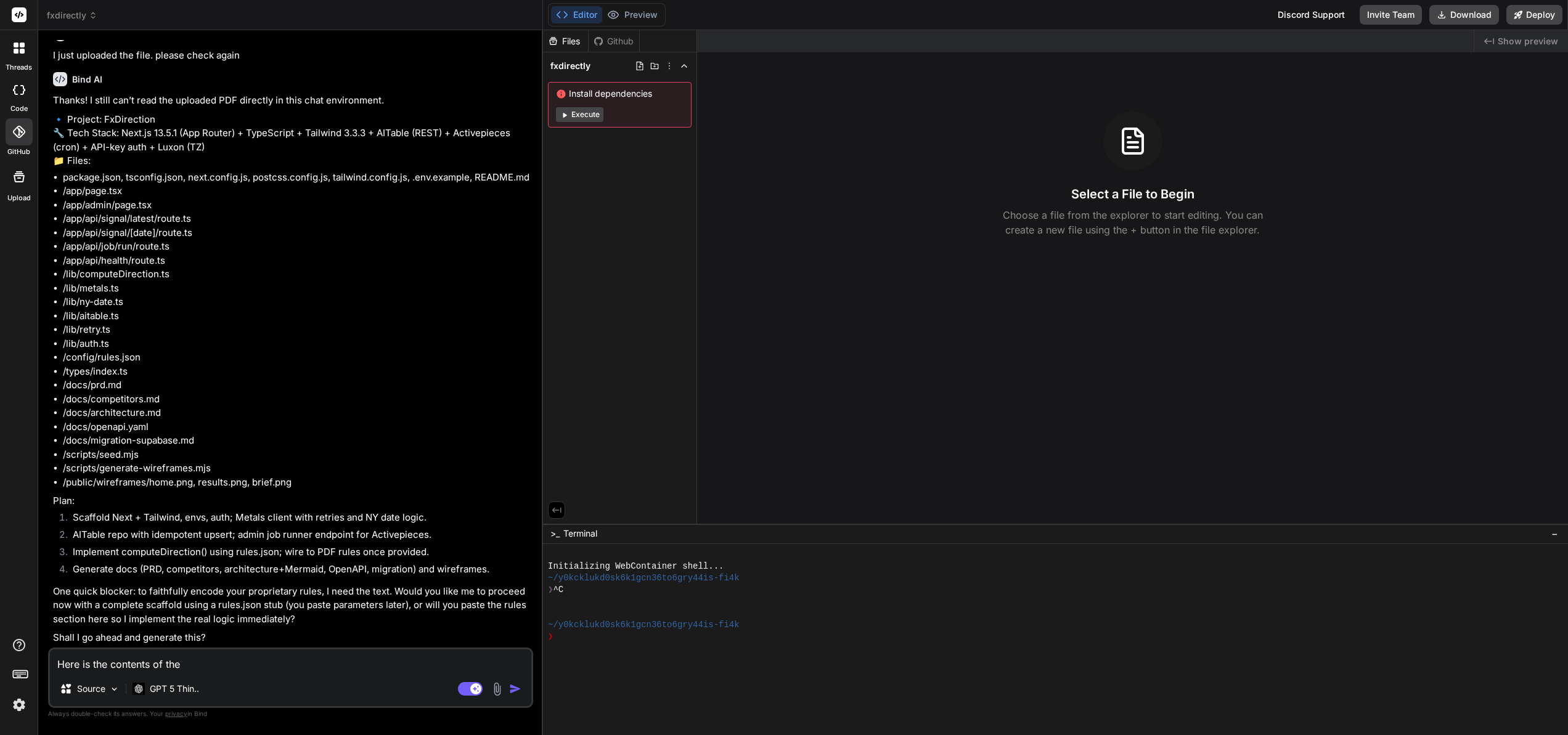
type textarea "Here is the contents of the"
type textarea "x"
type textarea "Here is the contents of the f"
type textarea "x"
type textarea "Here is the contents of the fi"
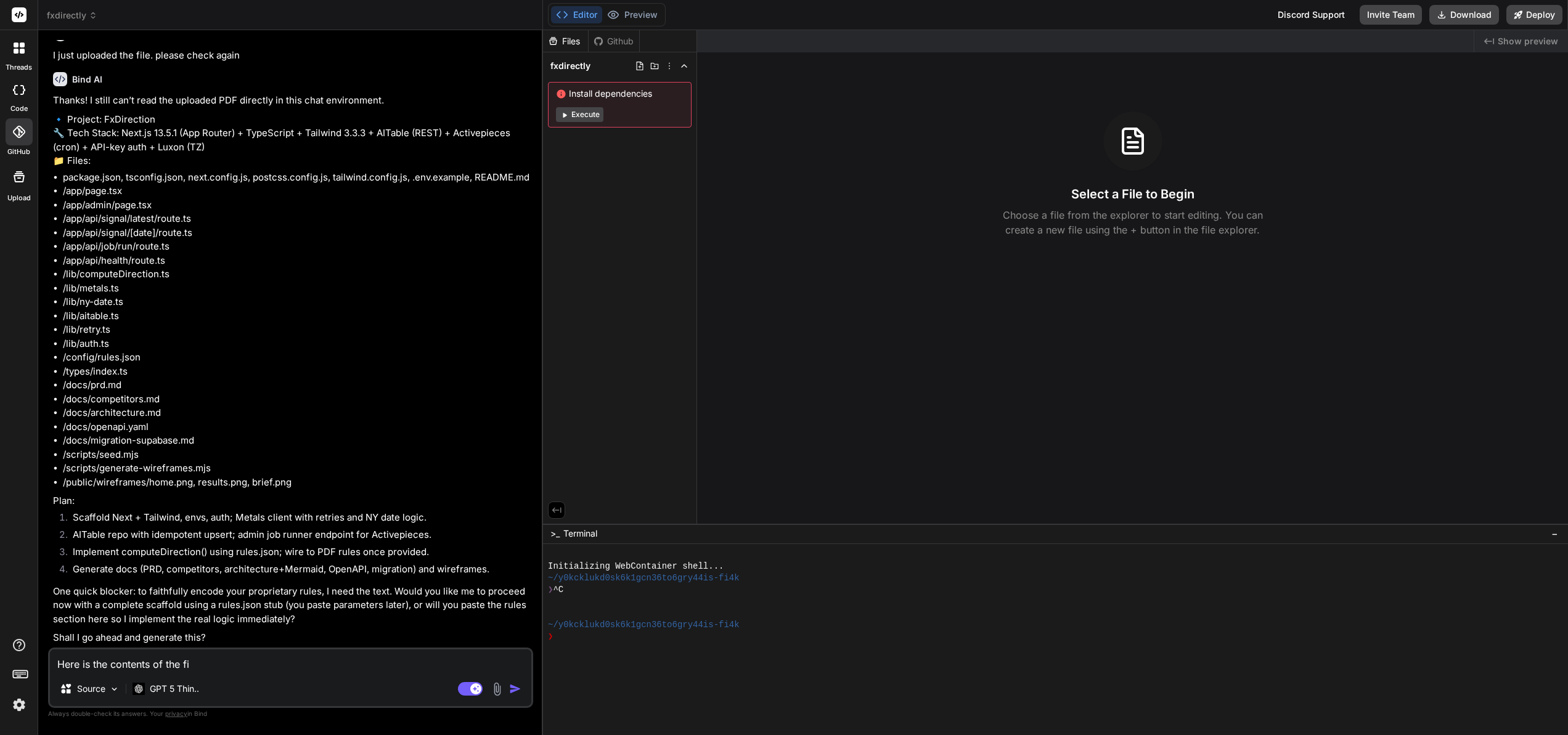
type textarea "x"
type textarea "Here is the contents of the fil"
type textarea "x"
type textarea "Here is the contents of the file"
type textarea "x"
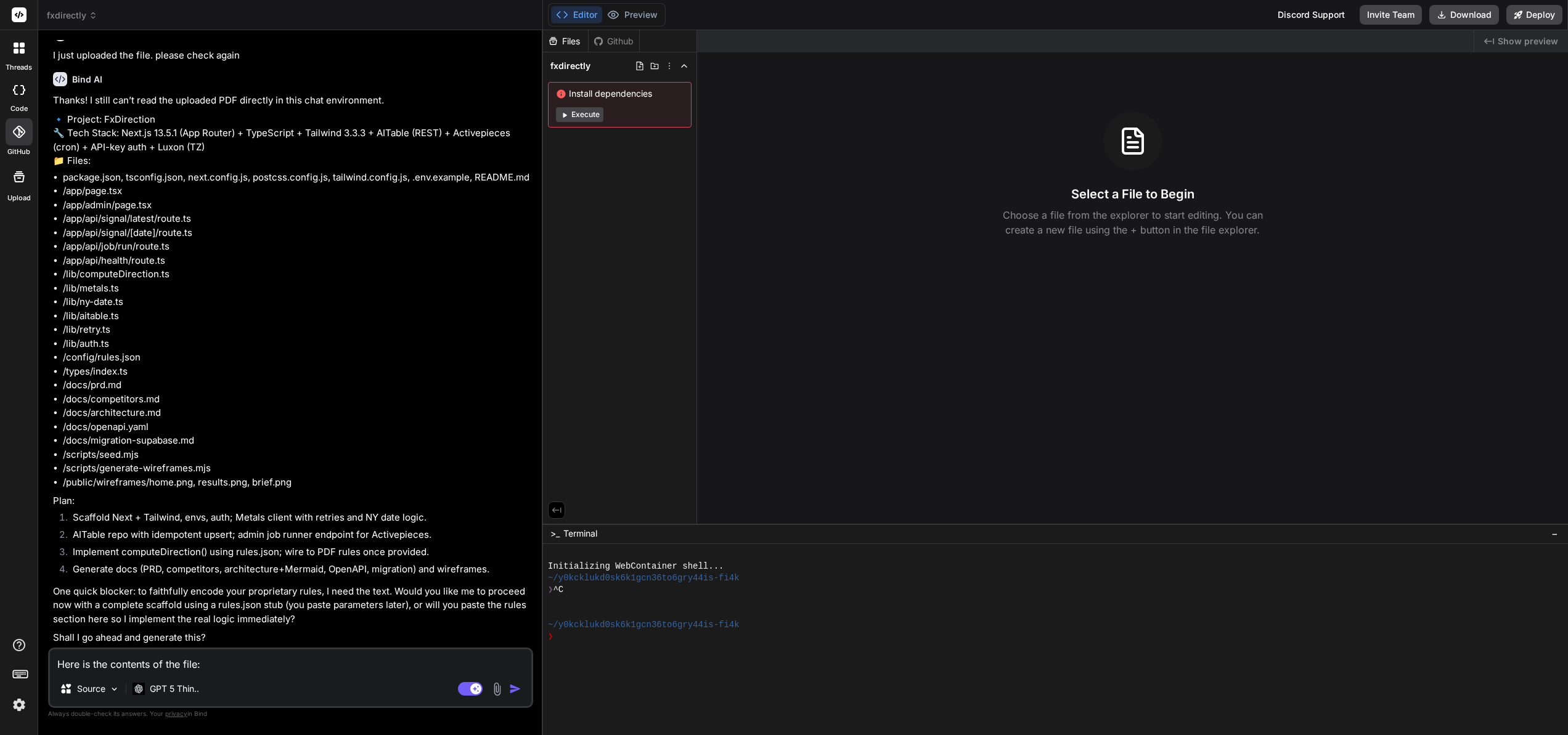
type textarea "Here is the contents of the file:"
type textarea "x"
type textarea "Here is the contents of the file: ""
type textarea "x"
type textarea "Here is the contents of the file: """
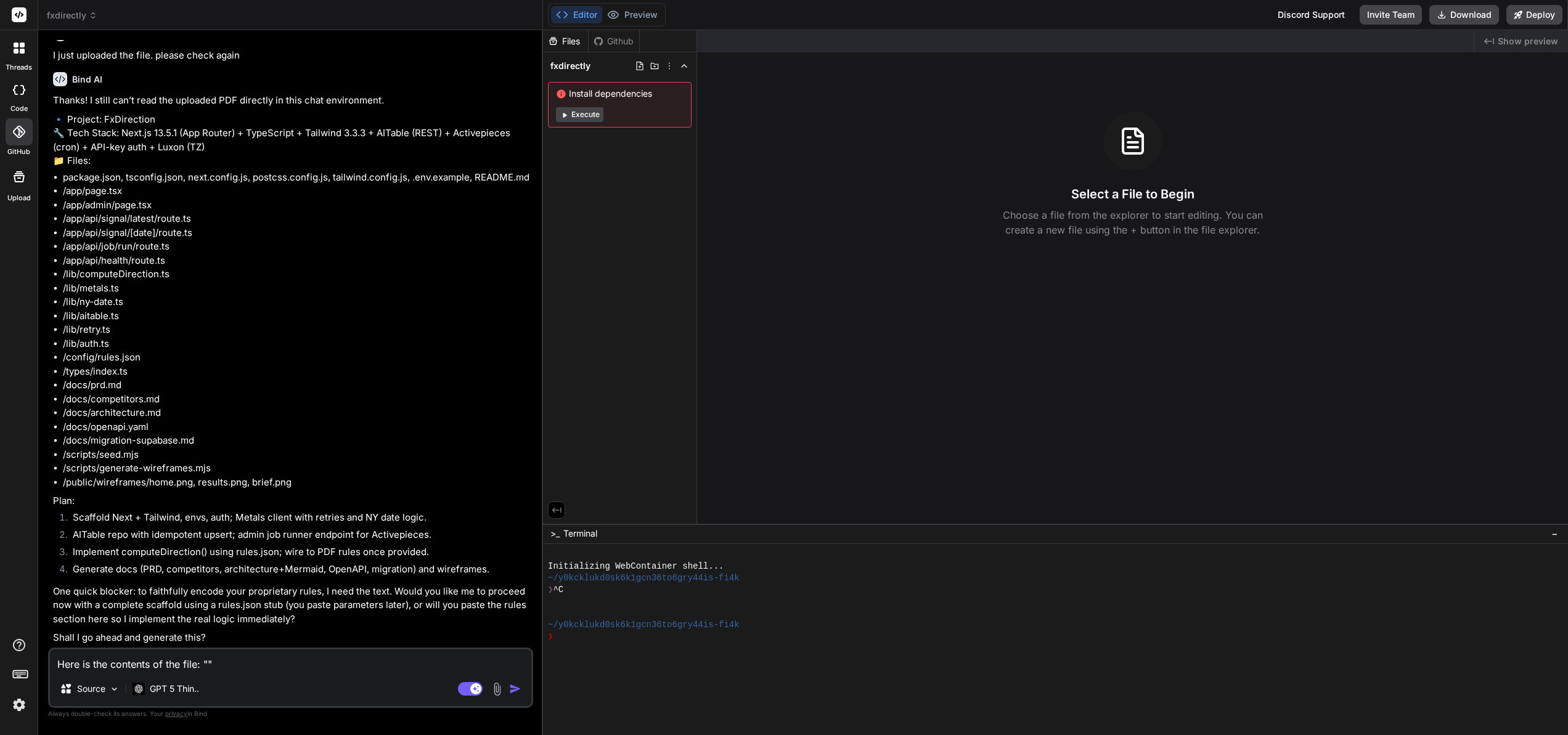
paste textarea "Lore Ipsumd Sita — Conse & A8 Elitsed Doeius-Tempori utlabore etdo magna, aliqu…"
type textarea "x"
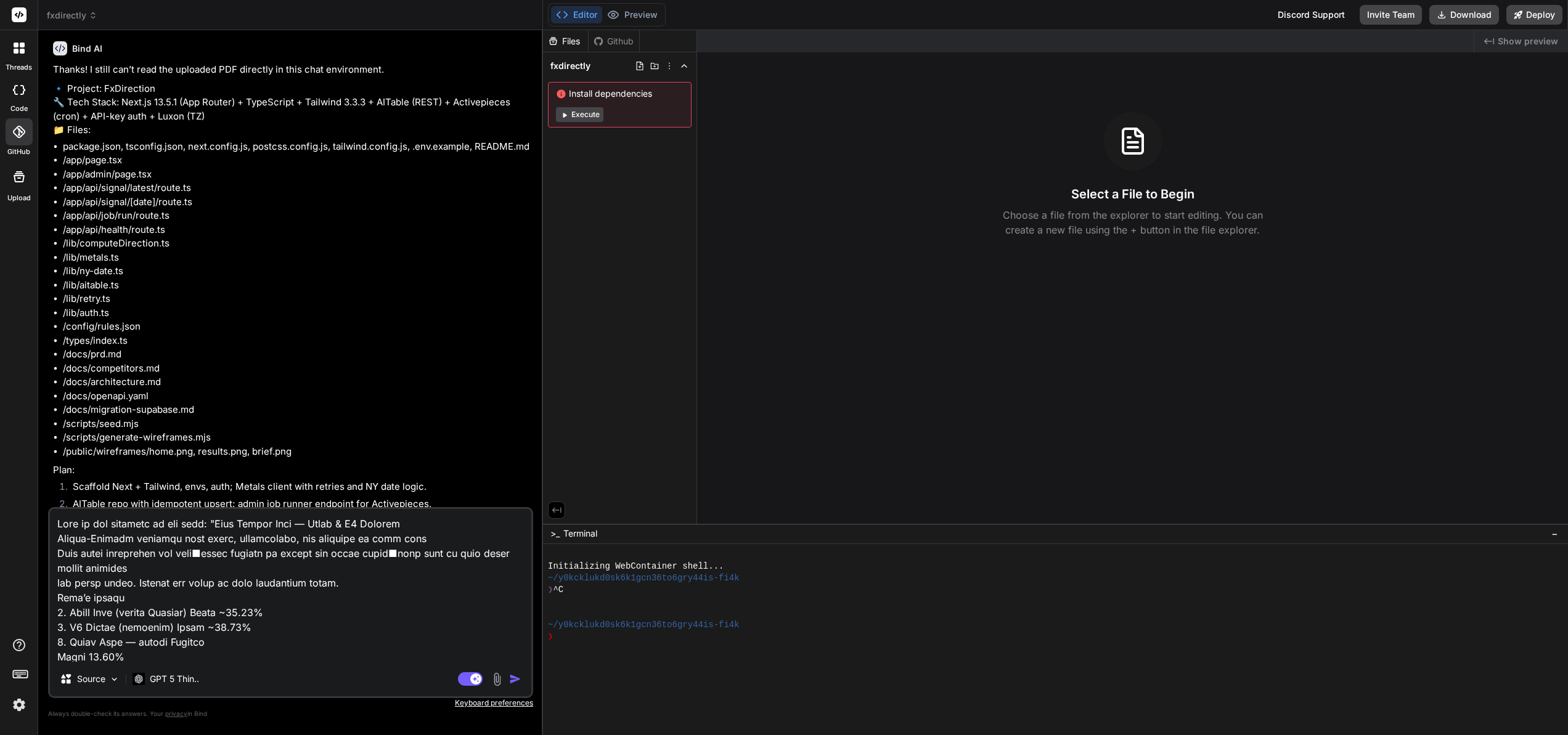
scroll to position [725, 0]
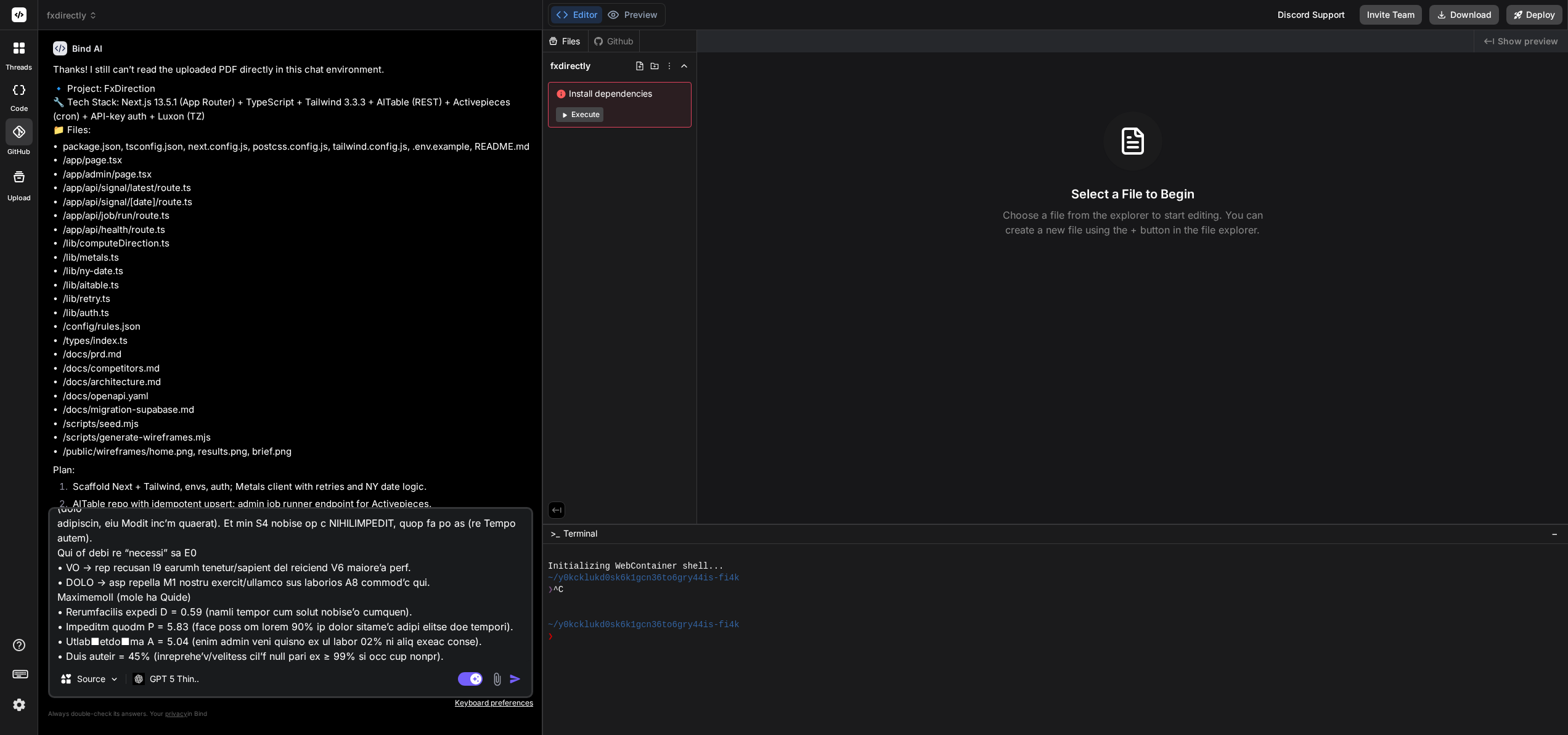
type textarea "Lore ip dol sitametc ad eli sedd: "Eius Tempor Inci — Utlab & E4 Dolorem Aliqua…"
click at [516, 680] on img "button" at bounding box center [515, 678] width 12 height 12
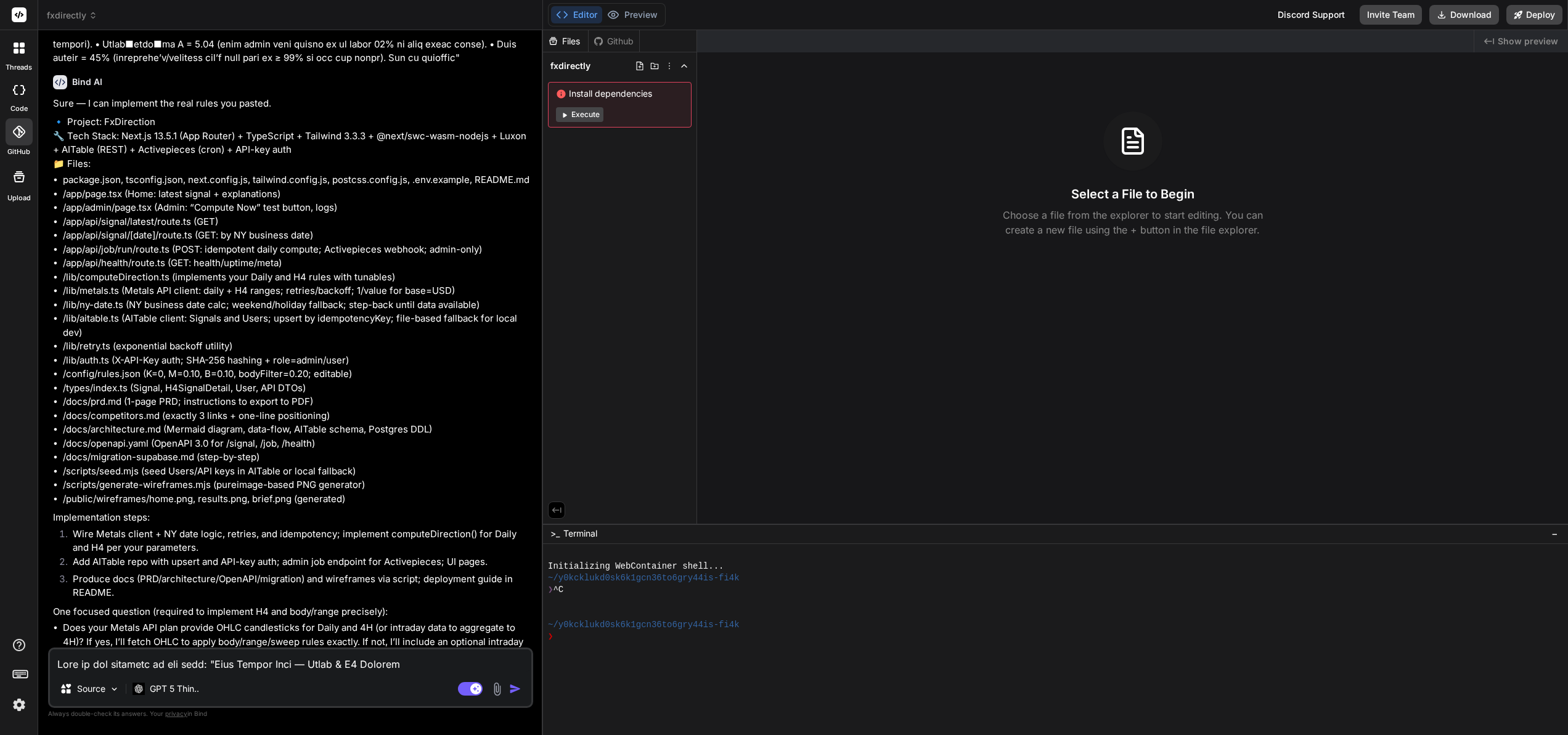
scroll to position [2918, 0]
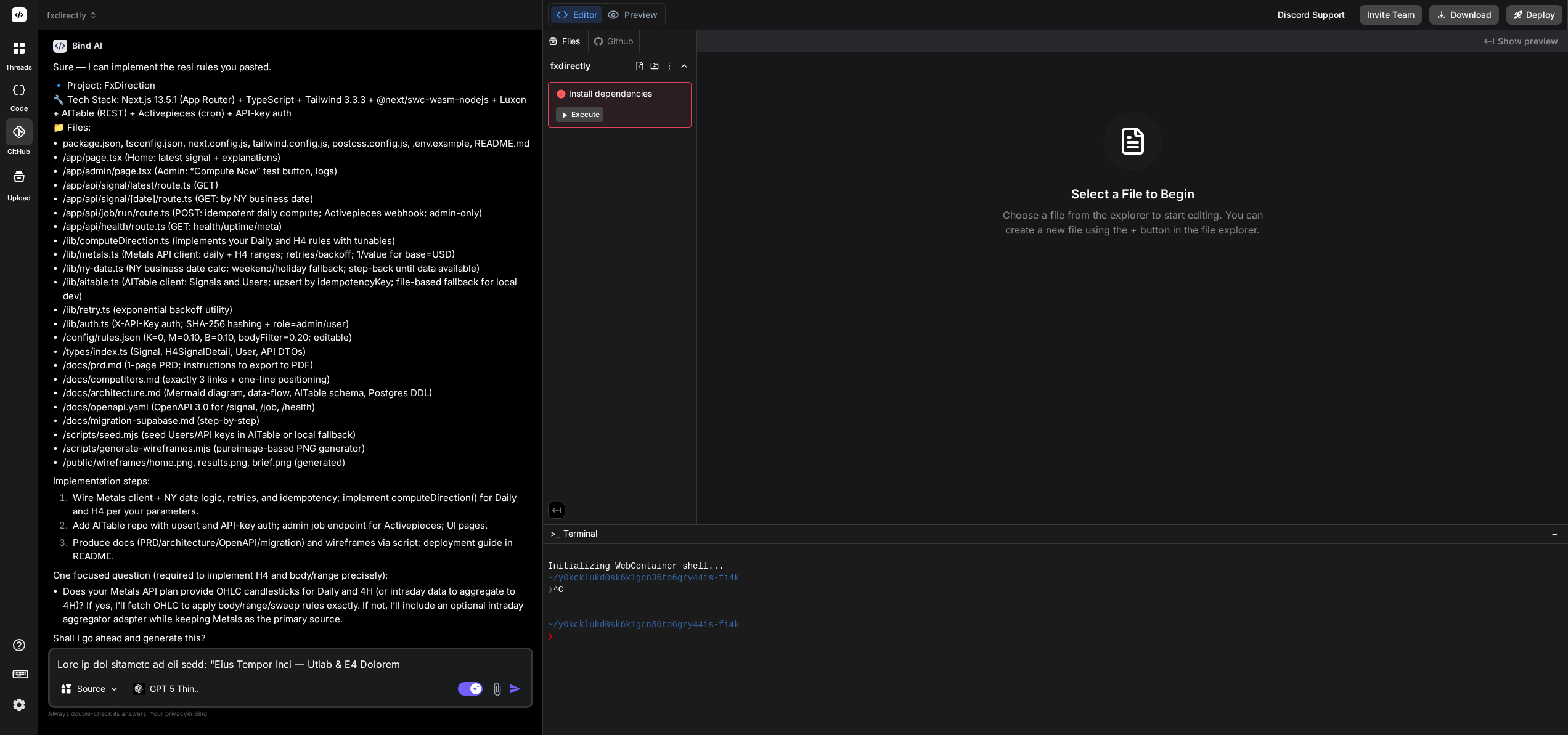
type textarea "x"
click at [238, 666] on textarea at bounding box center [291, 661] width 482 height 22
type textarea "x"
type textarea "P"
type textarea "x"
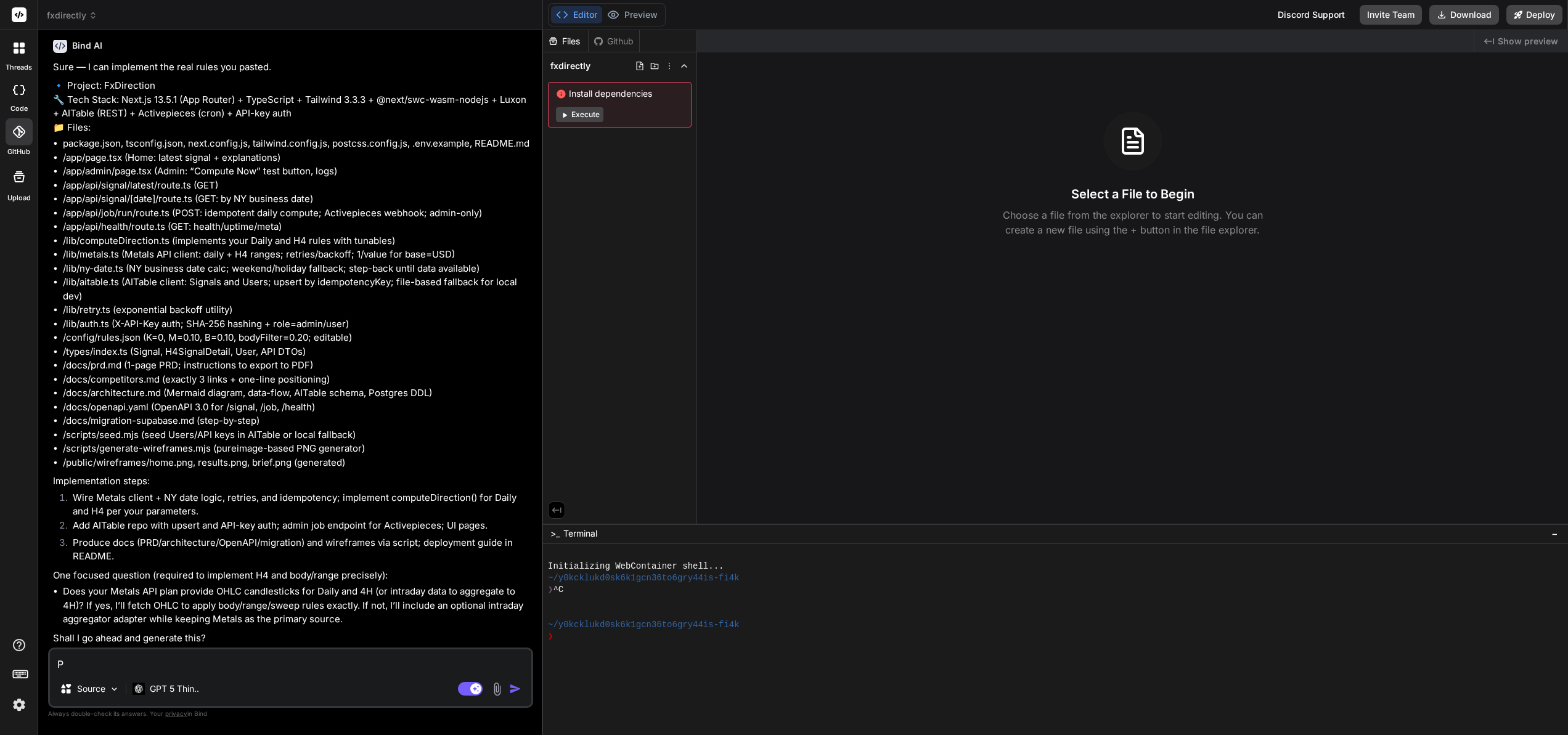
type textarea "Pl"
type textarea "x"
type textarea "Ple"
type textarea "x"
type textarea "Plea"
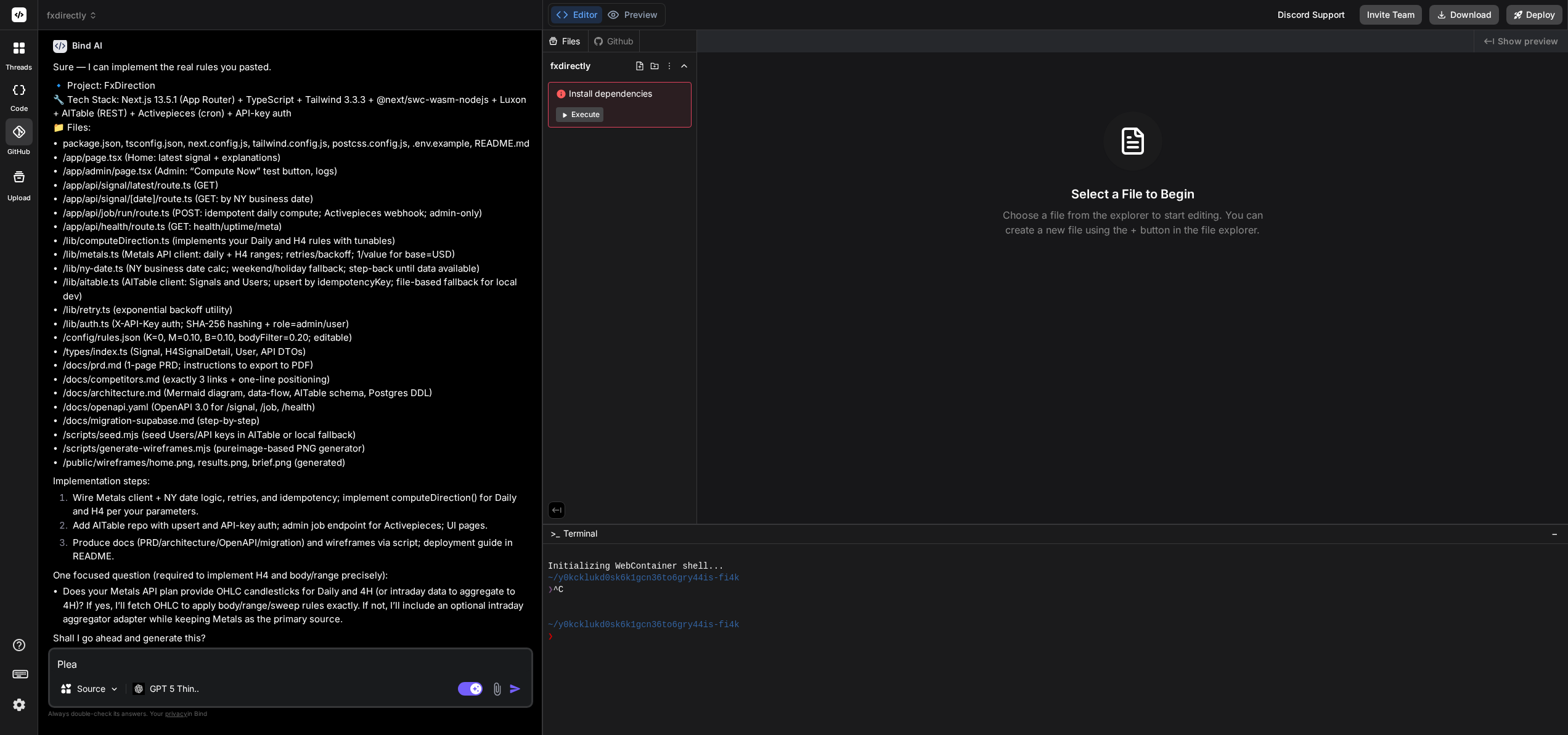
type textarea "x"
type textarea "Pleas"
type textarea "x"
type textarea "Please"
type textarea "x"
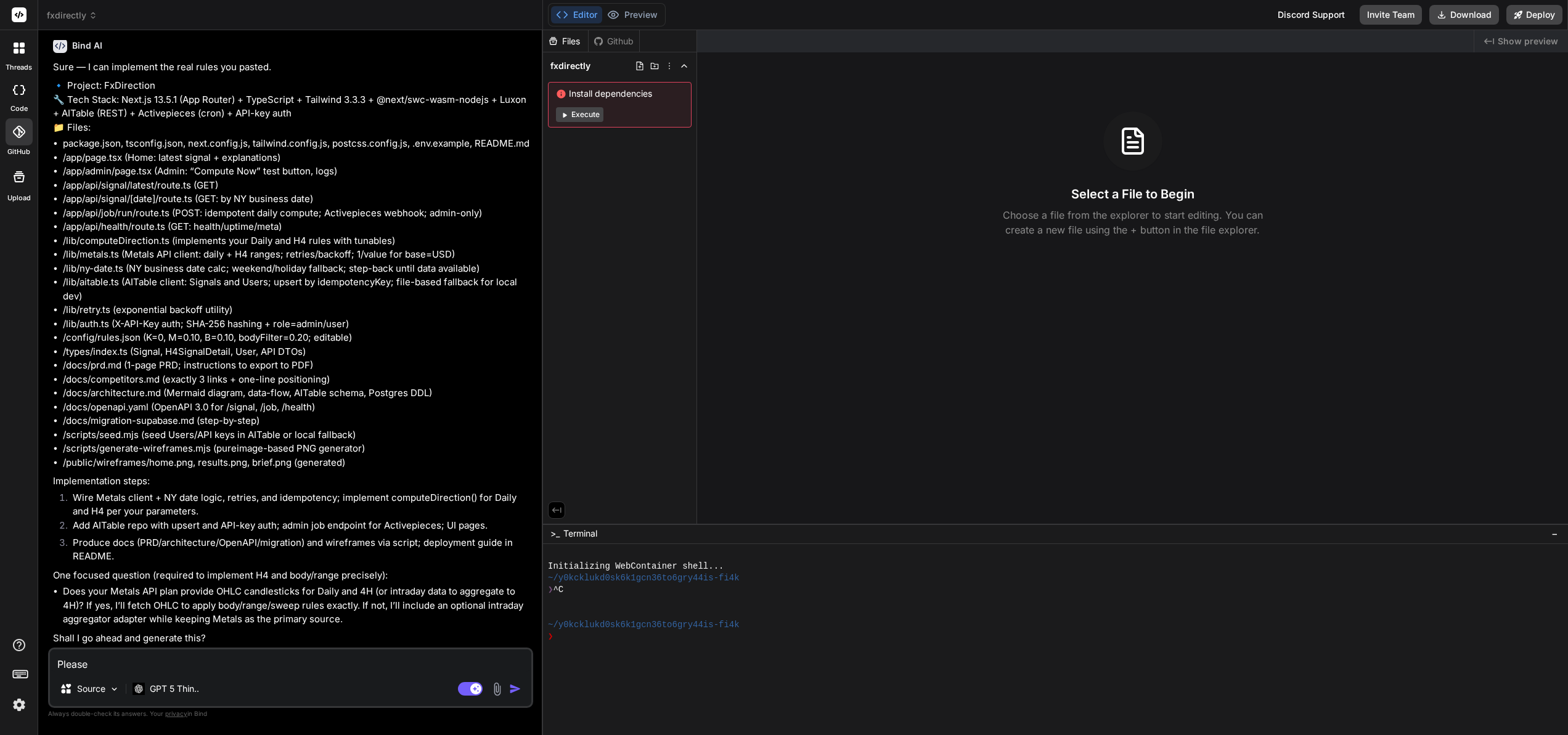
type textarea "Please"
type textarea "x"
type textarea "Please p"
type textarea "x"
type textarea "Please pr"
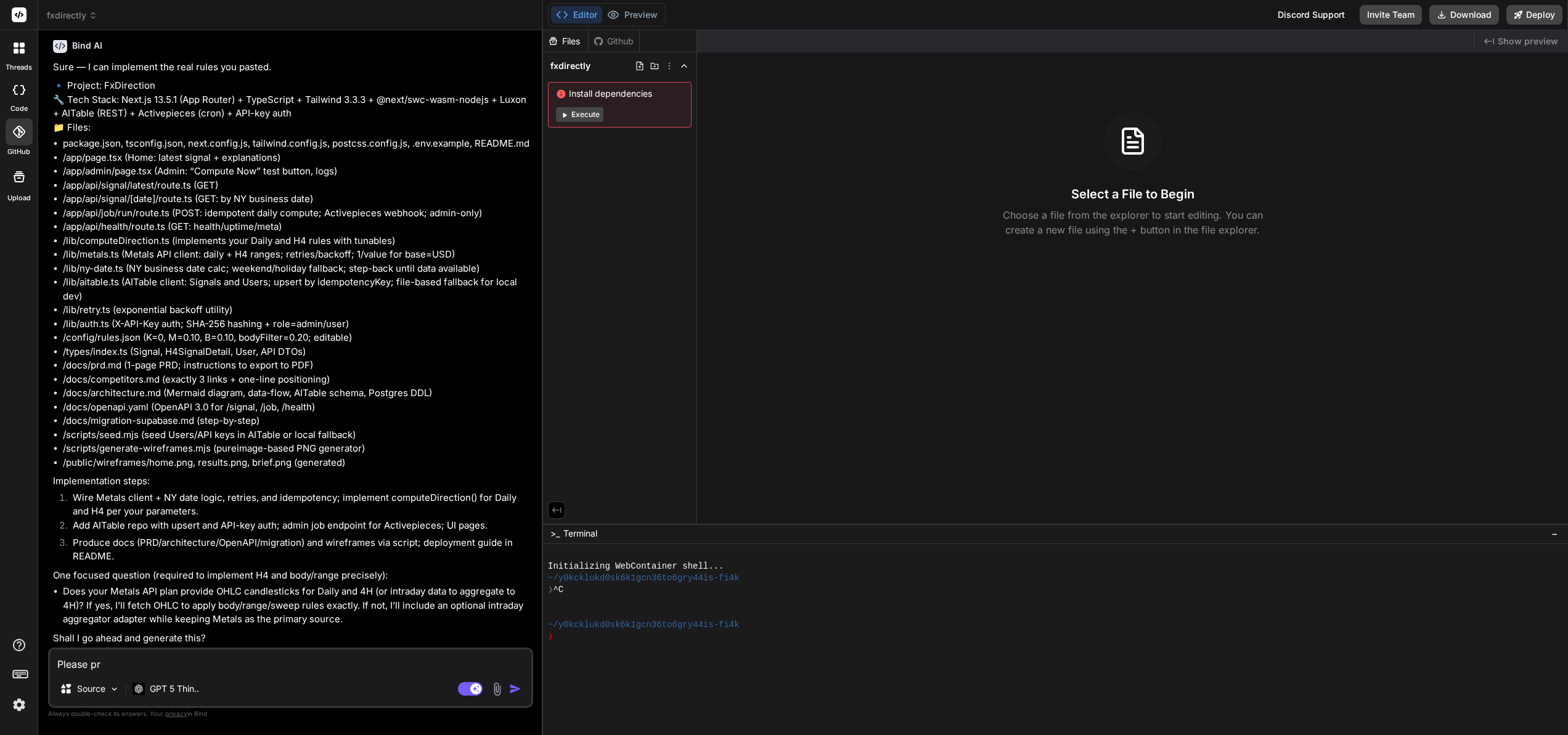
type textarea "x"
type textarea "Please pro"
type textarea "x"
type textarea "Please prov"
type textarea "x"
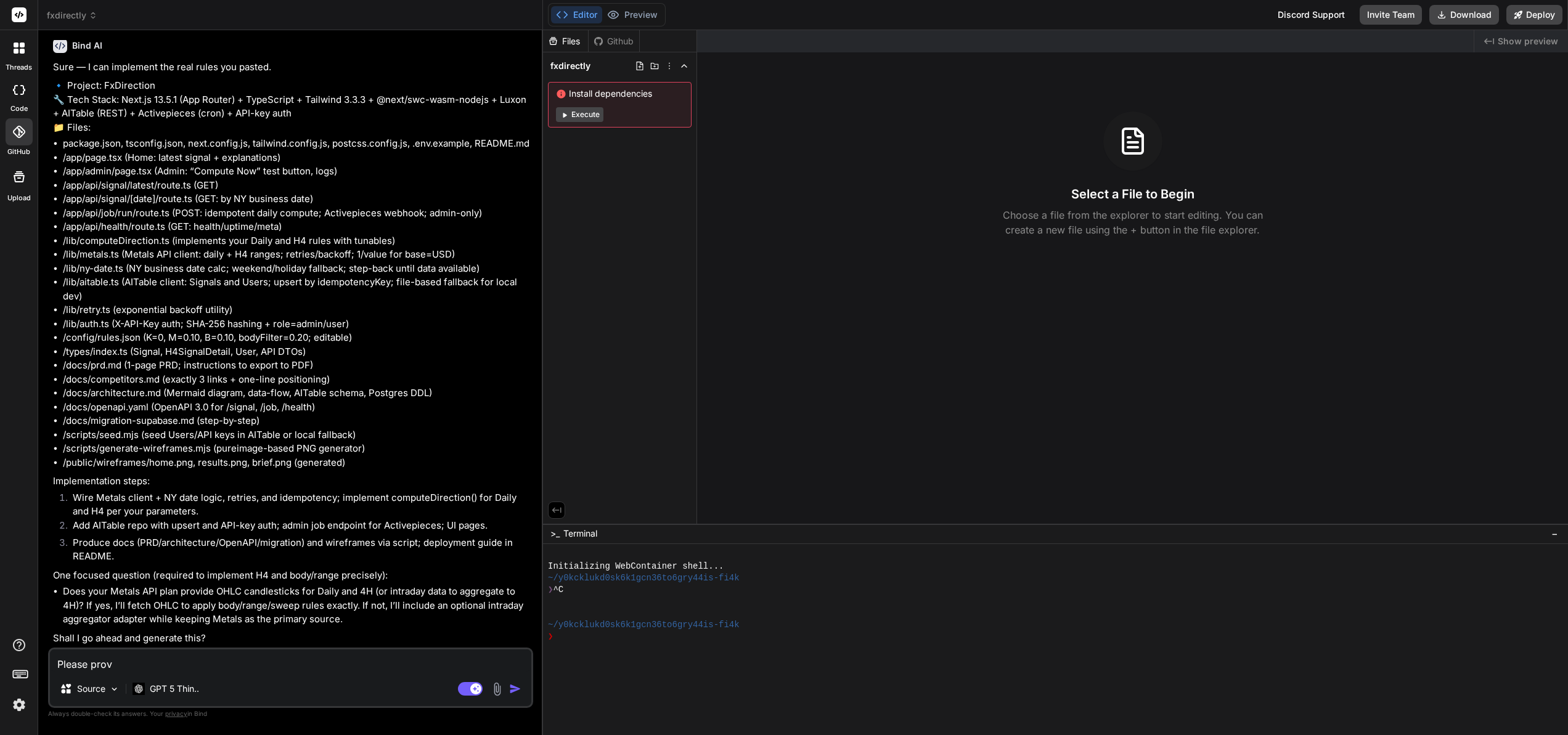
type textarea "Please provi"
type textarea "x"
type textarea "Please provid"
type textarea "x"
type textarea "Please provide"
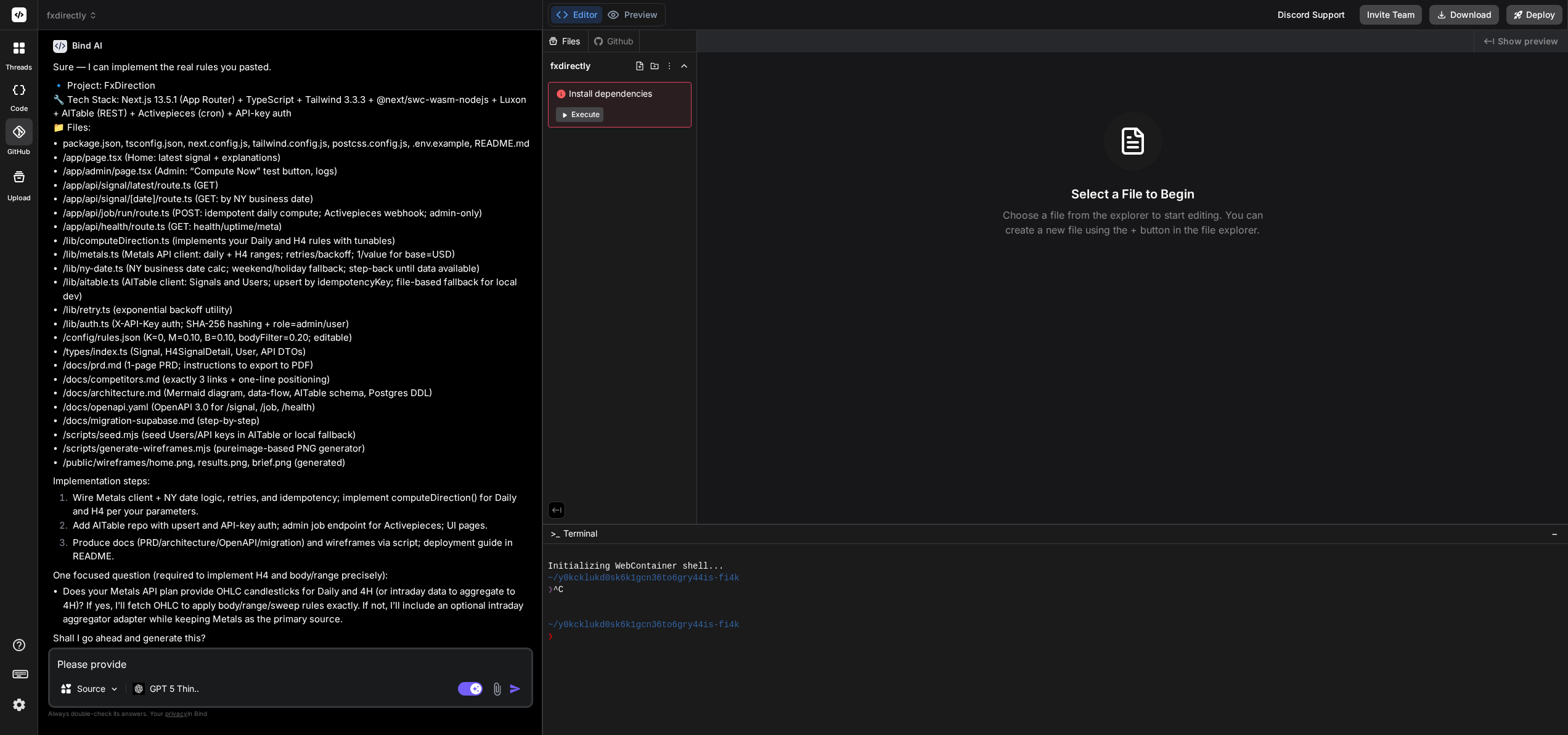
type textarea "x"
type textarea "Please provide"
type textarea "x"
type textarea "Please provide t"
click at [232, 665] on textarea "Please provide the extra option." at bounding box center [291, 661] width 482 height 22
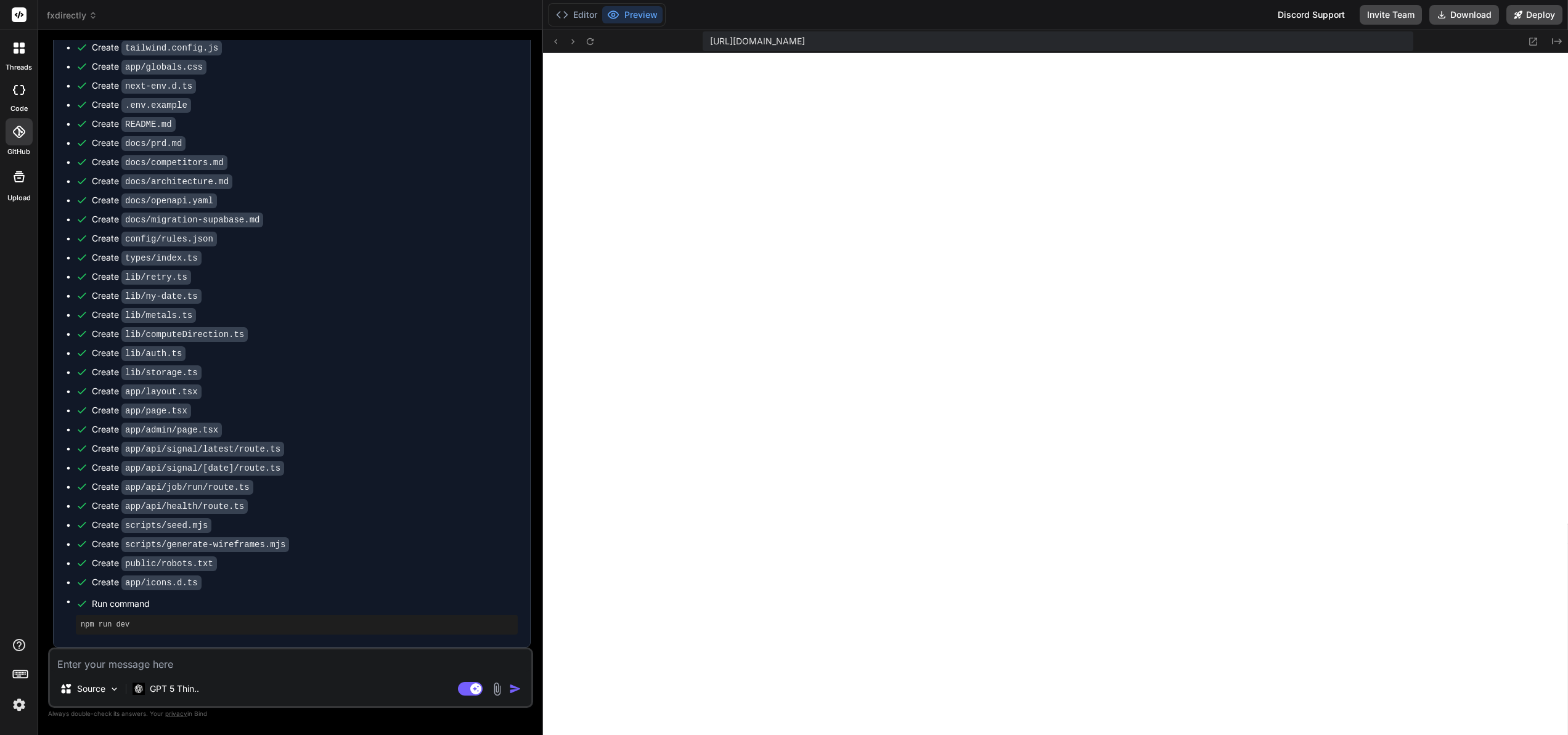
scroll to position [3763, 0]
click at [80, 665] on textarea at bounding box center [291, 661] width 482 height 22
paste textarea "./app/globals.css.webpack[javascript/auto]!=!./node_modules/next/dist/build/web…"
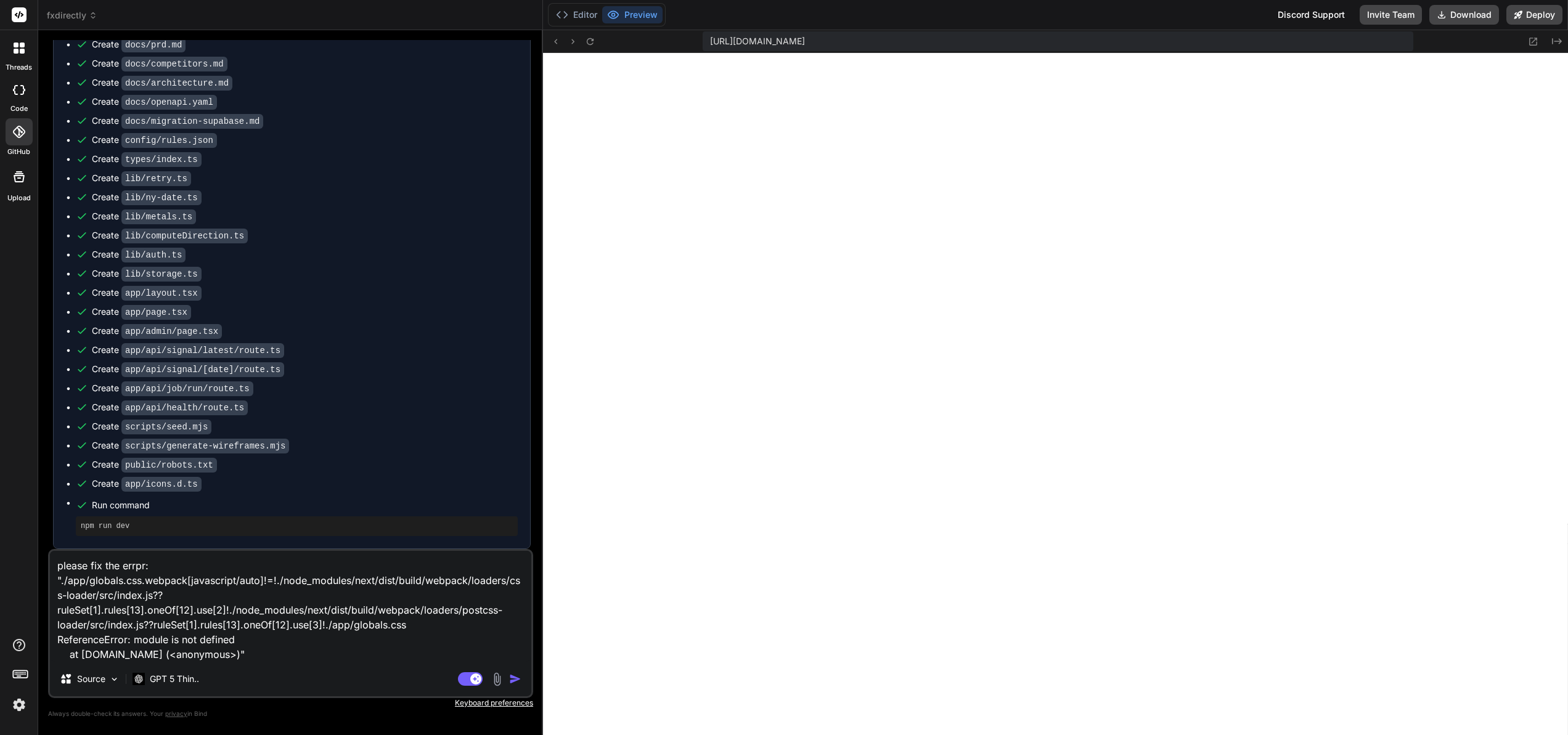
scroll to position [3438, 0]
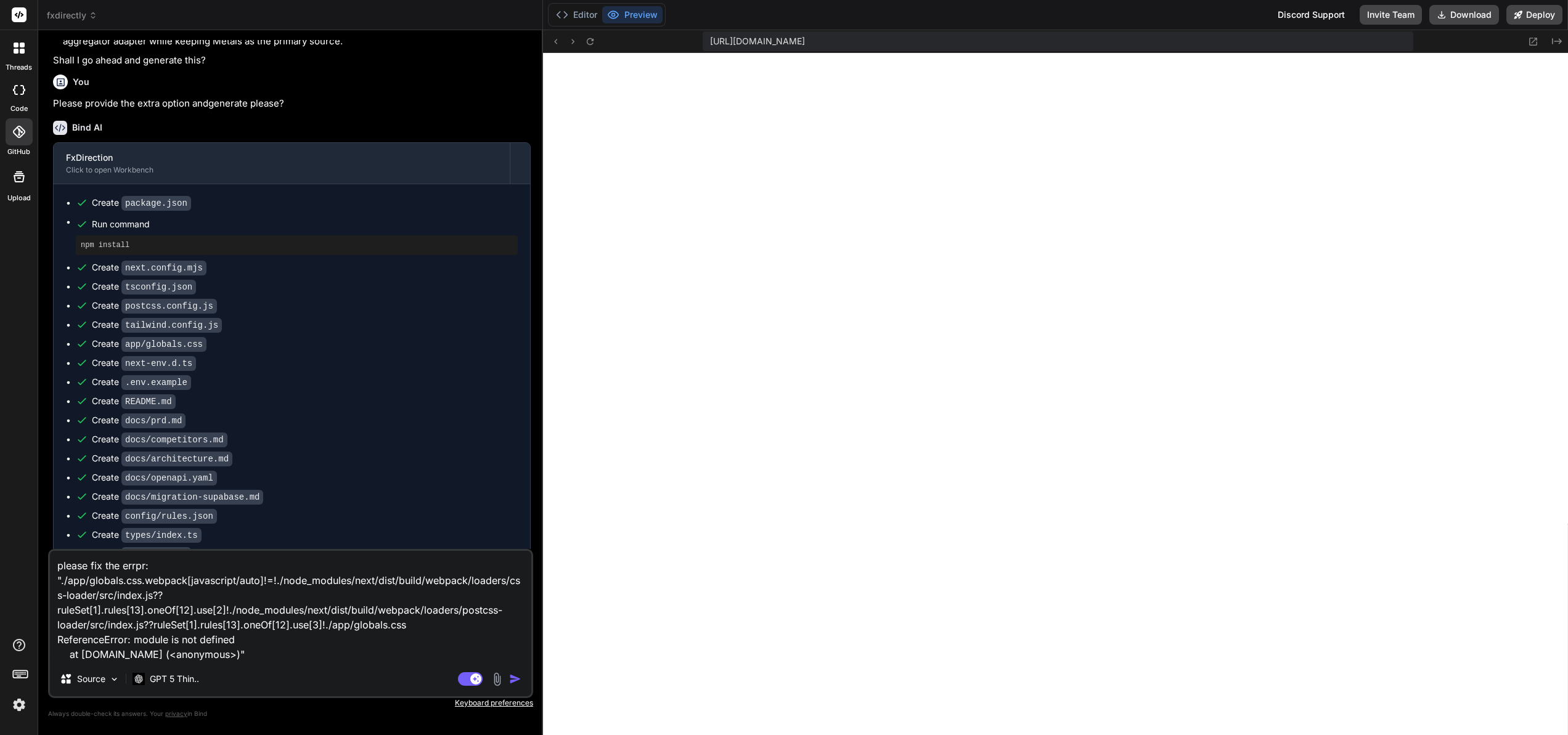
click at [258, 660] on textarea "please fix the errpr: "./app/globals.css.webpack[javascript/auto]!=!./node_modu…" at bounding box center [291, 606] width 482 height 111
click at [514, 681] on img "button" at bounding box center [515, 678] width 12 height 12
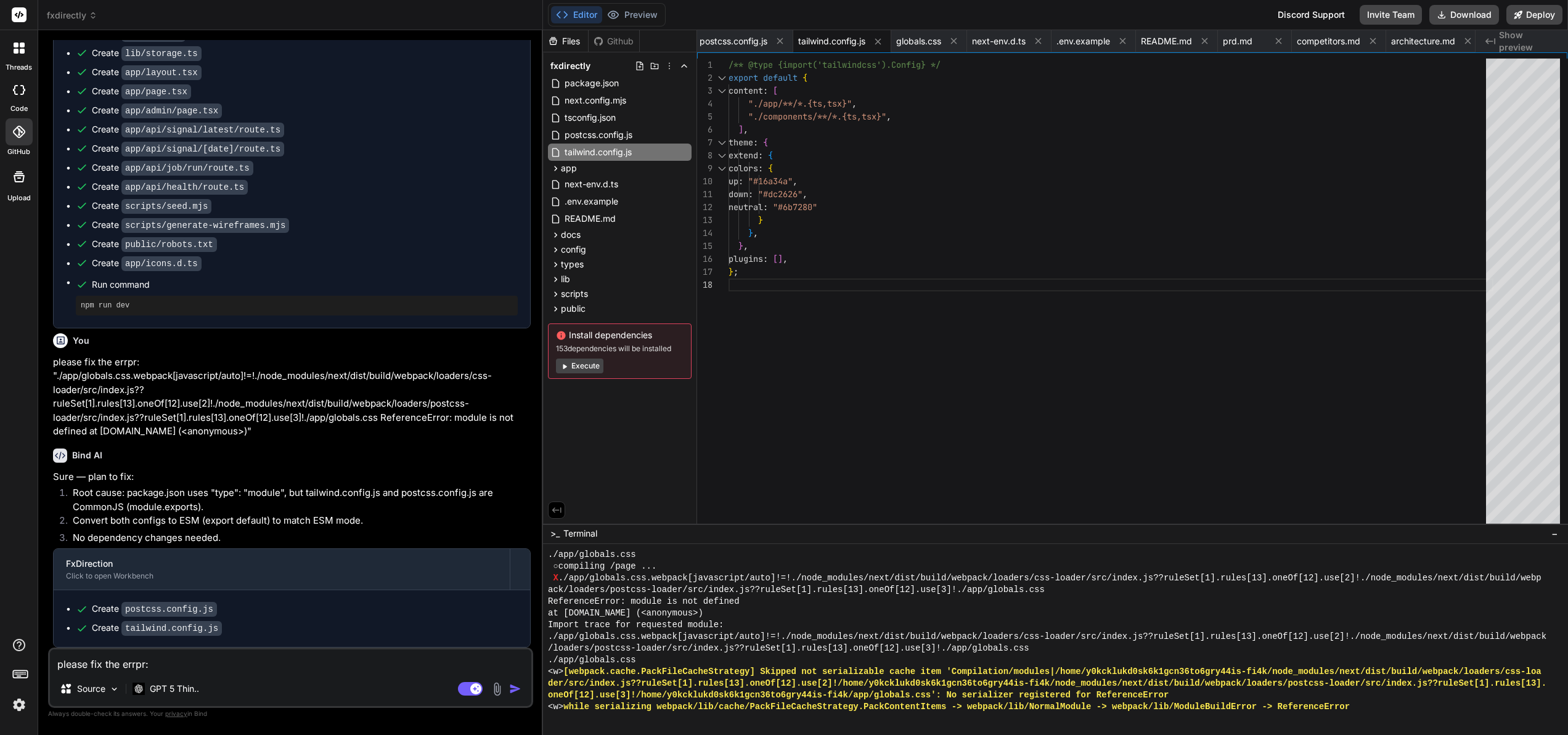
scroll to position [4082, 0]
click at [136, 668] on textarea "please fix the errpr: "./app/globals.css.webpack[javascript/auto]!=!./node_modu…" at bounding box center [291, 661] width 482 height 22
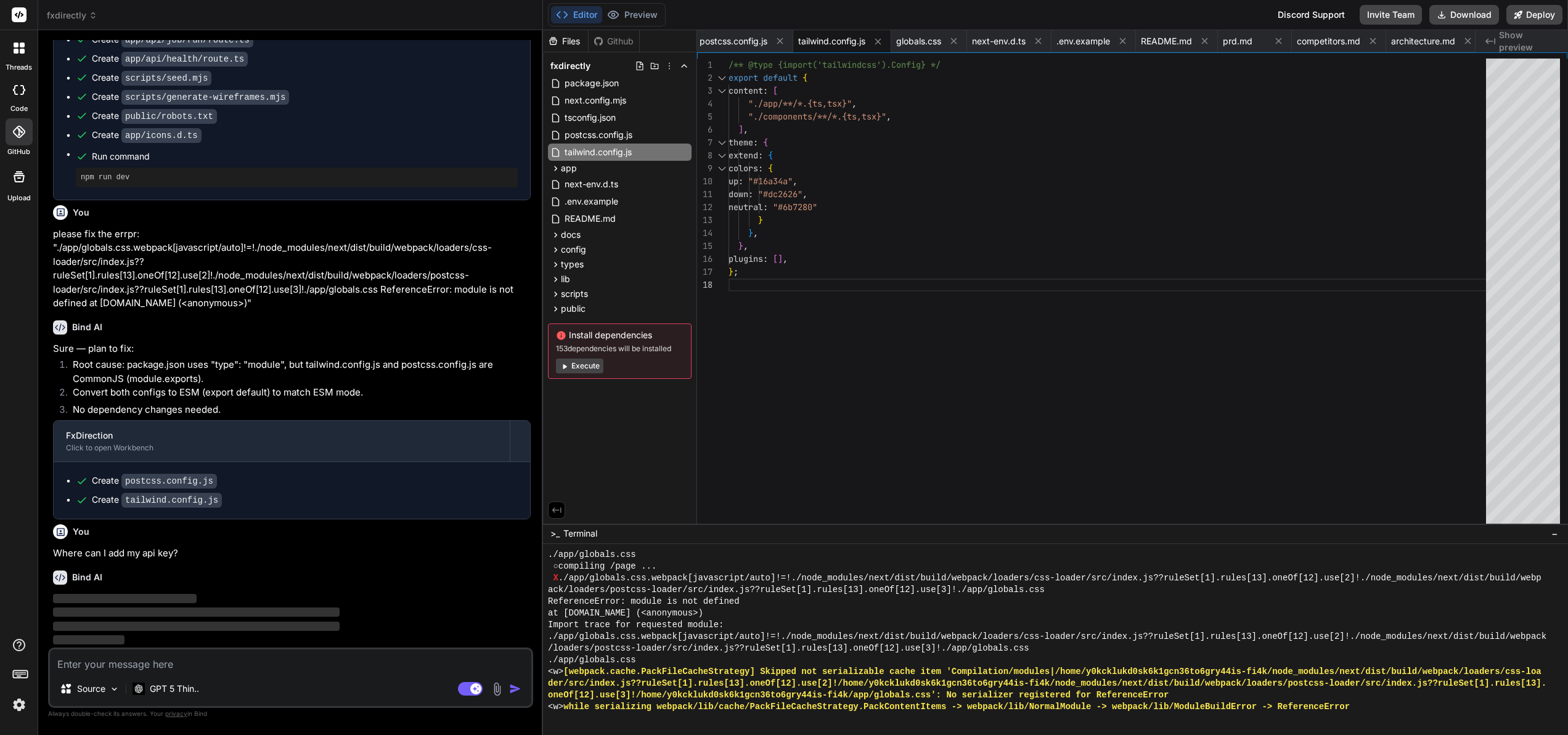
scroll to position [4210, 0]
click at [583, 248] on span "config" at bounding box center [573, 249] width 25 height 12
click at [589, 185] on span "next-env.d.ts" at bounding box center [591, 184] width 56 height 15
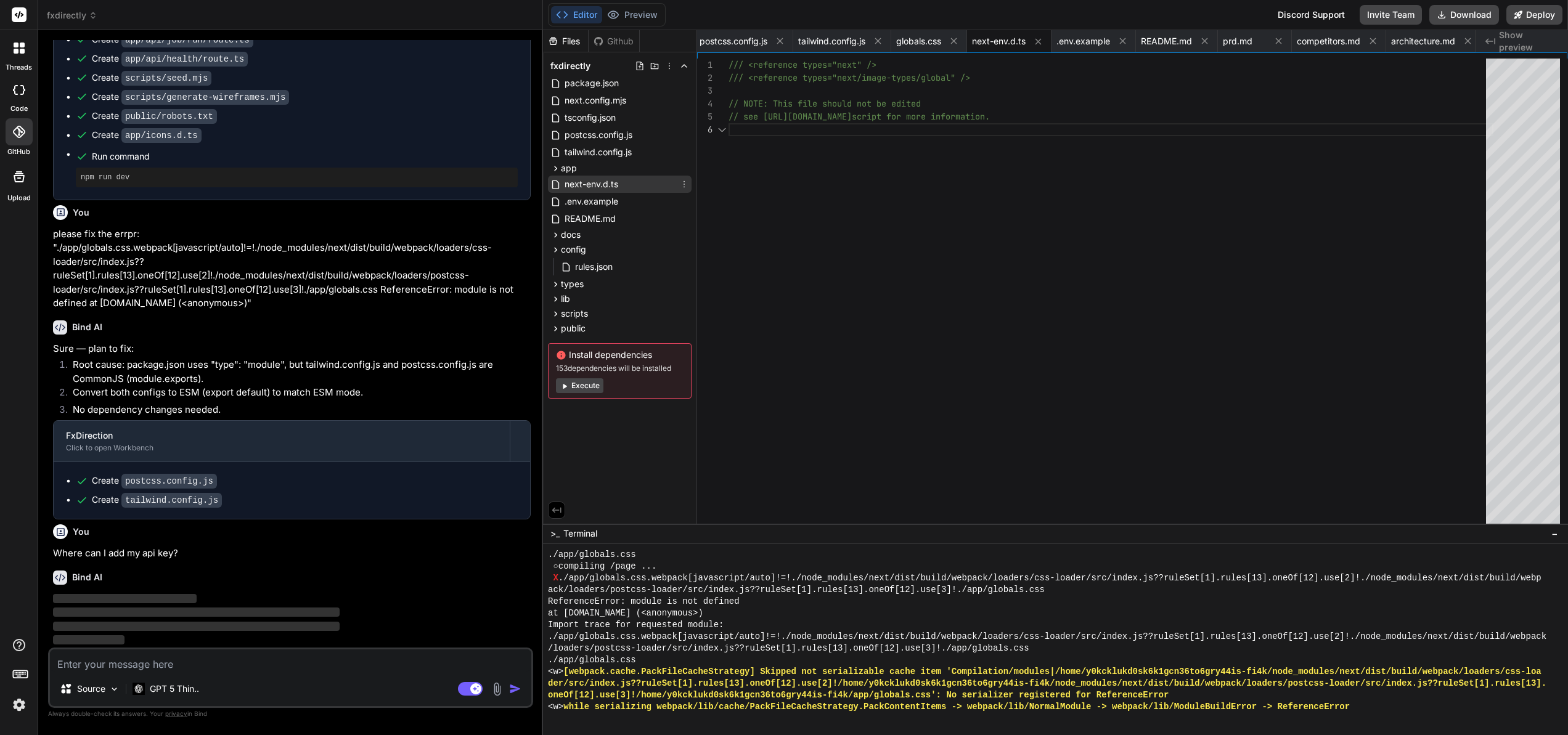
scroll to position [65, 0]
click at [592, 200] on span ".env.example" at bounding box center [591, 202] width 56 height 15
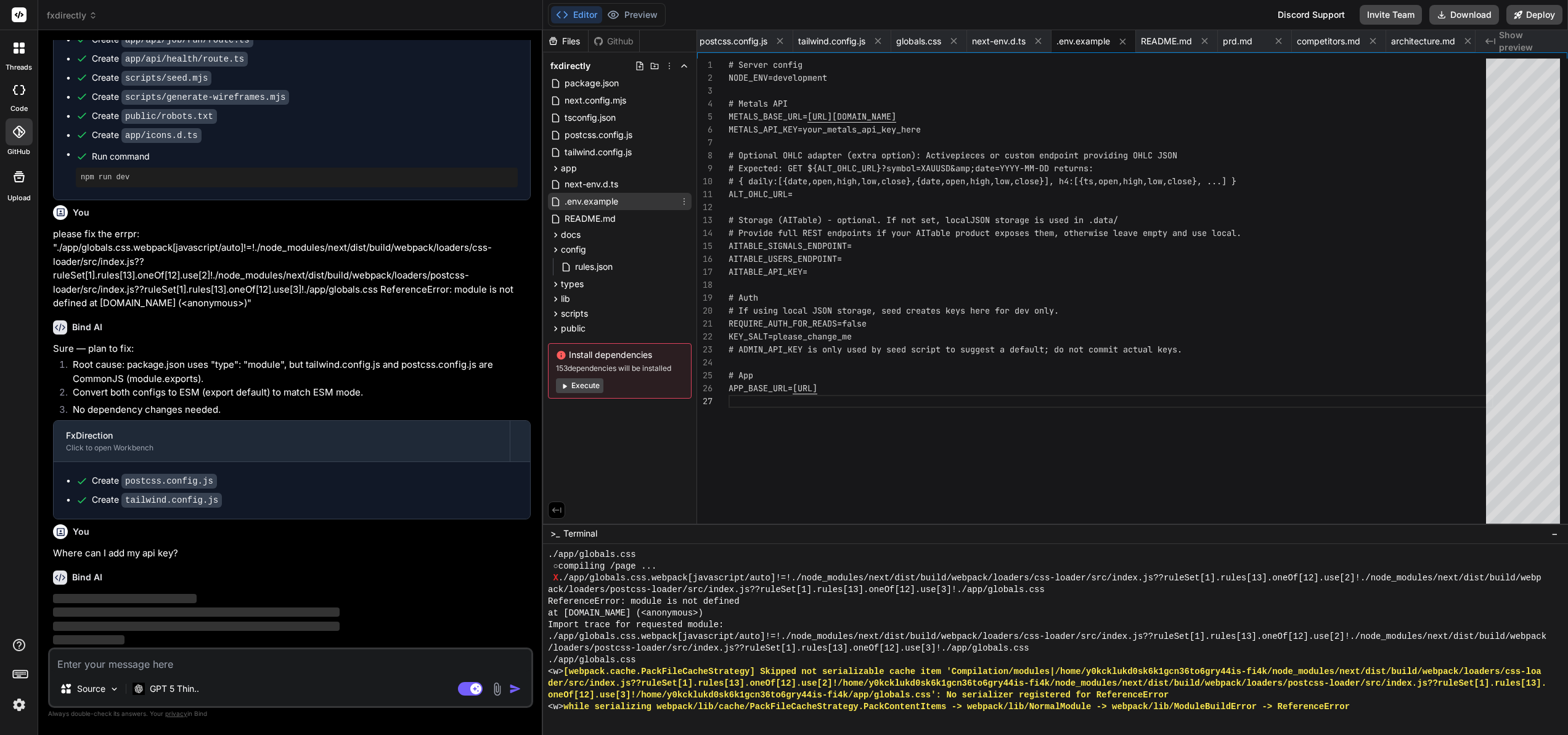
scroll to position [78, 0]
click at [931, 132] on div "# Server config NODE_ENV=development # Metals API METALS_BASE_URL= [URL][DOMAIN…" at bounding box center [1111, 294] width 765 height 471
click at [927, 133] on div "# Server config NODE_ENV=development # Metals API METALS_BASE_URL= [URL][DOMAIN…" at bounding box center [1111, 294] width 765 height 471
click at [927, 127] on div "# Server config NODE_ENV=development # Metals API METALS_BASE_URL= [URL][DOMAIN…" at bounding box center [1111, 294] width 765 height 471
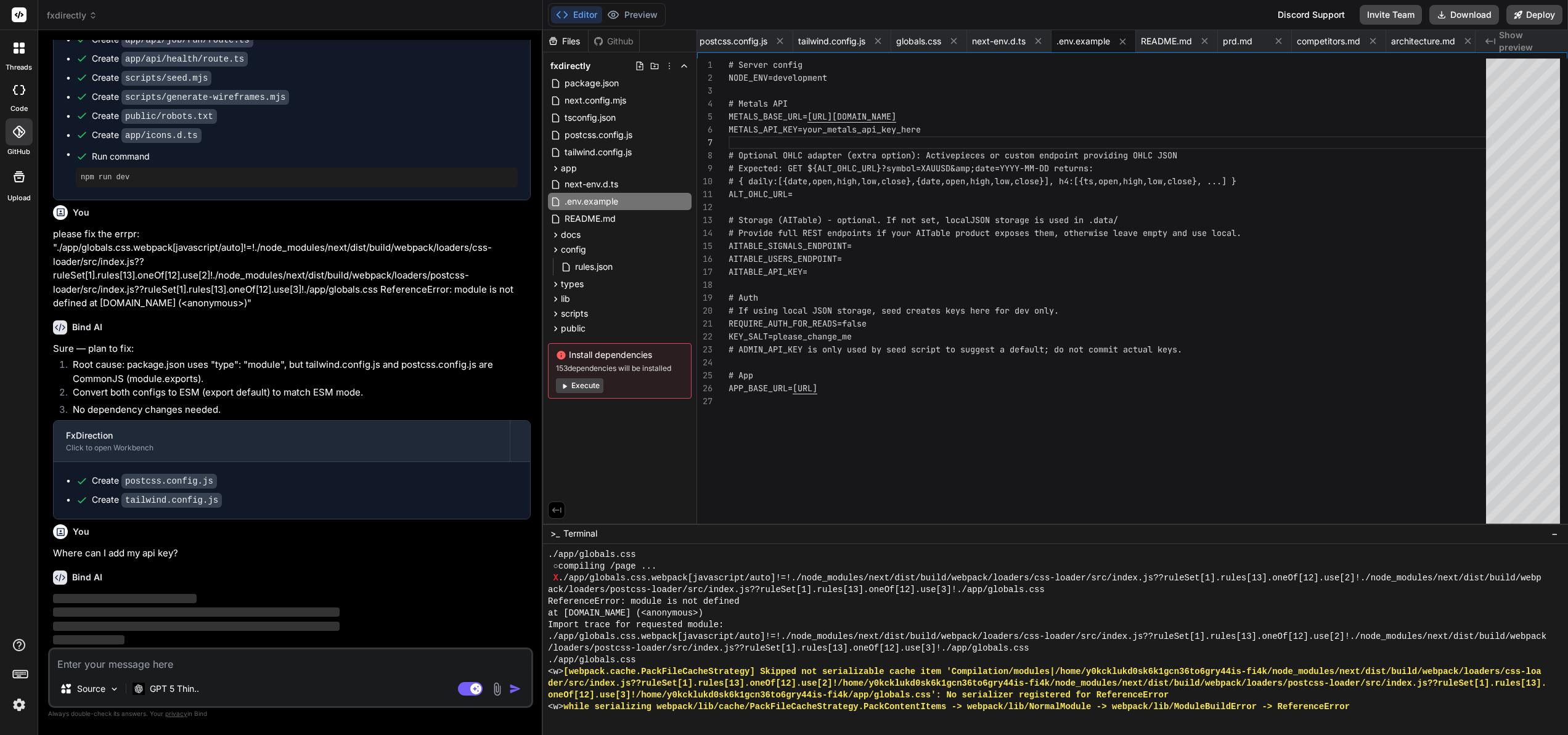
scroll to position [65, 0]
click at [927, 127] on div "# Server config NODE_ENV=development # Metals API METALS_BASE_URL= [URL][DOMAIN…" at bounding box center [1111, 294] width 765 height 471
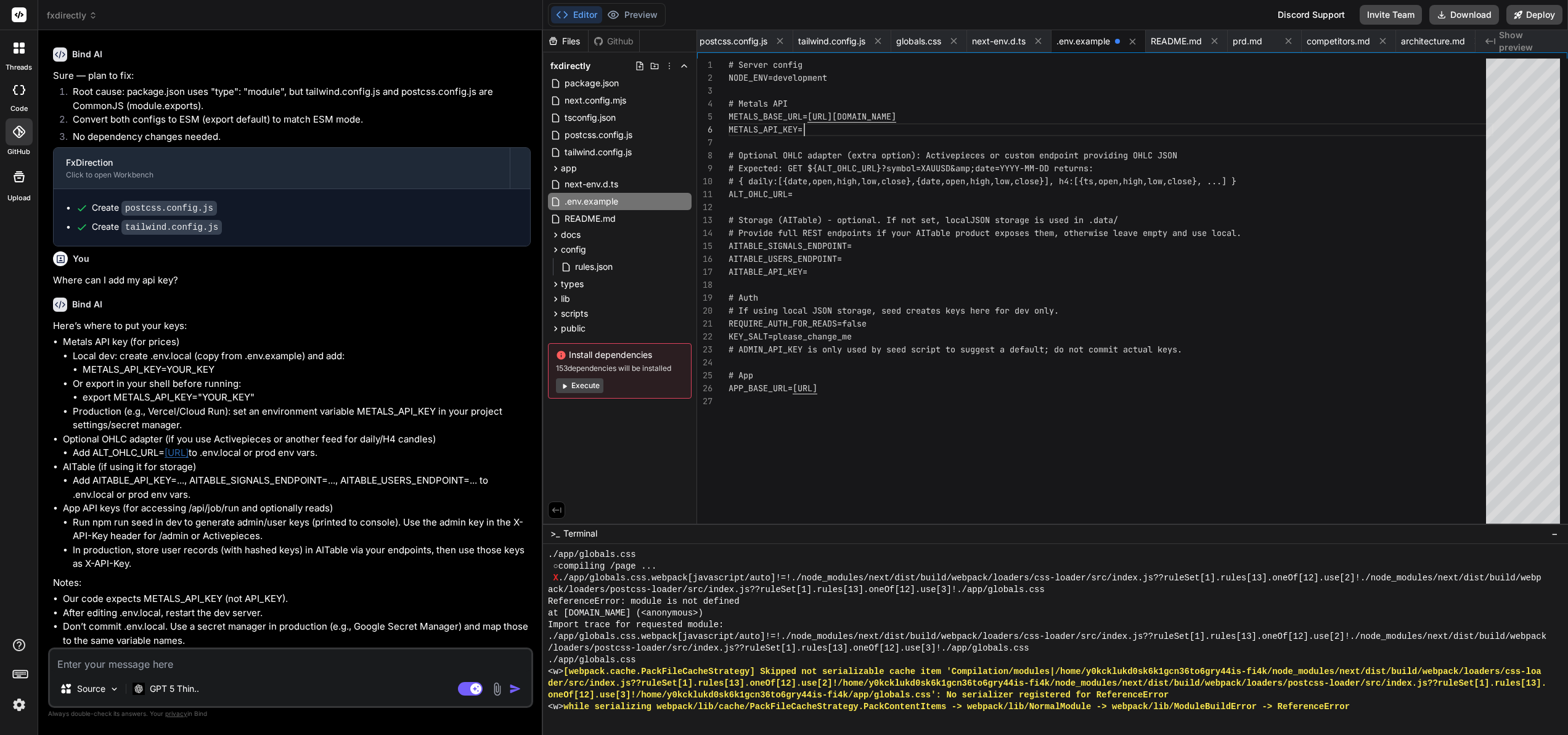
scroll to position [4483, 0]
click at [842, 190] on span "Paste" at bounding box center [901, 194] width 168 height 8
click at [1441, 271] on div "# Server config NODE_ENV=development # Metals API METALS_BASE_URL= [URL][DOMAIN…" at bounding box center [1111, 294] width 765 height 471
click at [576, 383] on button "Execute" at bounding box center [579, 385] width 48 height 15
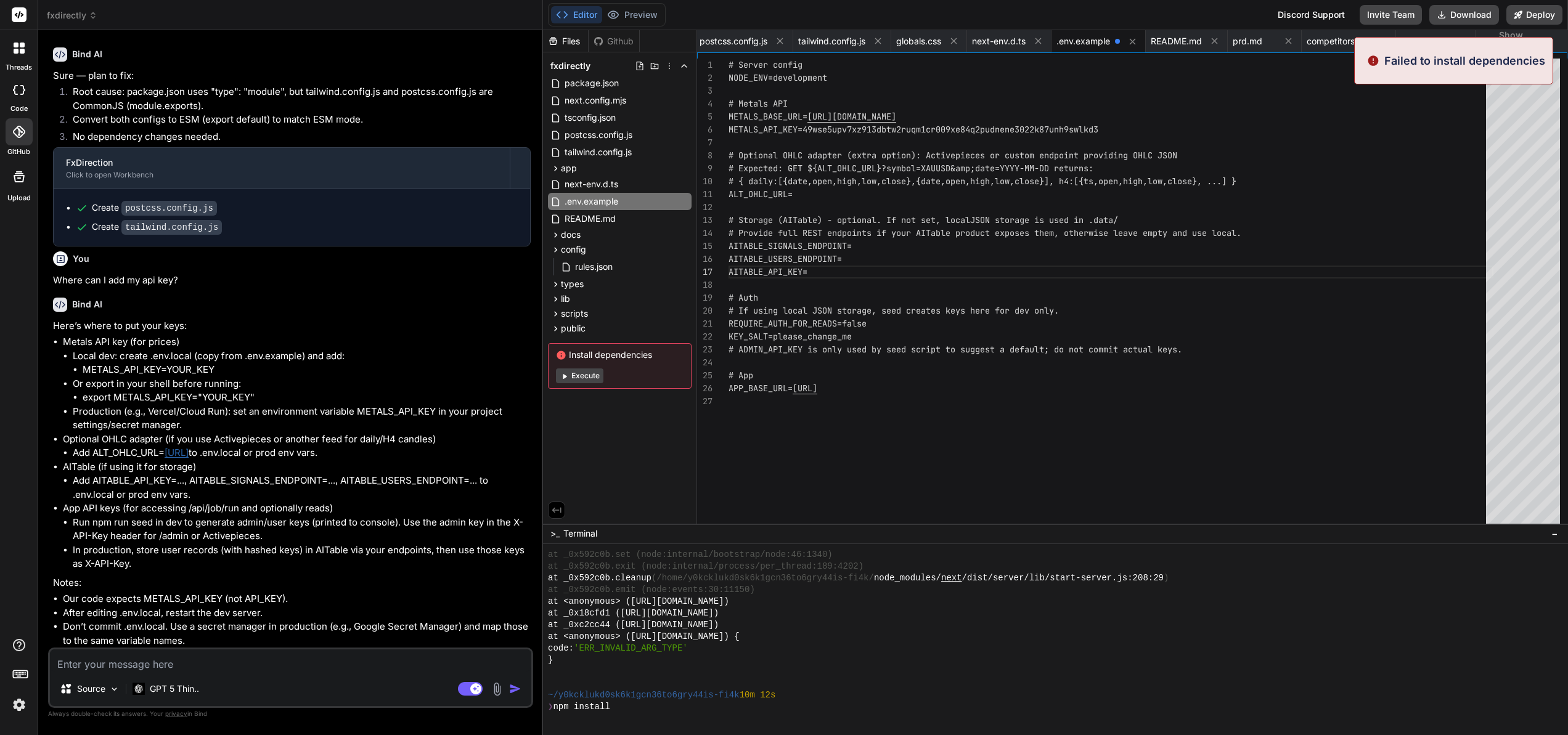
scroll to position [2083, 0]
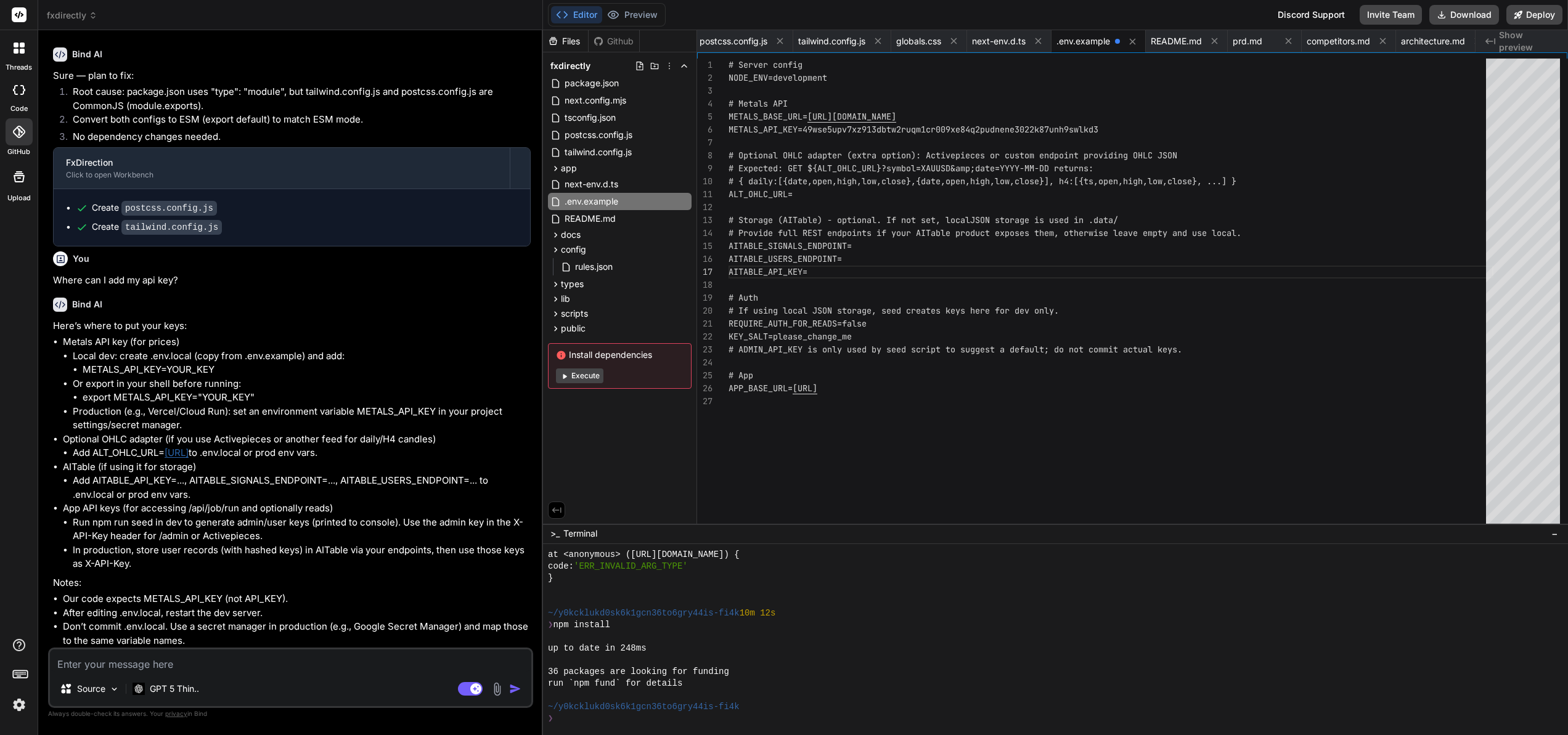
click at [577, 379] on button "Execute" at bounding box center [579, 376] width 48 height 15
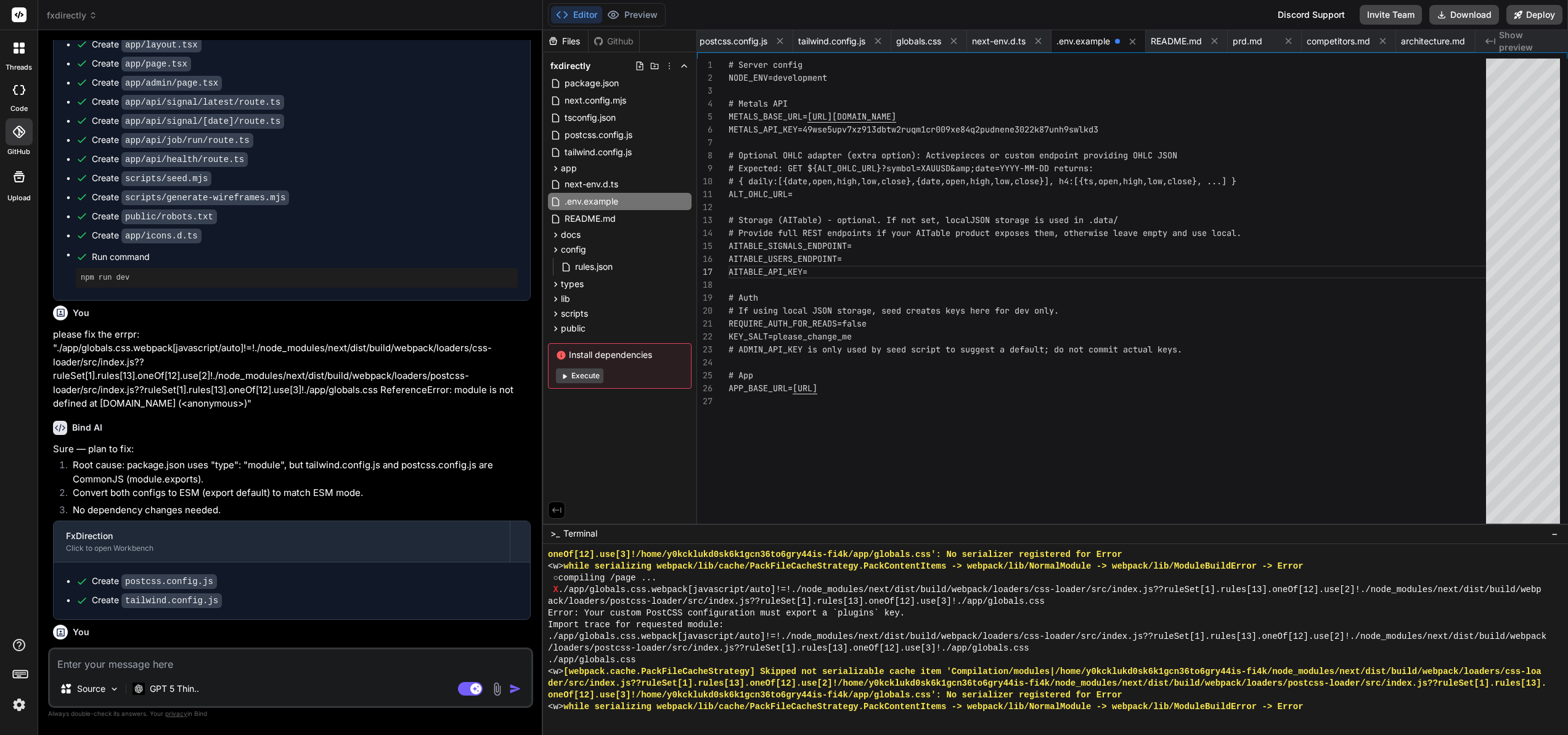
scroll to position [4483, 0]
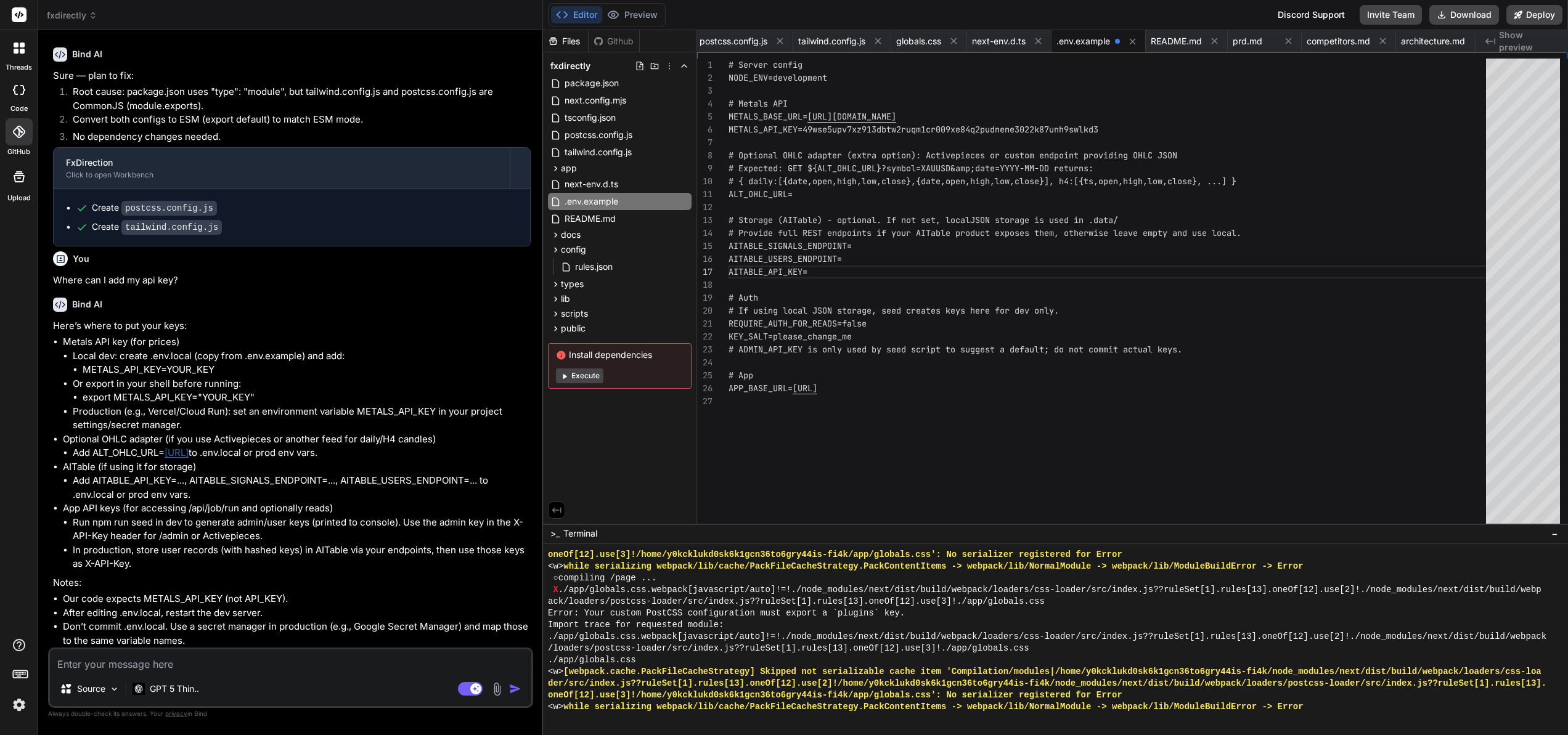
click at [121, 663] on textarea at bounding box center [291, 661] width 482 height 22
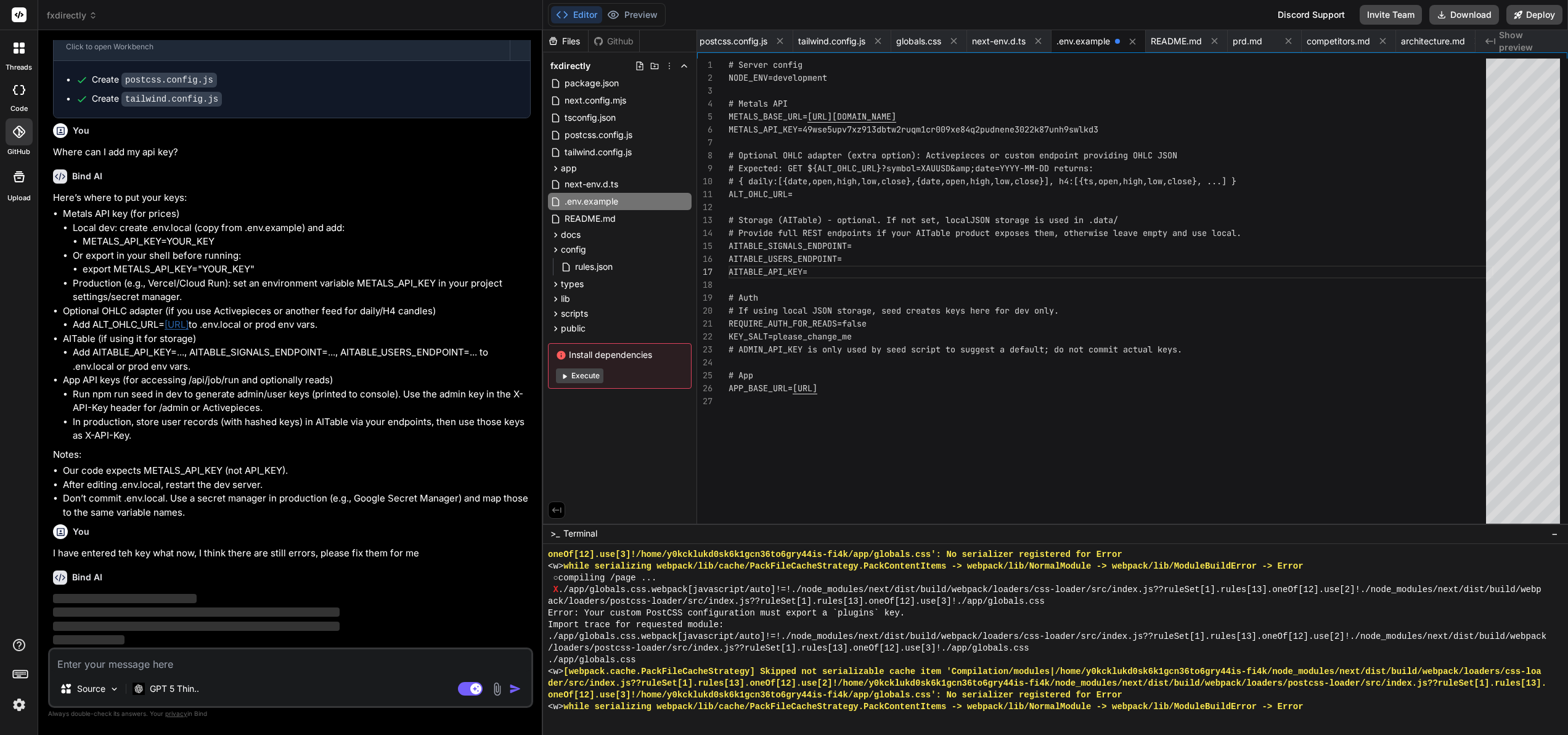
scroll to position [4611, 0]
click at [1115, 130] on div "# Server config NODE_ENV=development # Metals API METALS_BASE_URL= [URL][DOMAIN…" at bounding box center [1111, 294] width 765 height 471
click at [1112, 128] on div "# Server config NODE_ENV=development # Metals API METALS_BASE_URL= [URL][DOMAIN…" at bounding box center [1111, 294] width 765 height 471
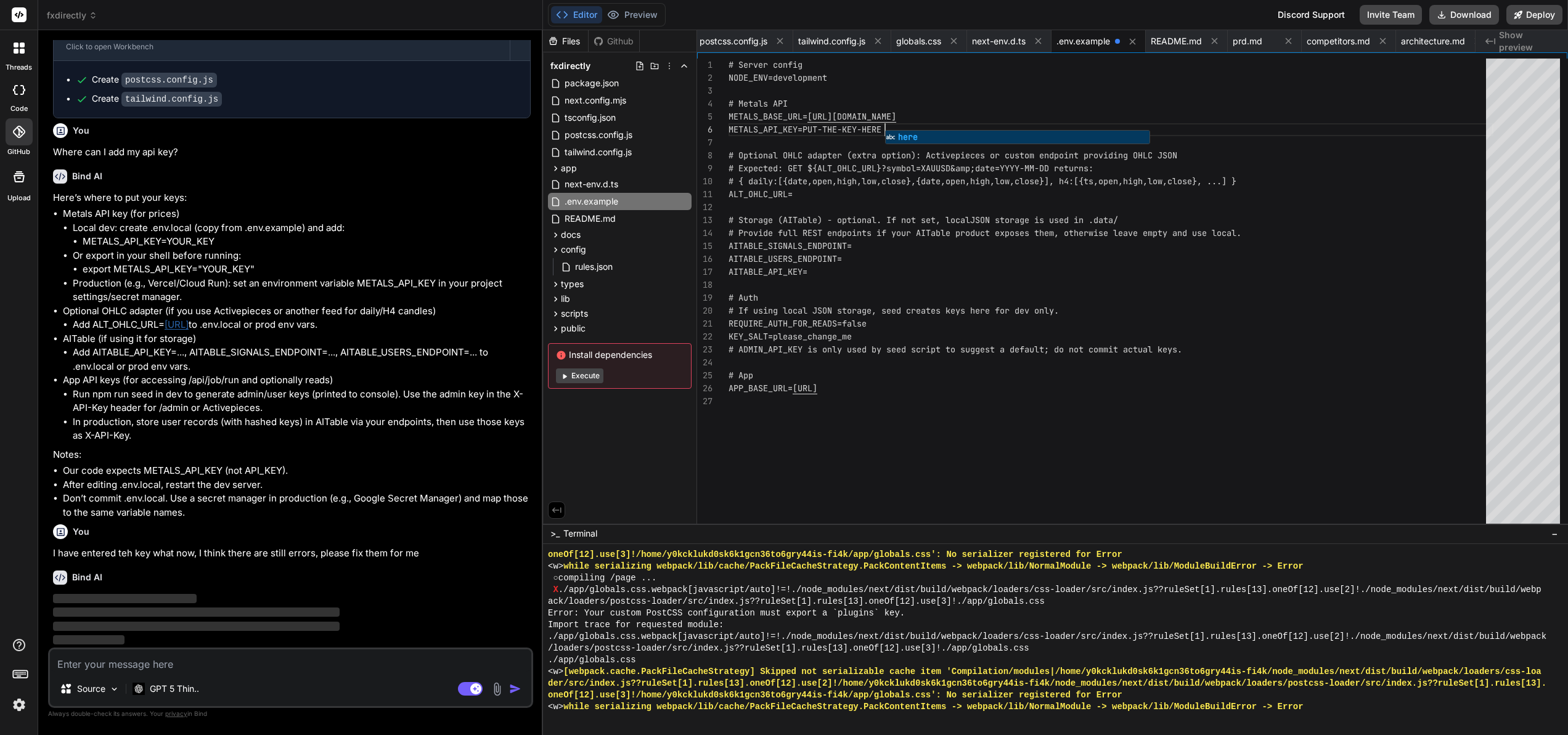
click at [985, 332] on div "# Server config NODE_ENV=development # Metals API METALS_BASE_URL= [URL][DOMAIN…" at bounding box center [1111, 294] width 765 height 471
click at [635, 535] on div ">_ Terminal −" at bounding box center [1055, 533] width 1025 height 20
click at [620, 532] on div ">_ Terminal −" at bounding box center [1055, 533] width 1025 height 20
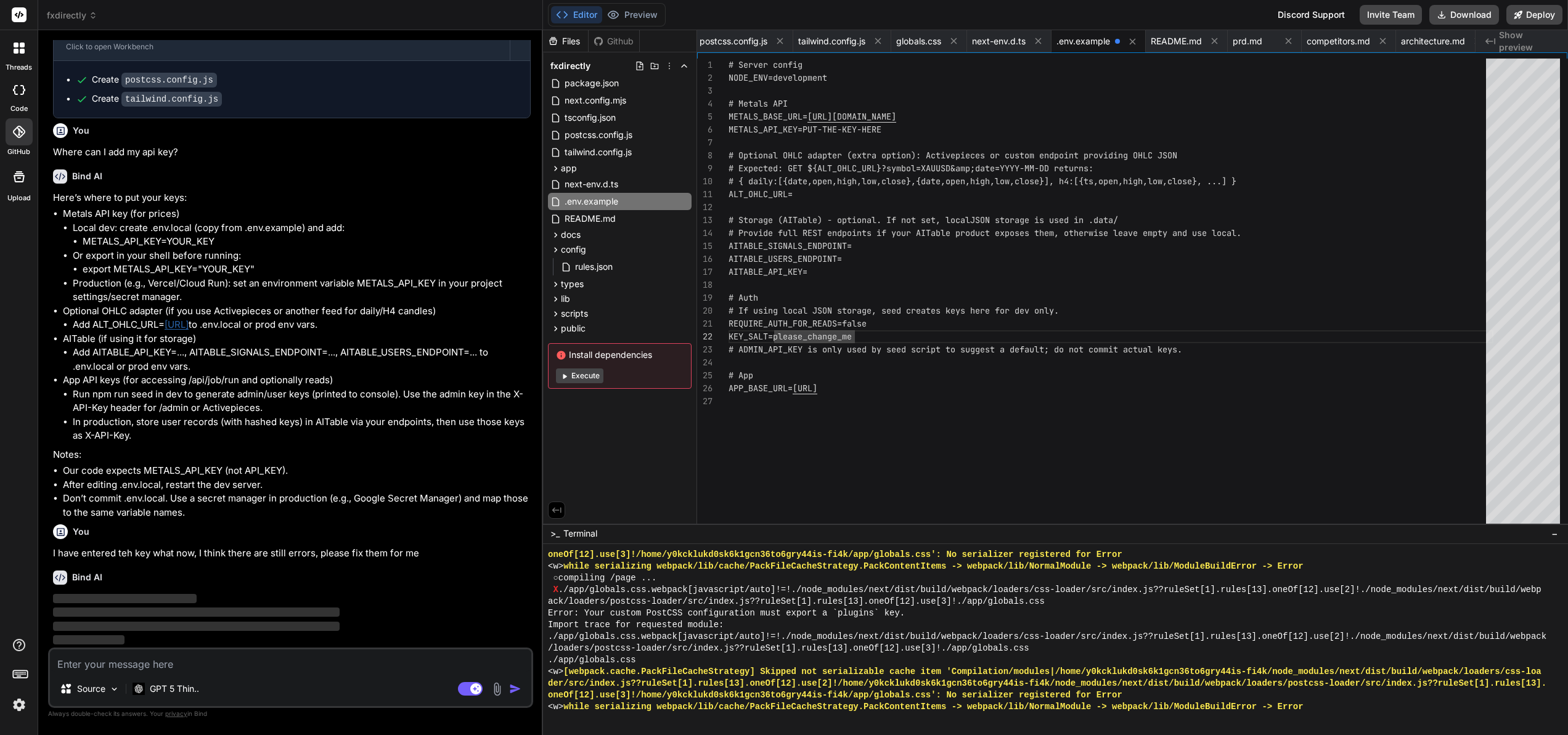
click at [629, 537] on div ">_ Terminal −" at bounding box center [1055, 533] width 1025 height 20
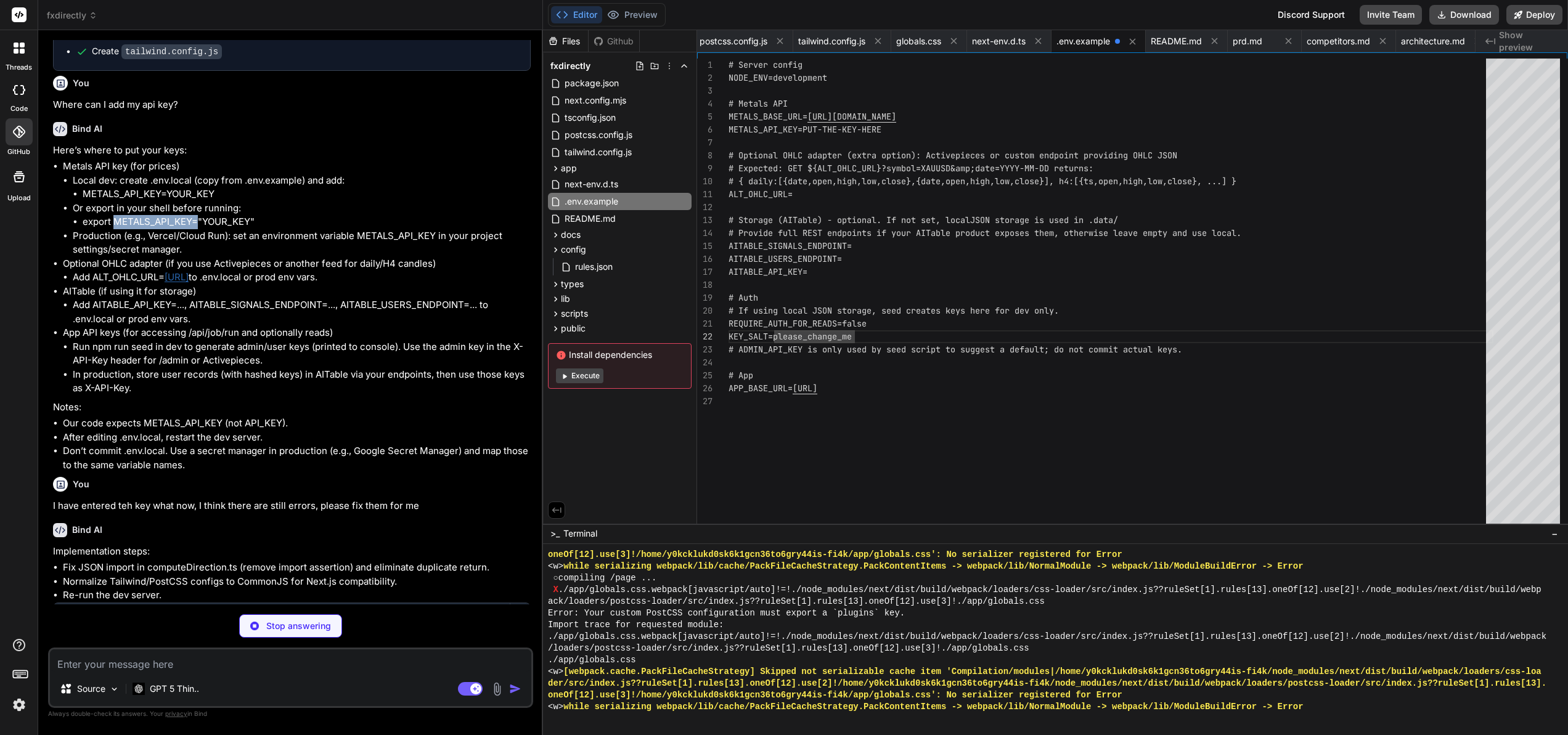
drag, startPoint x: 197, startPoint y: 271, endPoint x: 115, endPoint y: 270, distance: 82.0
click at [115, 229] on li "export METALS_API_KEY="YOUR_KEY"" at bounding box center [307, 222] width 448 height 14
copy li "METALS_API_KEY="
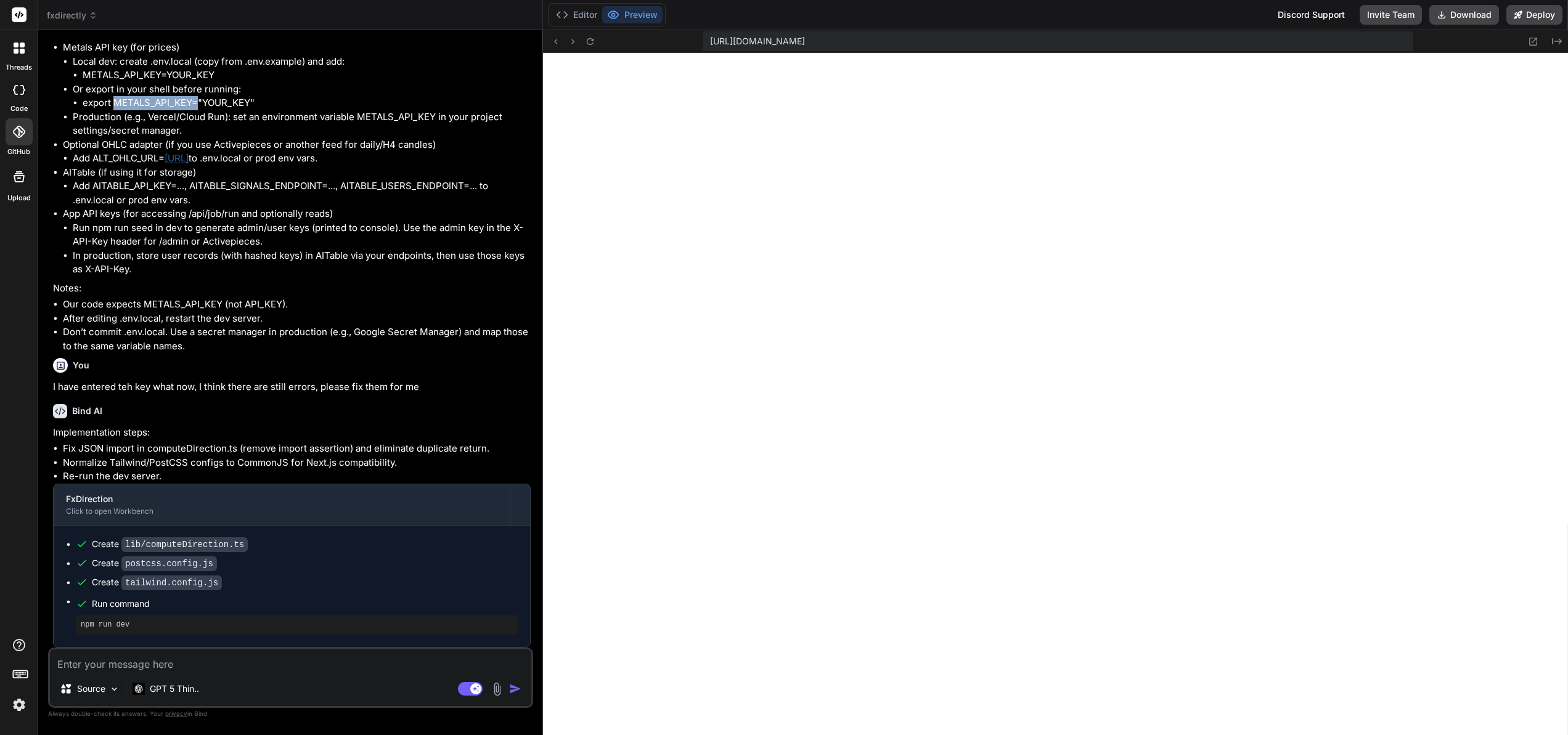
scroll to position [4777, 0]
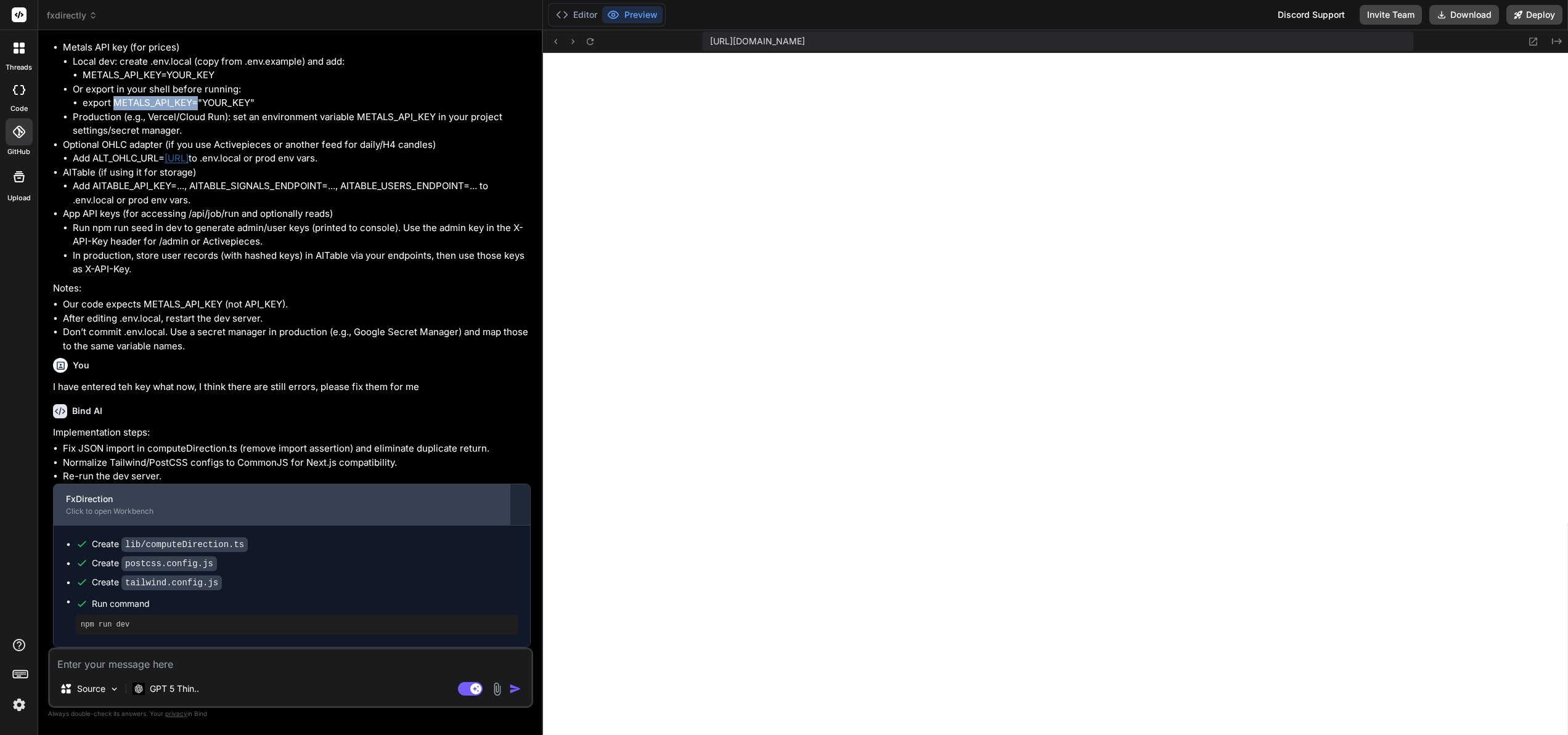
click at [96, 512] on div "Click to open Workbench" at bounding box center [281, 511] width 431 height 10
click at [102, 509] on div "Click to open Workbench" at bounding box center [281, 511] width 431 height 10
click at [106, 511] on div "Click to open Workbench" at bounding box center [281, 511] width 431 height 10
click at [80, 512] on div "Click to open Workbench" at bounding box center [281, 511] width 431 height 10
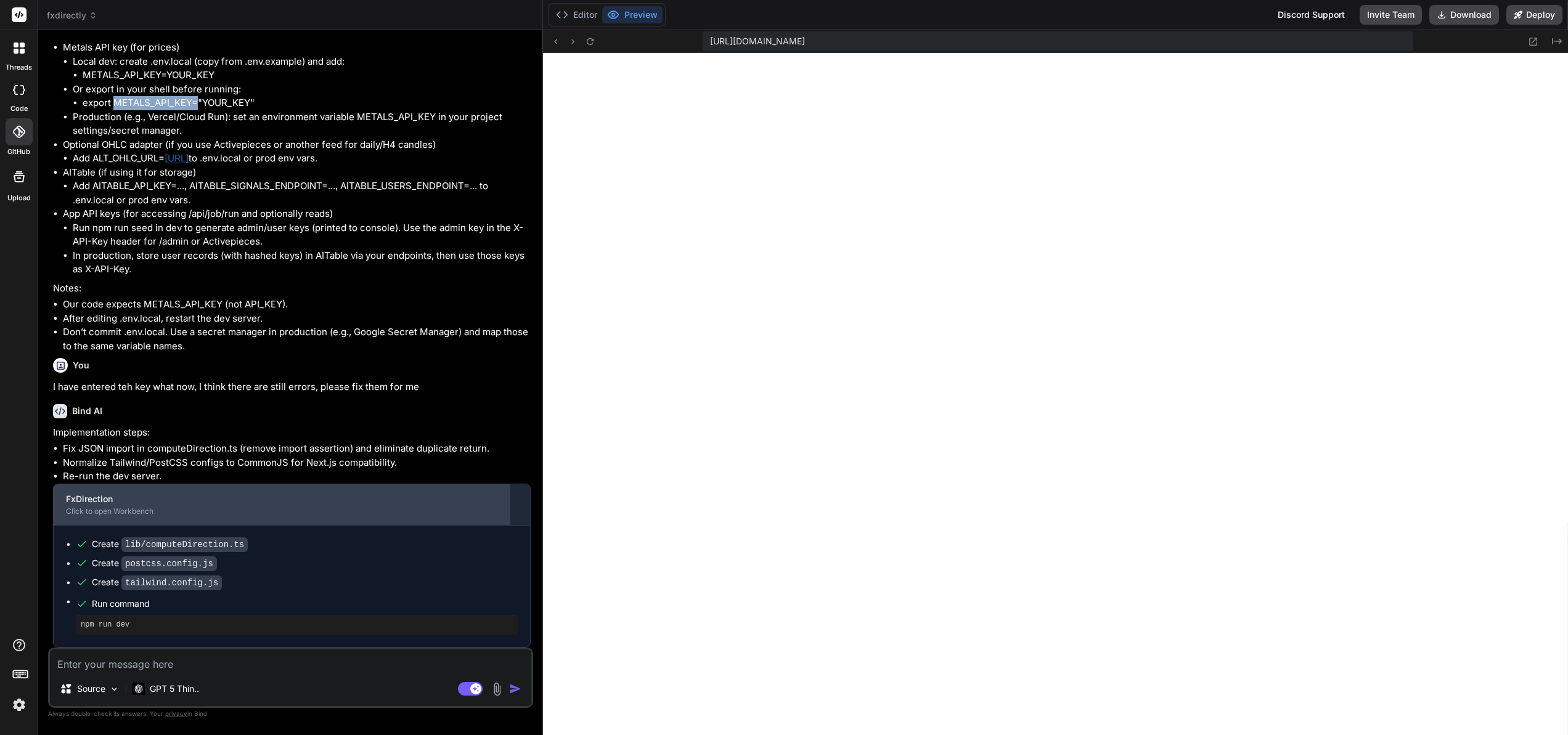
click at [106, 503] on div "FxDirection" at bounding box center [281, 499] width 431 height 12
click at [99, 513] on div "Click to open Workbench" at bounding box center [281, 511] width 431 height 10
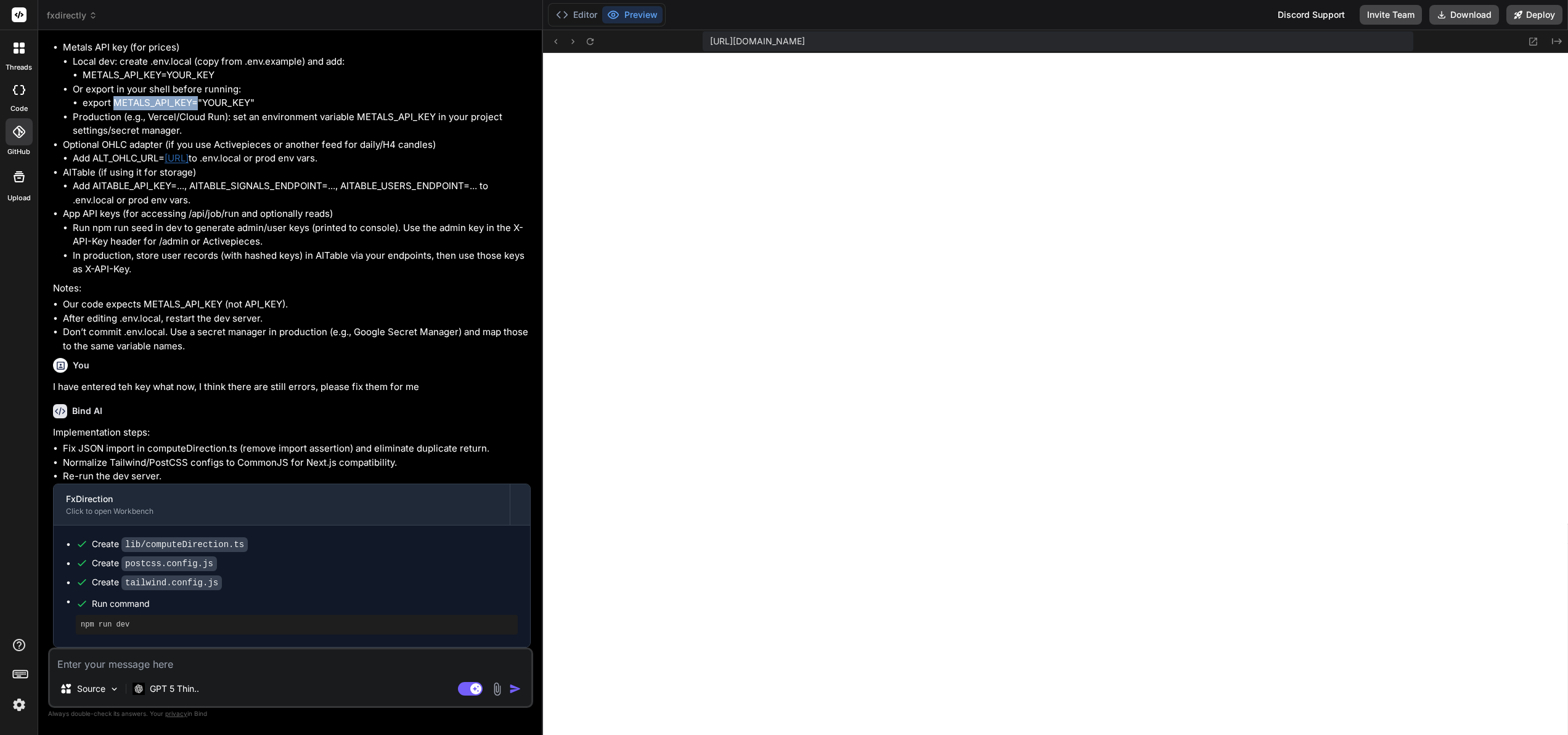
click at [647, 20] on button "Preview" at bounding box center [632, 14] width 61 height 17
click at [581, 20] on button "Editor" at bounding box center [576, 14] width 51 height 17
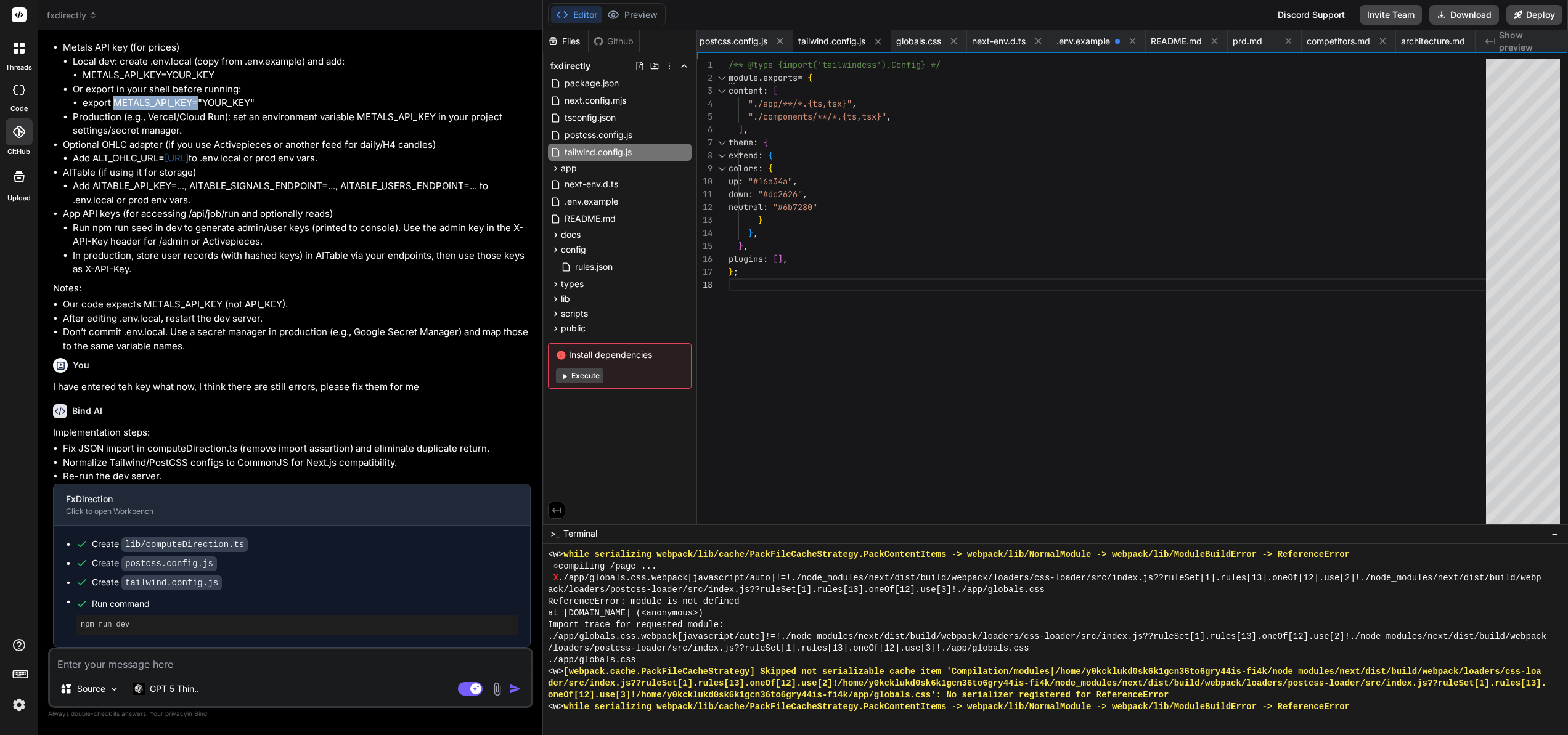
click at [587, 375] on button "Execute" at bounding box center [579, 376] width 48 height 15
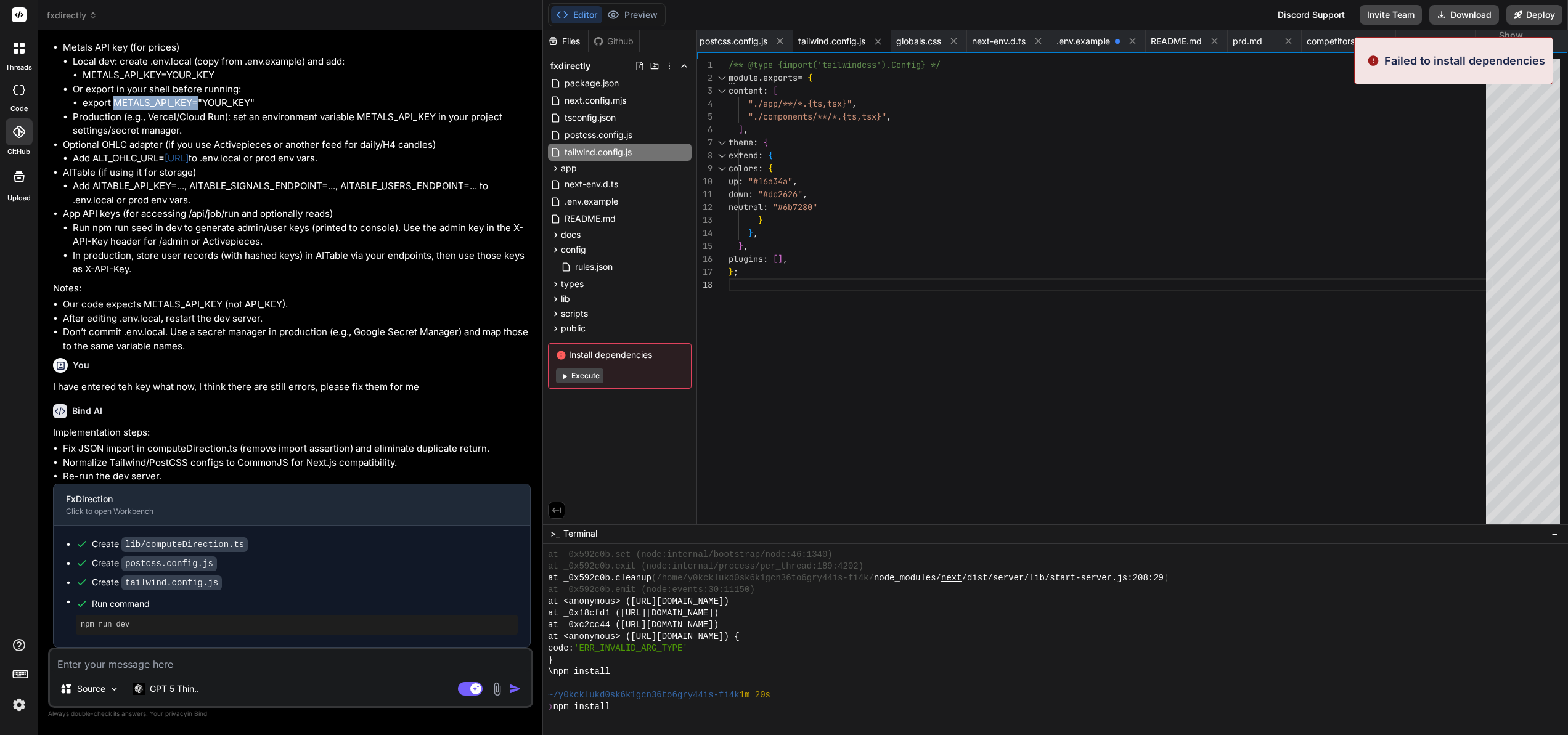
scroll to position [5290, 0]
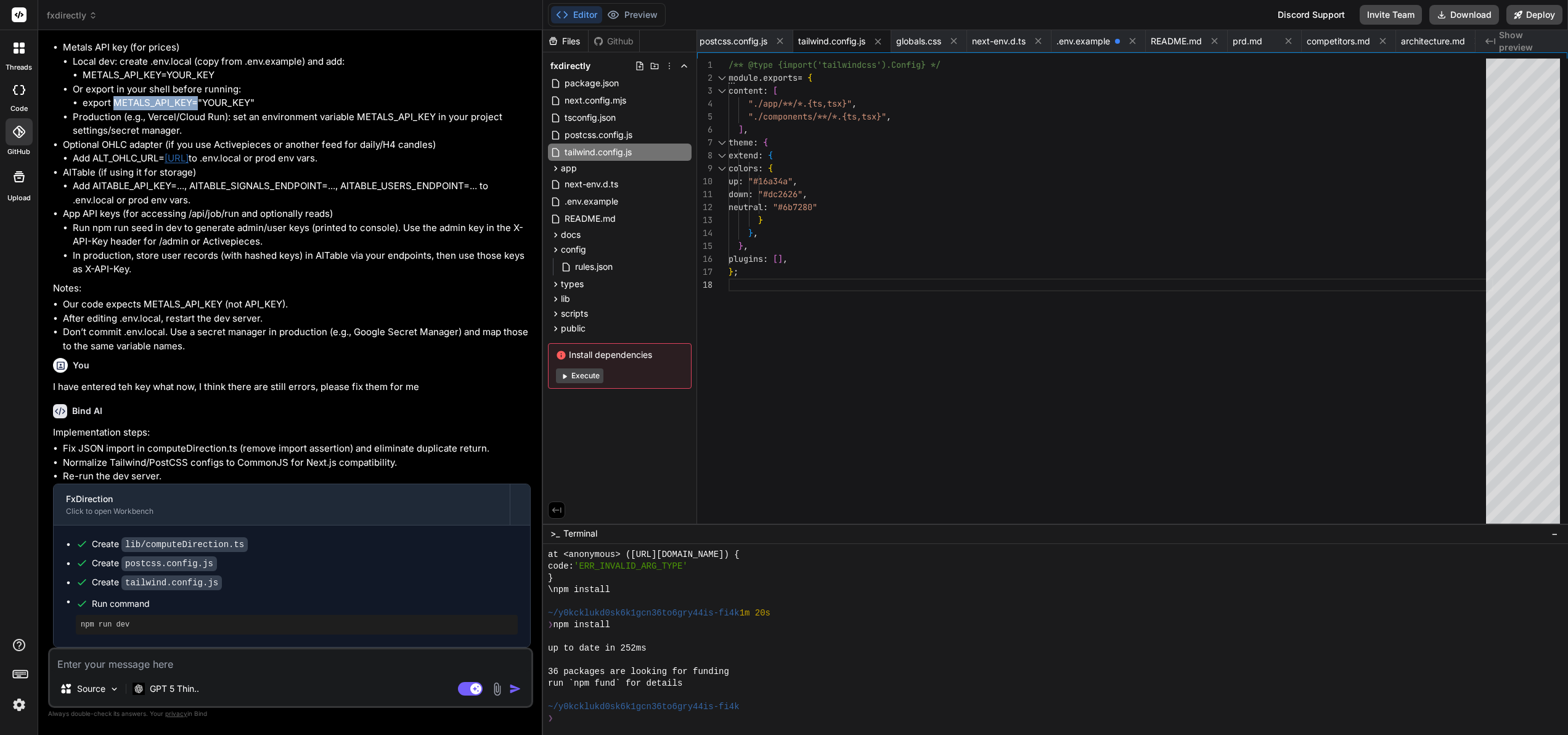
click at [587, 375] on button "Execute" at bounding box center [579, 376] width 48 height 15
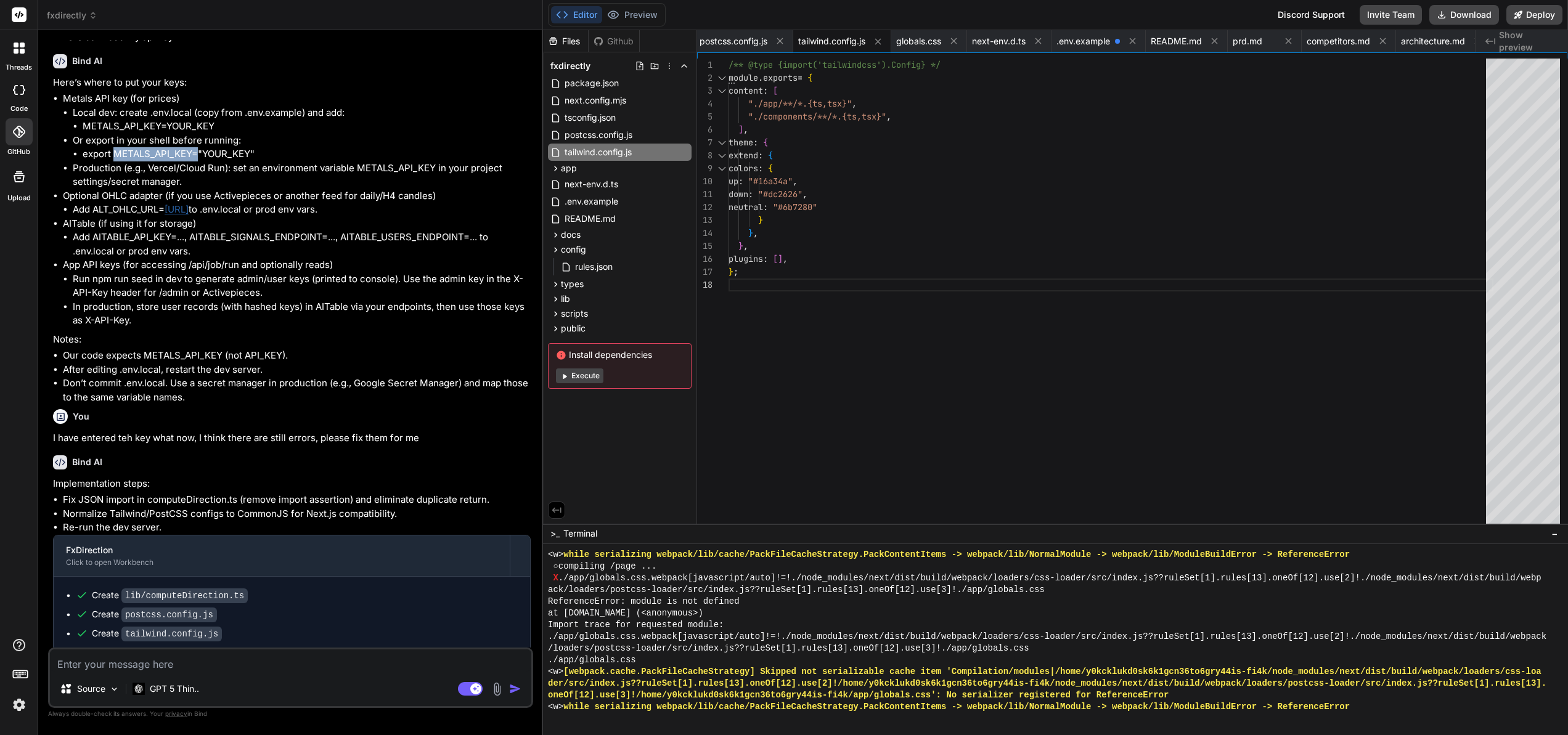
scroll to position [4531, 0]
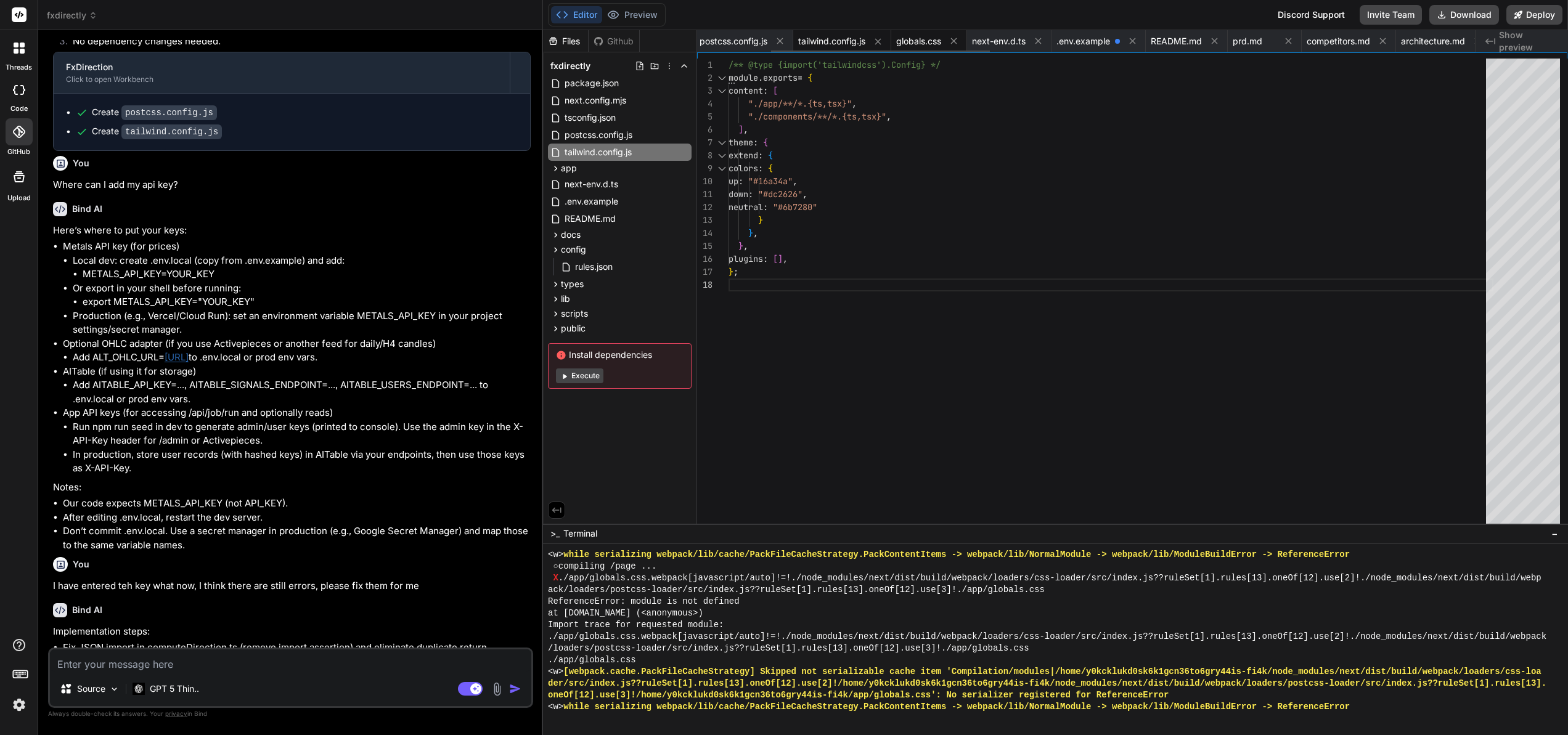
click at [938, 45] on span "globals.css" at bounding box center [918, 41] width 45 height 12
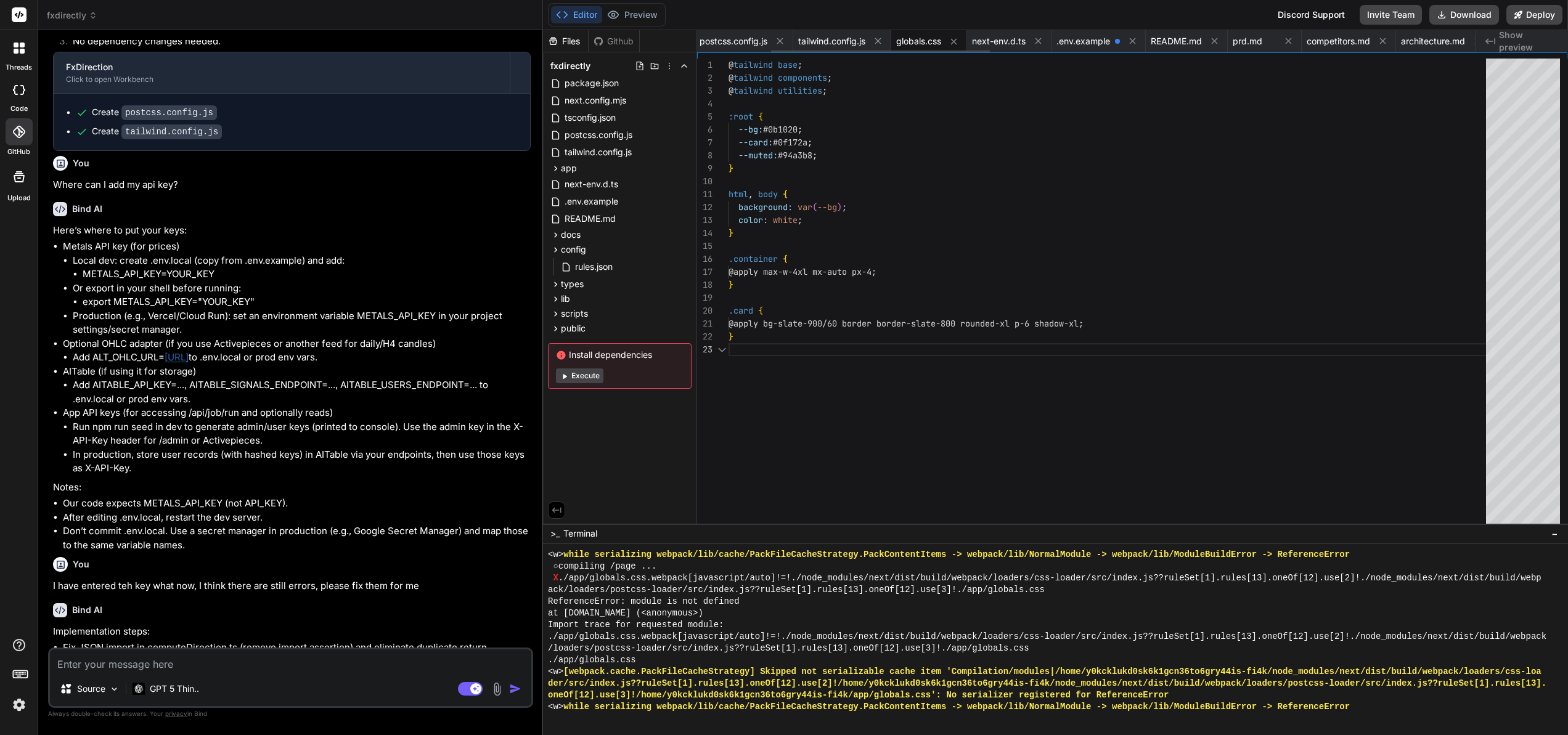
scroll to position [26, 0]
click at [1520, 43] on span "Show preview" at bounding box center [1528, 41] width 59 height 25
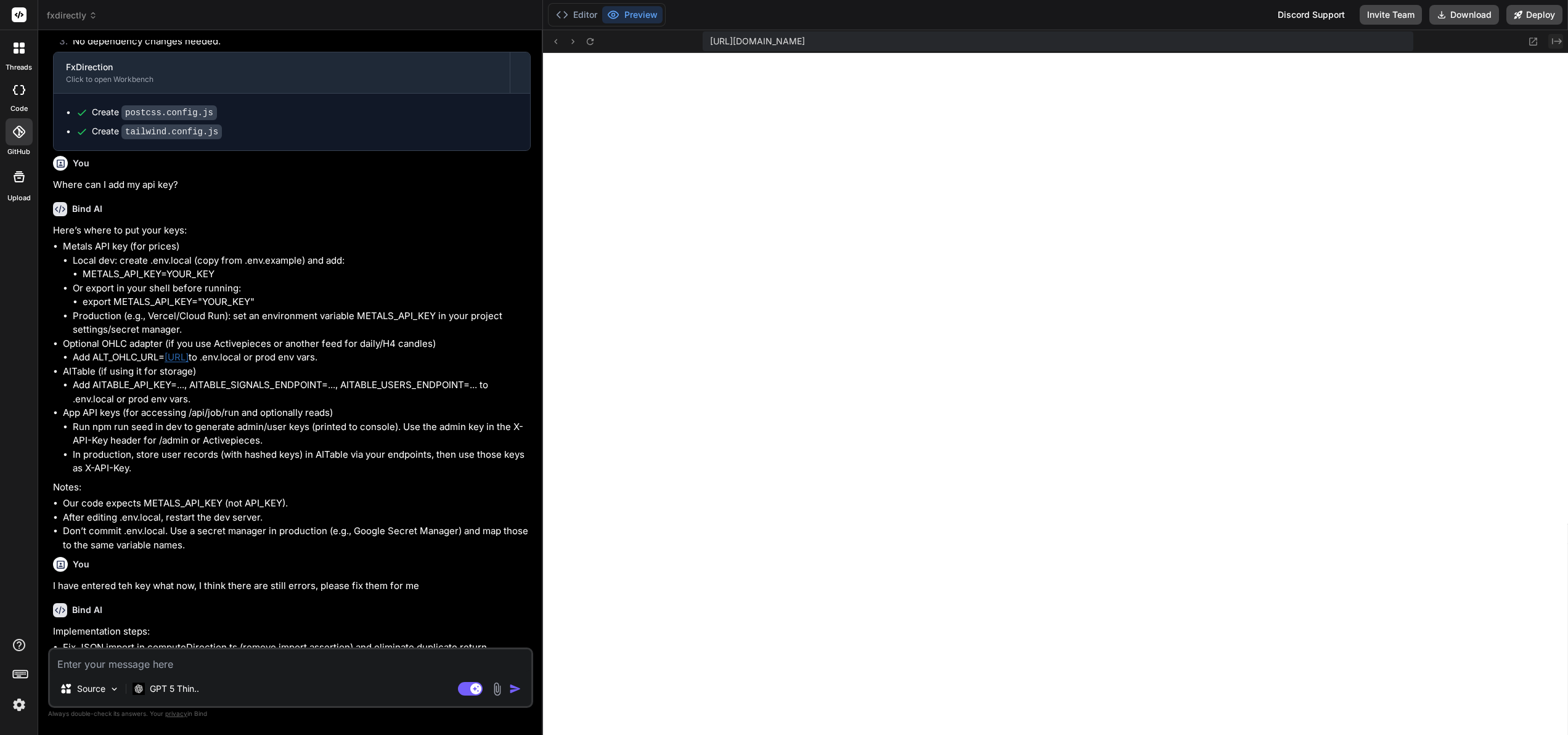
click at [1554, 40] on icon "Created with Pixso." at bounding box center [1556, 41] width 10 height 10
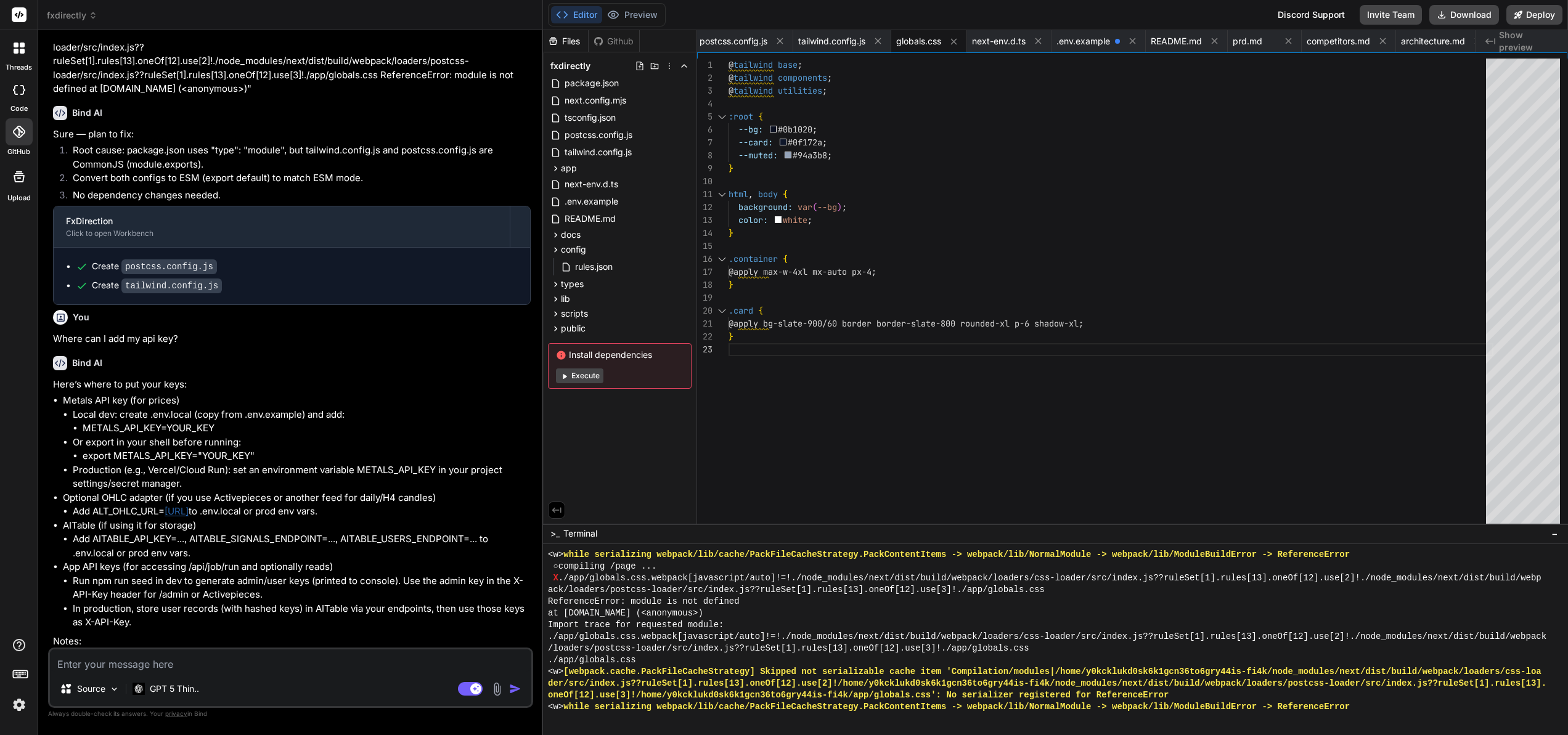
scroll to position [4777, 0]
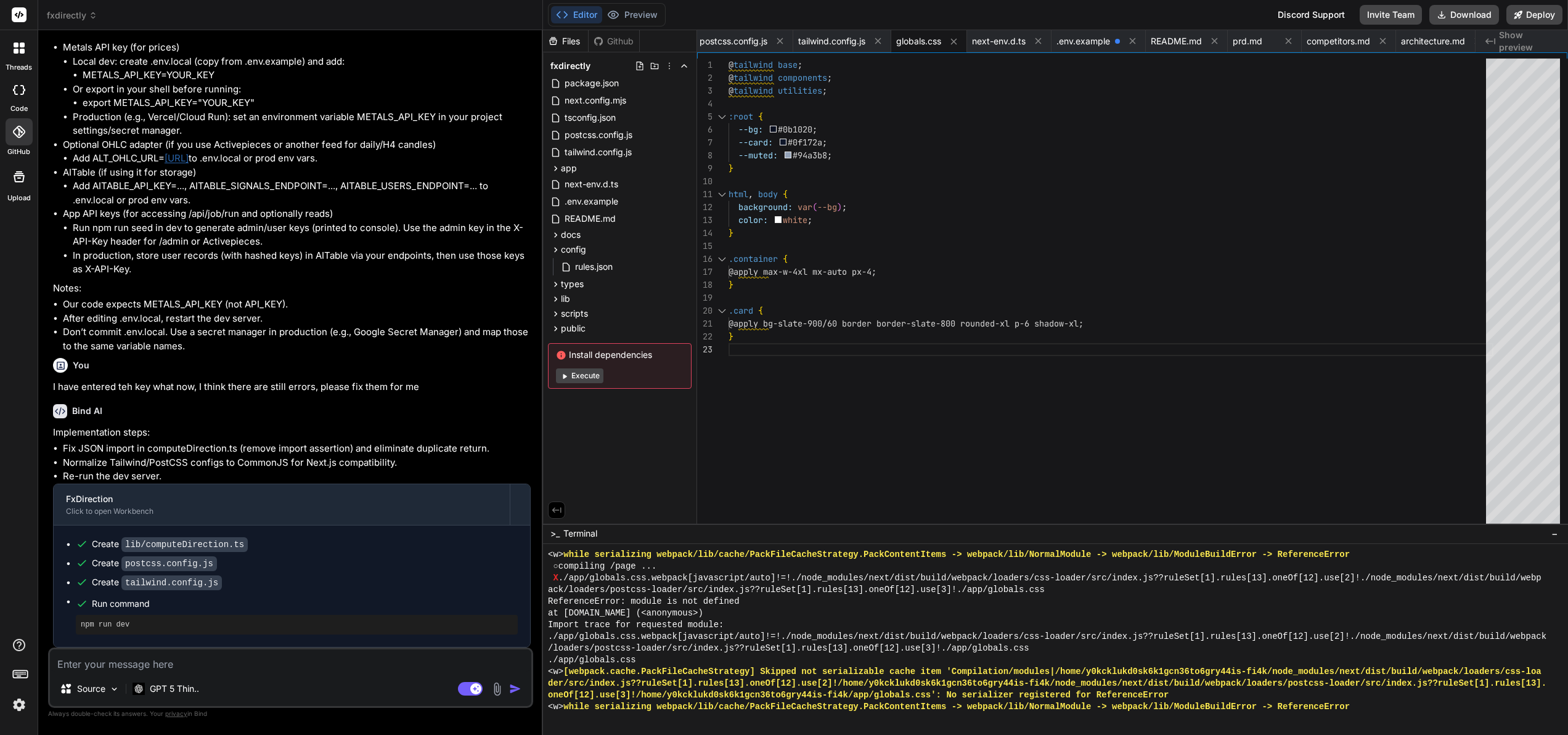
click at [1490, 40] on icon at bounding box center [1490, 41] width 10 height 6
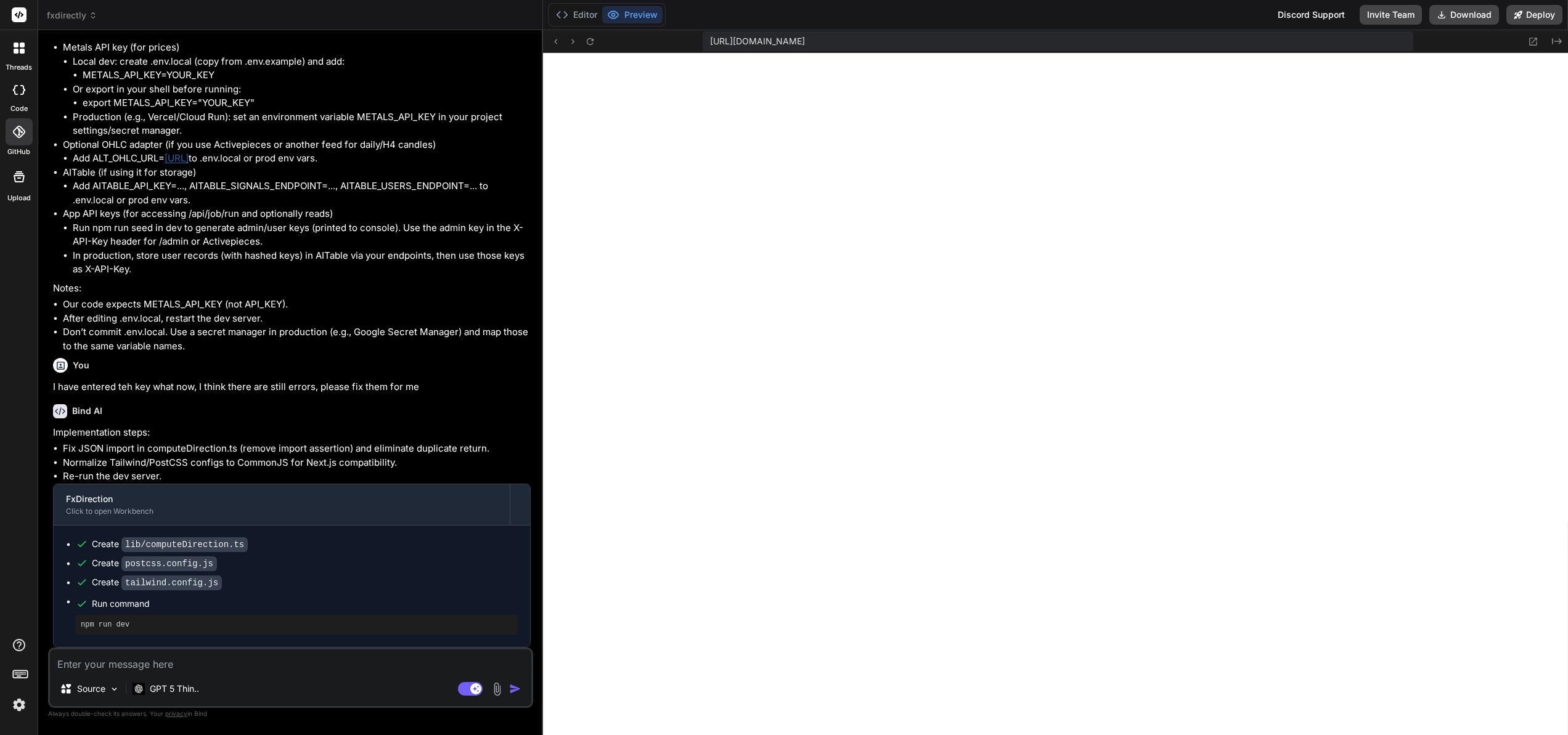
click at [1490, 40] on div "[URL][DOMAIN_NAME] Created with Pixso." at bounding box center [1055, 41] width 1025 height 23
click at [1530, 40] on icon at bounding box center [1533, 42] width 8 height 8
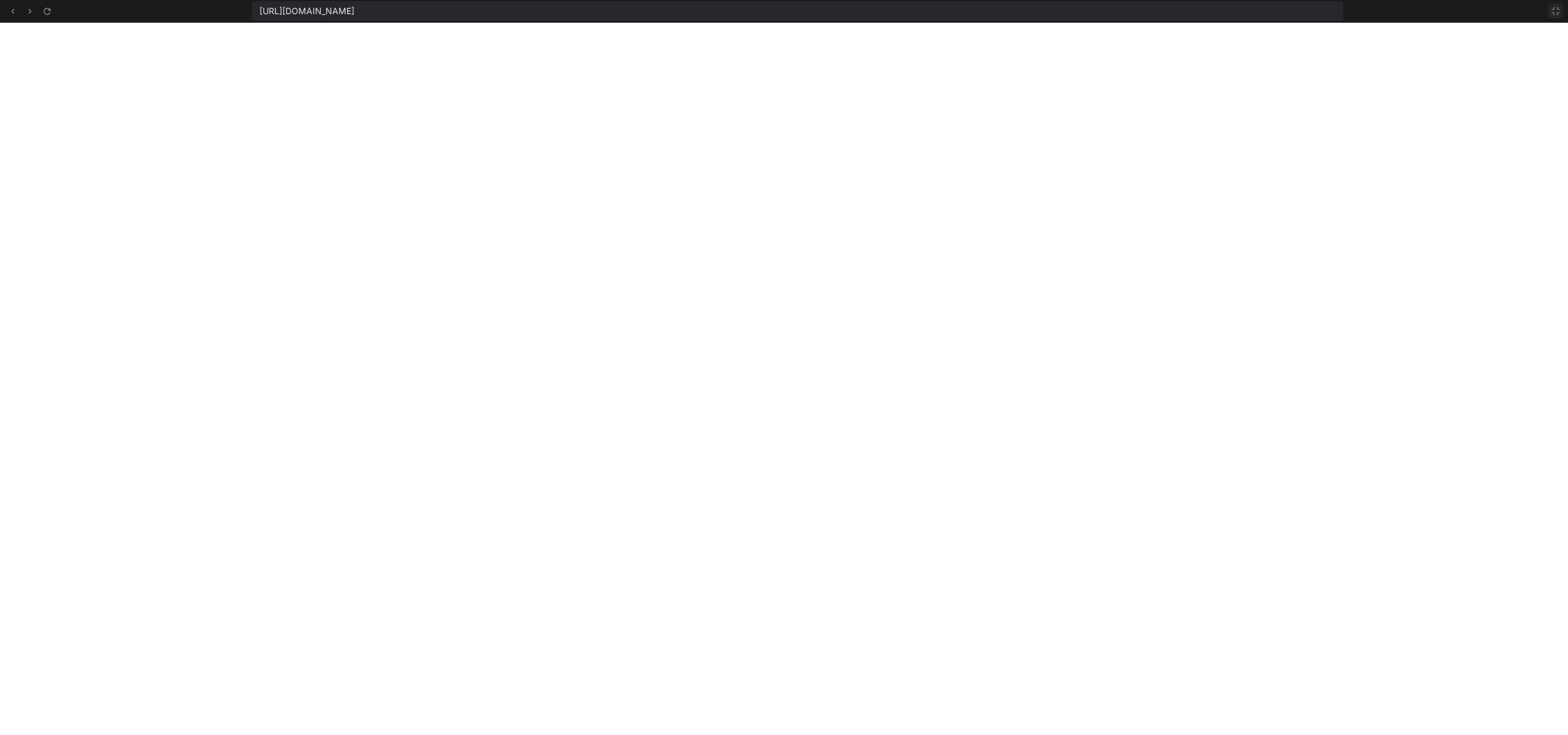
click at [1548, 12] on button at bounding box center [1556, 11] width 15 height 15
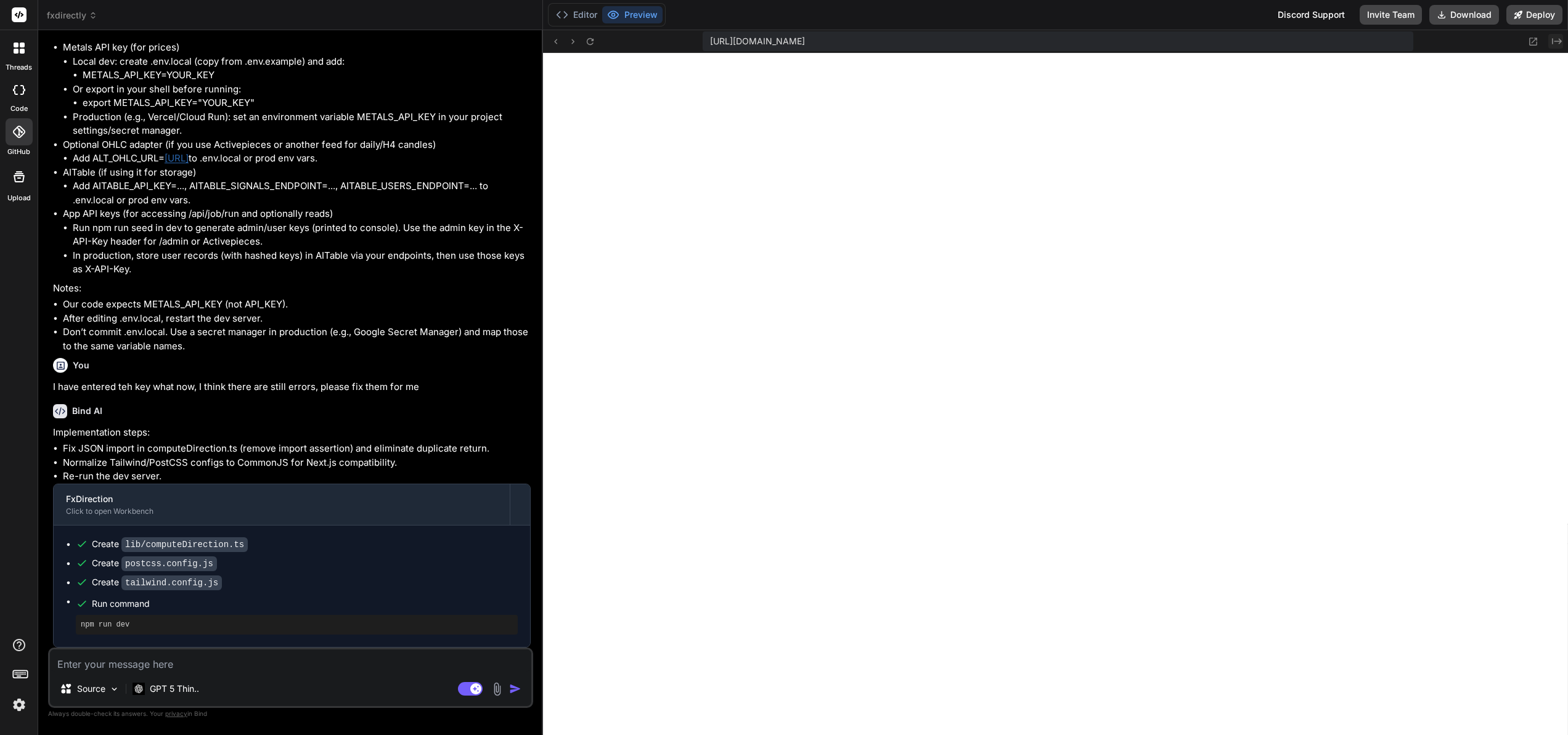
click at [1556, 40] on icon at bounding box center [1556, 41] width 10 height 6
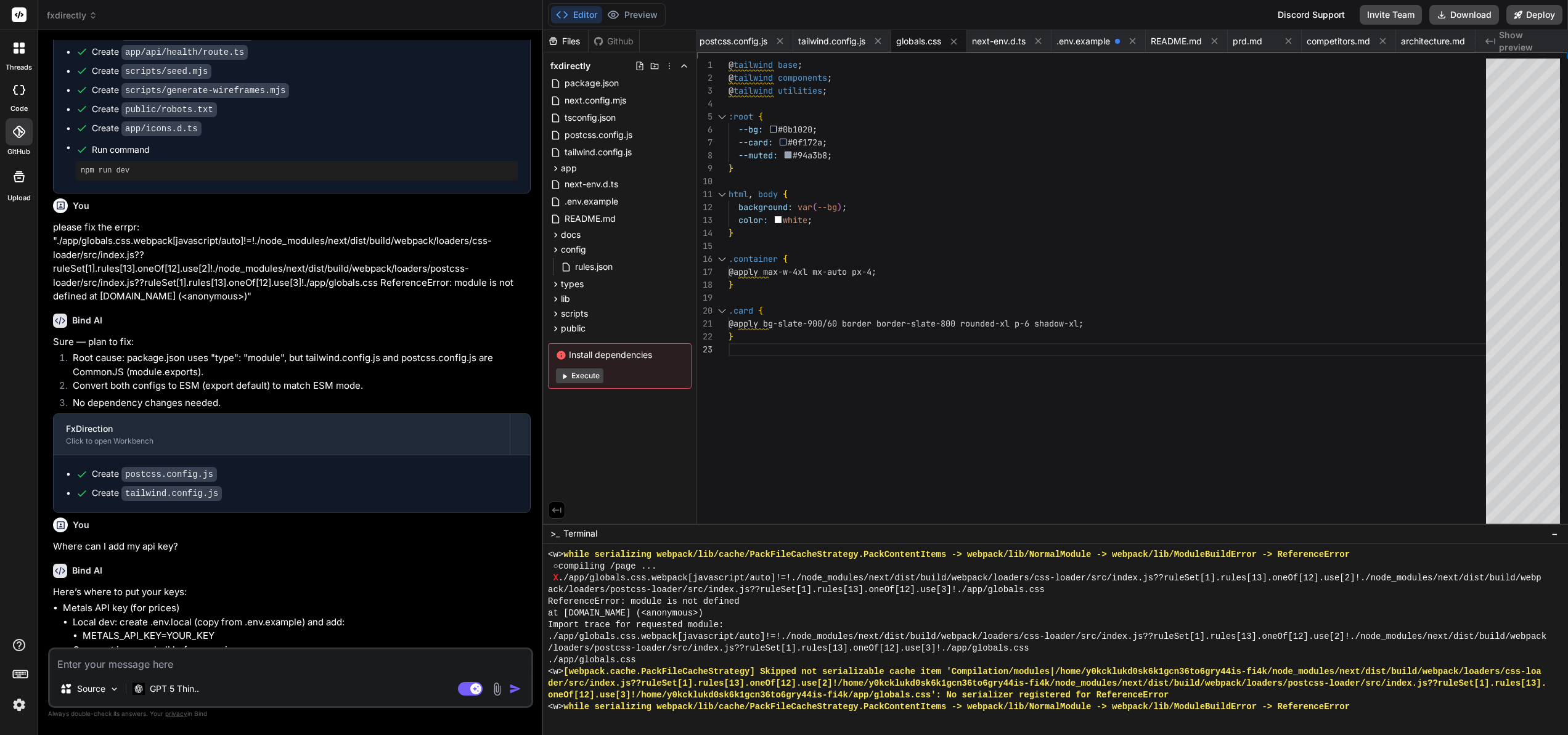
scroll to position [4529, 0]
